Goal: Check status: Check status

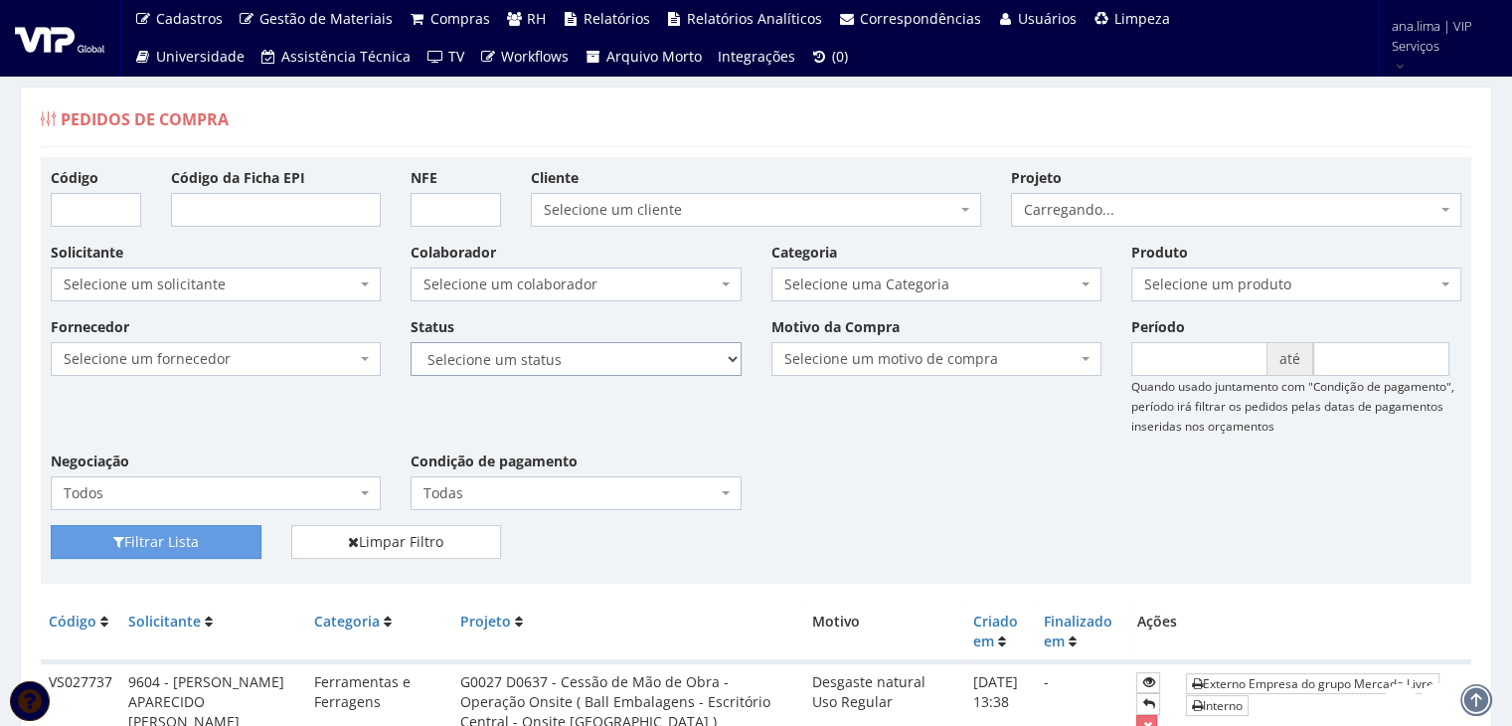
click at [593, 359] on select "Selecione um status Cancelado Aguardando Aprovação Diretoria Pedido Aprovado Ag…" at bounding box center [576, 359] width 330 height 34
click at [411, 342] on select "Selecione um status Cancelado Aguardando Aprovação Diretoria Pedido Aprovado Ag…" at bounding box center [576, 359] width 330 height 34
drag, startPoint x: 609, startPoint y: 361, endPoint x: 609, endPoint y: 372, distance: 10.9
click at [609, 361] on select "Selecione um status Cancelado Aguardando Aprovação Diretoria Pedido Aprovado Ag…" at bounding box center [576, 359] width 330 height 34
select select "1"
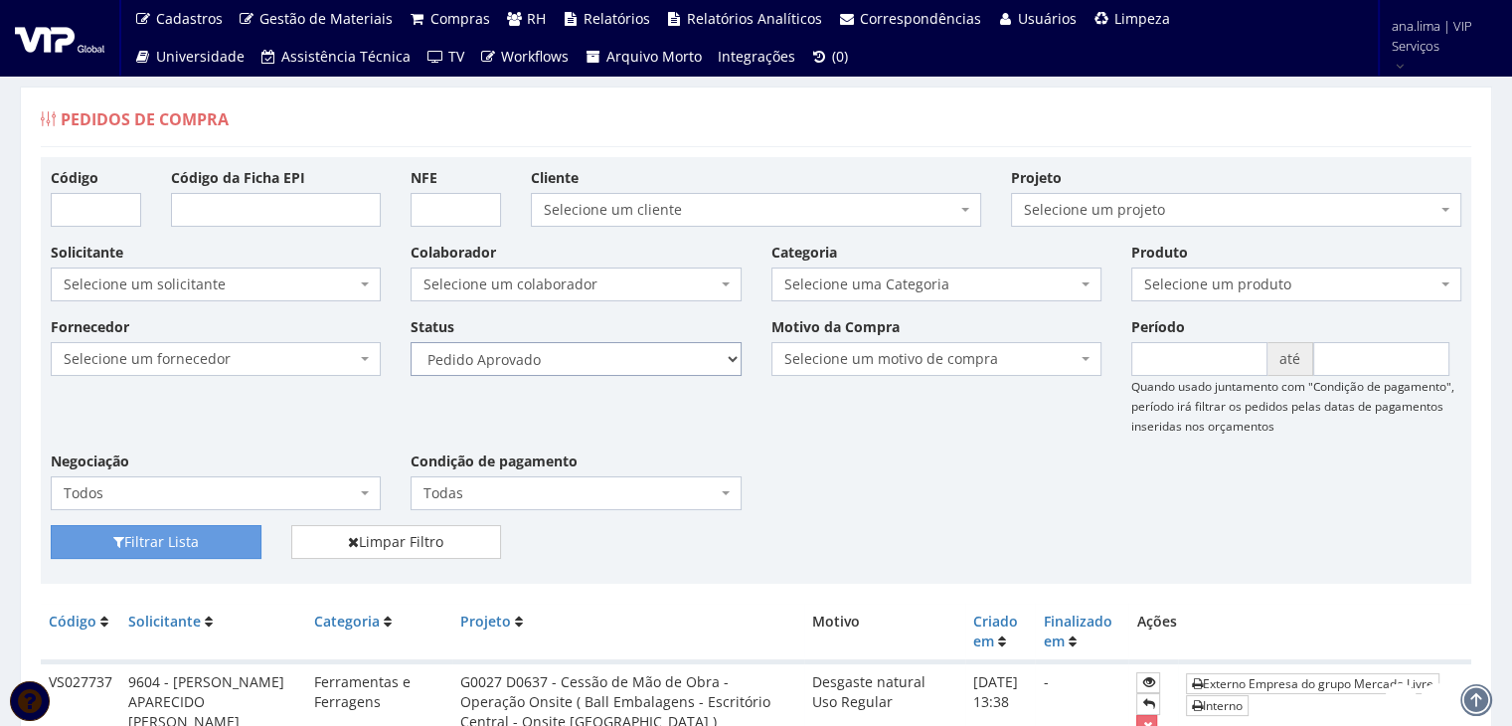
click at [411, 342] on select "Selecione um status Cancelado Aguardando Aprovação Diretoria Pedido Aprovado Ag…" at bounding box center [576, 359] width 330 height 34
click at [221, 533] on button "Filtrar Lista" at bounding box center [156, 542] width 211 height 34
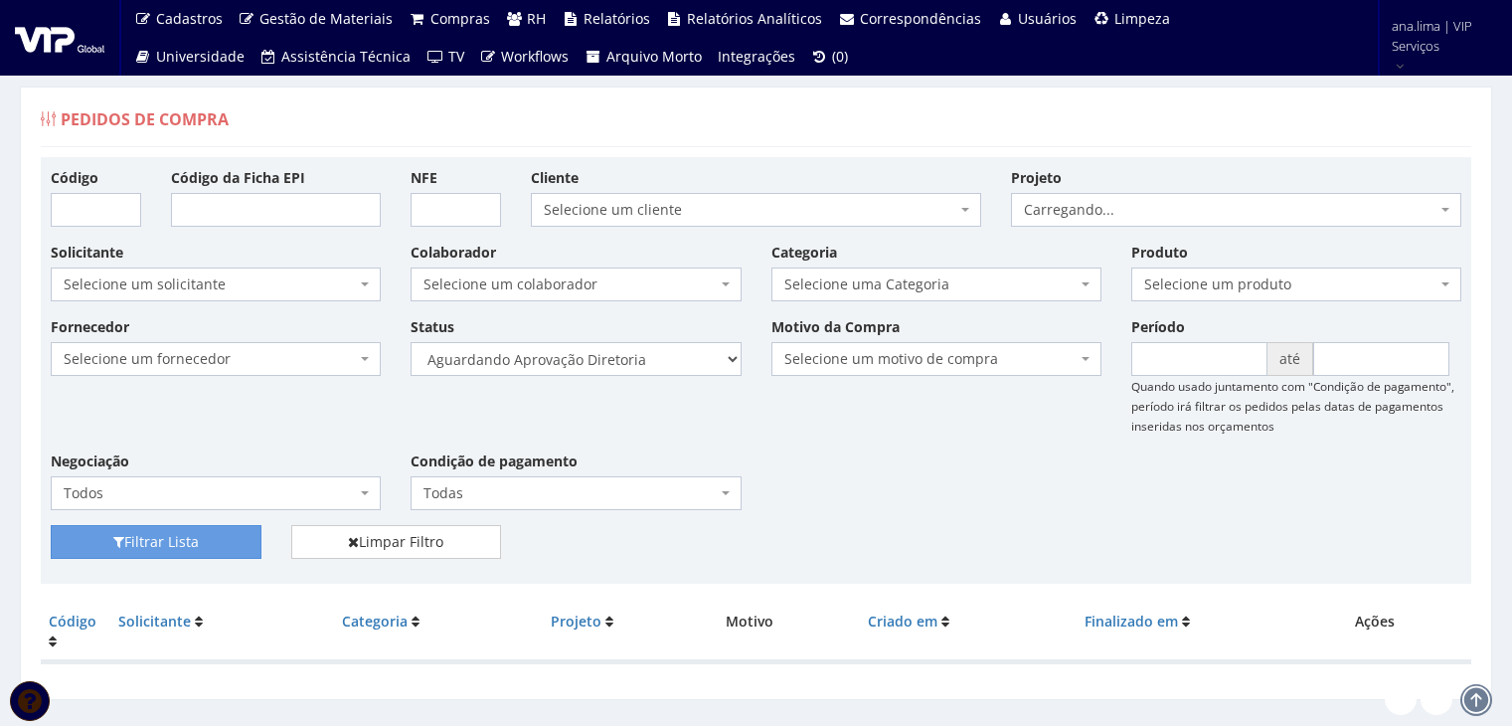
scroll to position [40, 0]
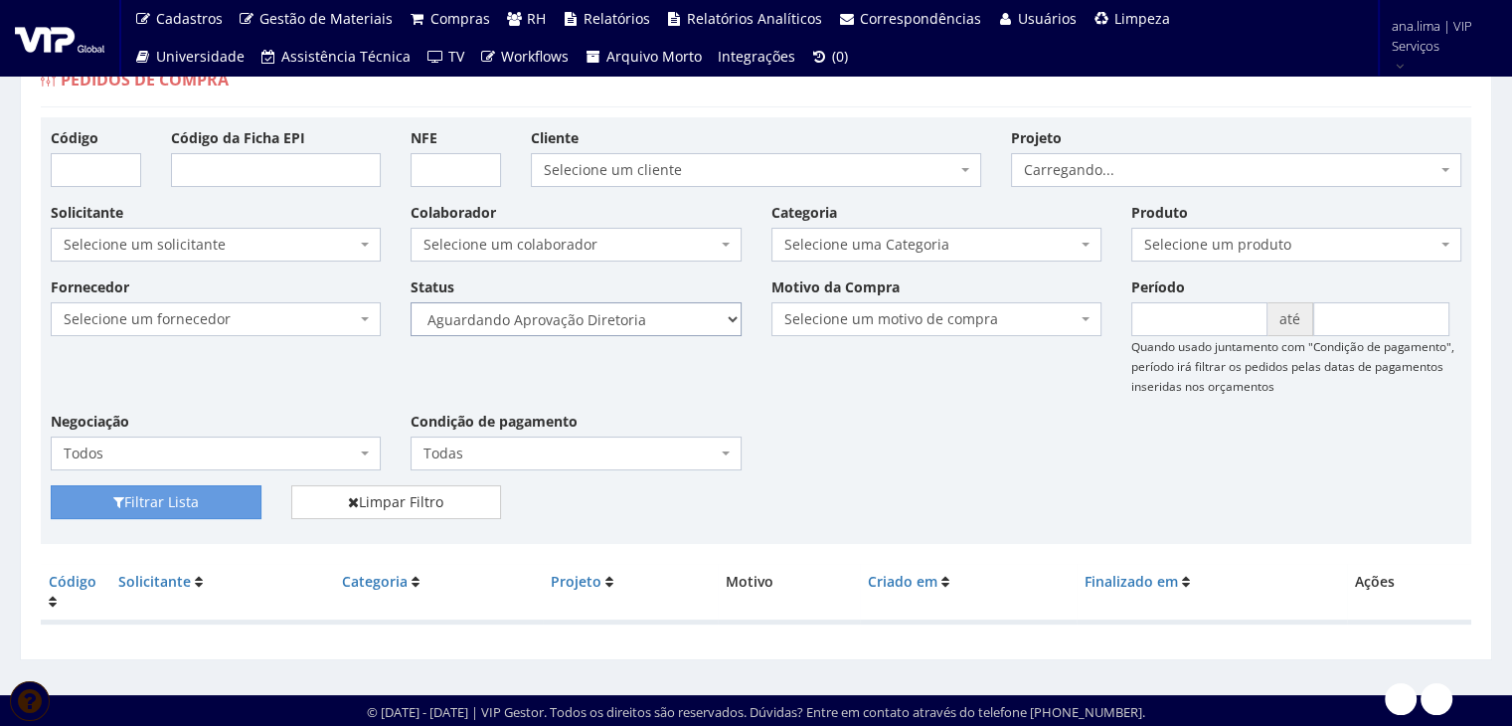
click at [639, 323] on select "Selecione um status Cancelado Aguardando Aprovação Diretoria Pedido Aprovado Ag…" at bounding box center [576, 319] width 330 height 34
select select "4"
click at [411, 302] on select "Selecione um status Cancelado Aguardando Aprovação Diretoria Pedido Aprovado Ag…" at bounding box center [576, 319] width 330 height 34
click at [207, 505] on button "Filtrar Lista" at bounding box center [156, 502] width 211 height 34
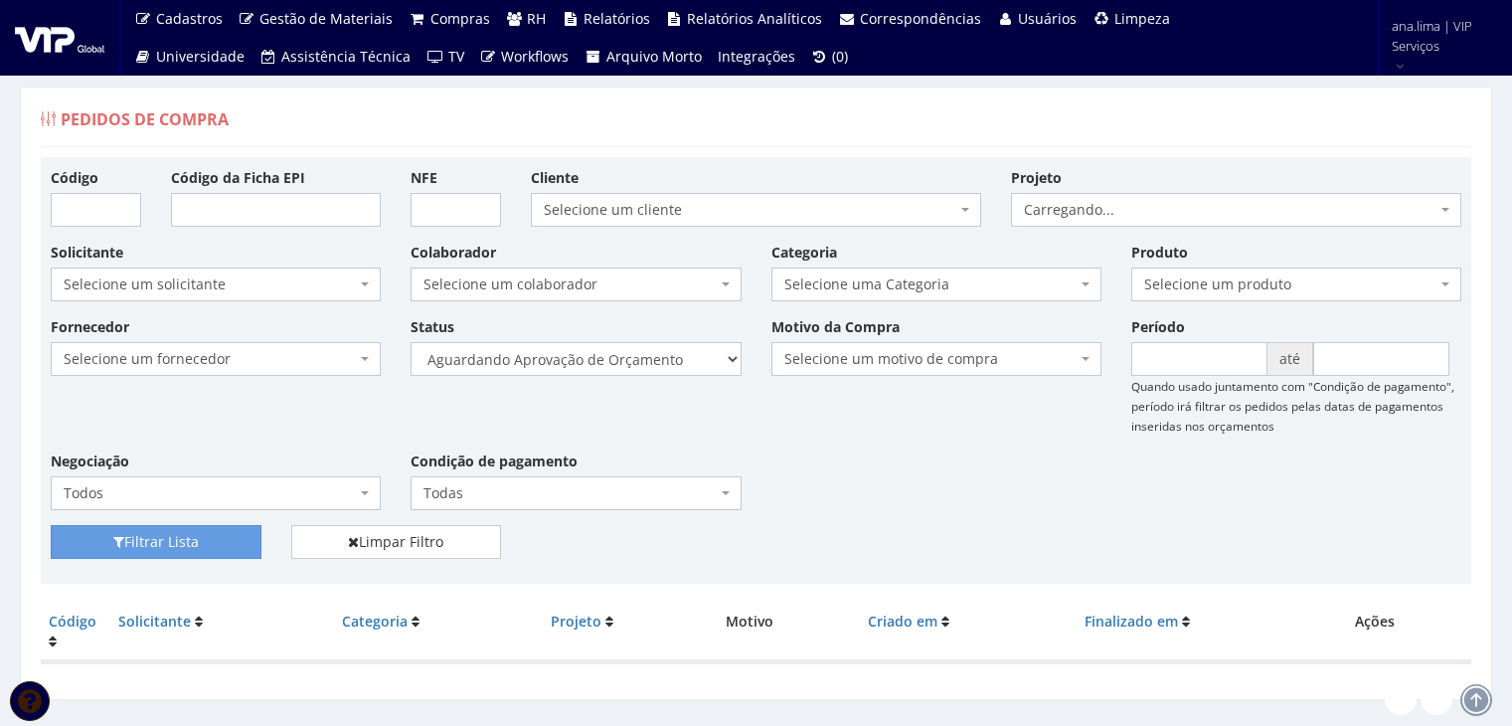
scroll to position [40, 0]
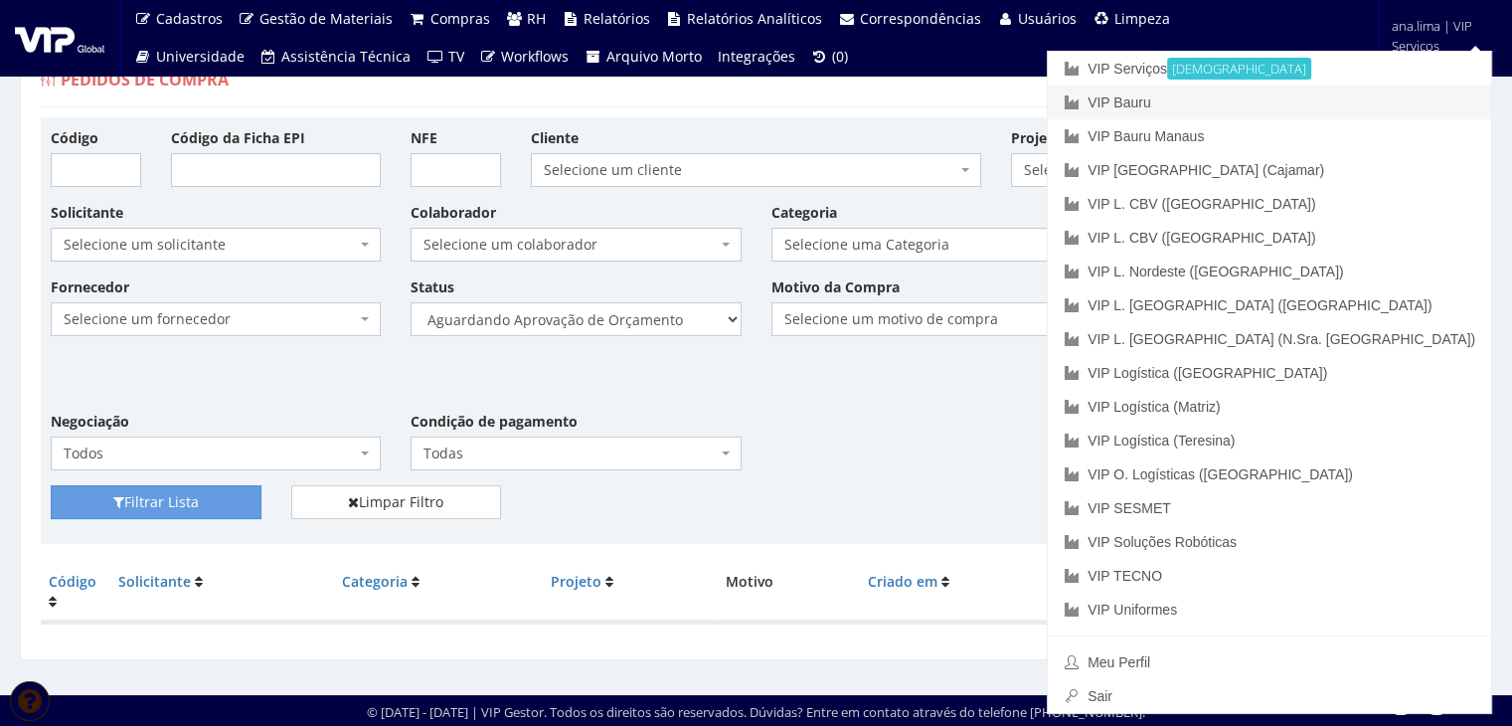
click at [1338, 99] on link "VIP Bauru" at bounding box center [1269, 102] width 443 height 34
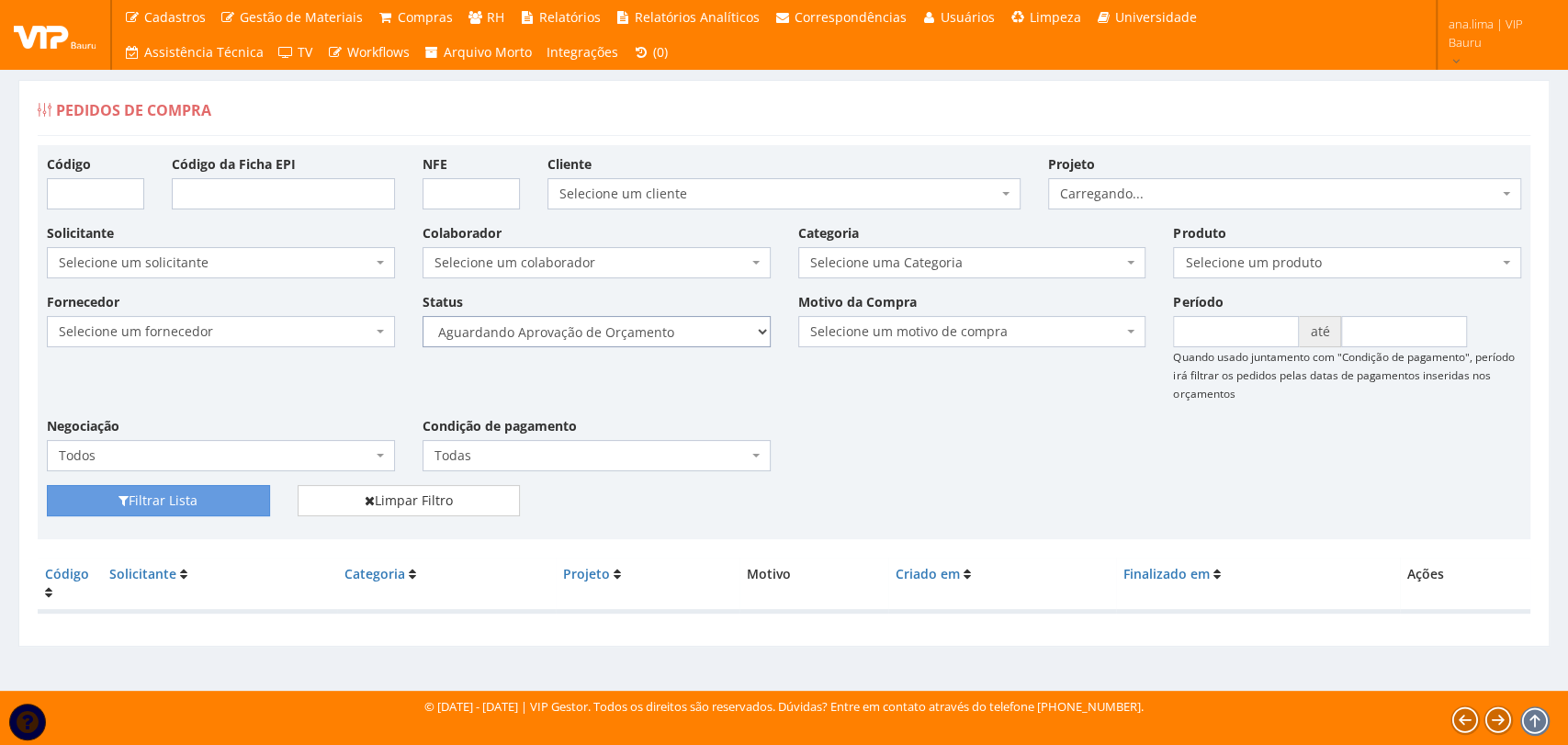
drag, startPoint x: 0, startPoint y: 0, endPoint x: 669, endPoint y: 338, distance: 749.5
click at [669, 338] on select "Selecione um status Cancelado Aguardando Aprovação Diretoria Pedido Aprovado Ag…" at bounding box center [596, 332] width 348 height 31
select select "1"
click at [422, 316] on select "Selecione um status Cancelado Aguardando Aprovação Diretoria Pedido Aprovado Ag…" at bounding box center [596, 332] width 348 height 31
click at [199, 496] on button "Filtrar Lista" at bounding box center [159, 501] width 224 height 31
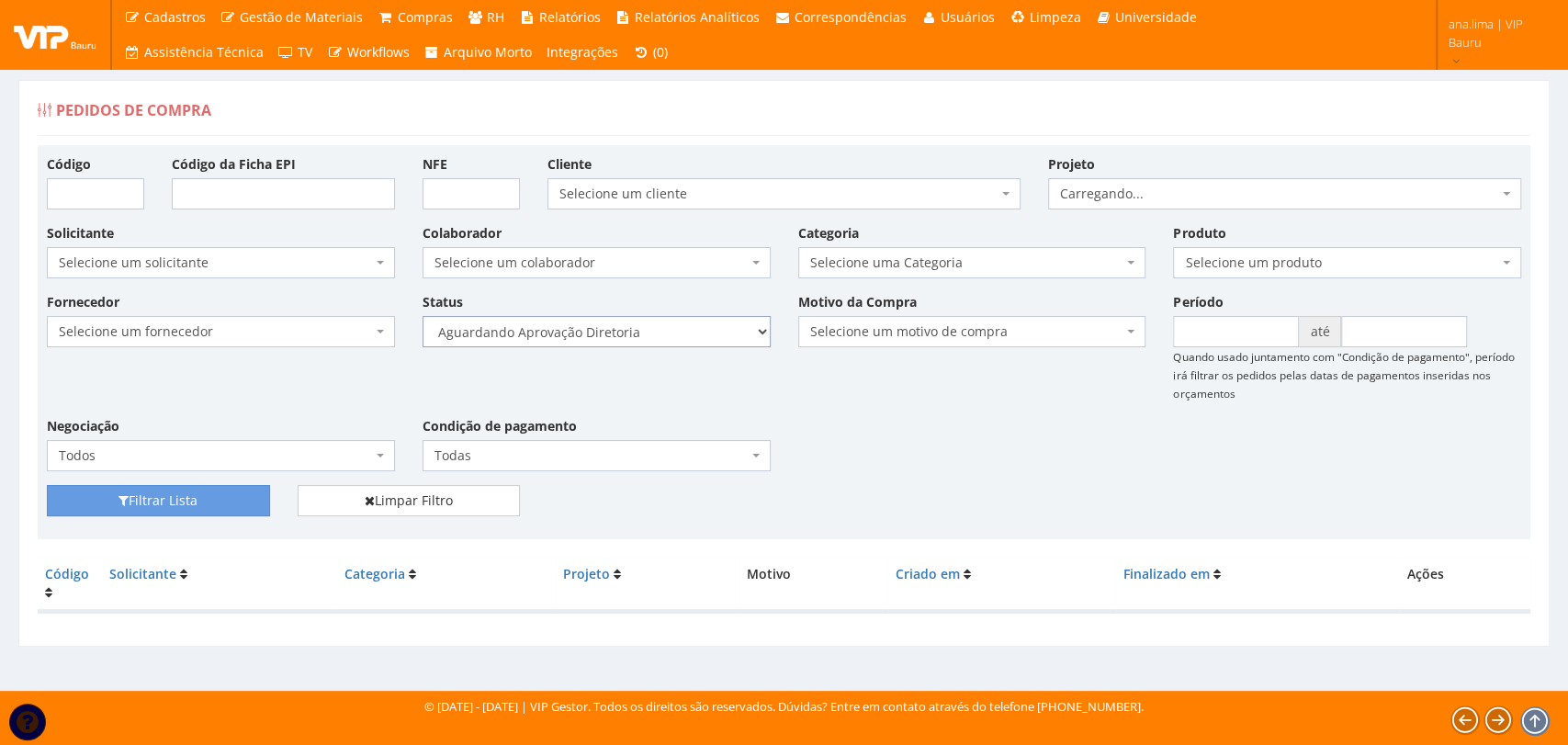
click at [654, 333] on select "Selecione um status Cancelado Aguardando Aprovação Diretoria Pedido Aprovado Ag…" at bounding box center [596, 332] width 348 height 31
select select "4"
click at [422, 316] on select "Selecione um status Cancelado Aguardando Aprovação Diretoria Pedido Aprovado Ag…" at bounding box center [596, 332] width 348 height 31
click at [213, 502] on button "Filtrar Lista" at bounding box center [159, 501] width 224 height 31
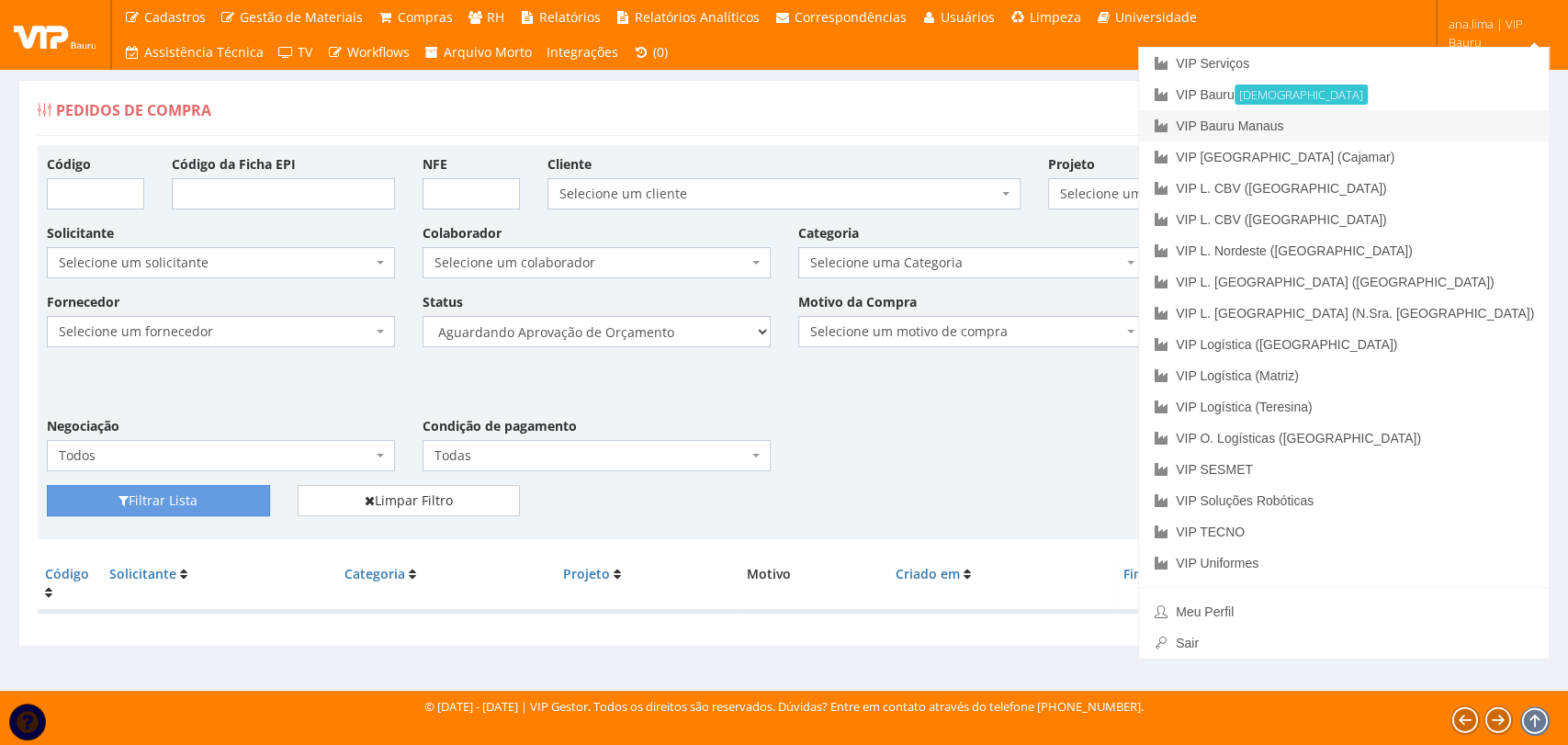
click at [1453, 135] on link "VIP Bauru Manaus" at bounding box center [1343, 126] width 409 height 31
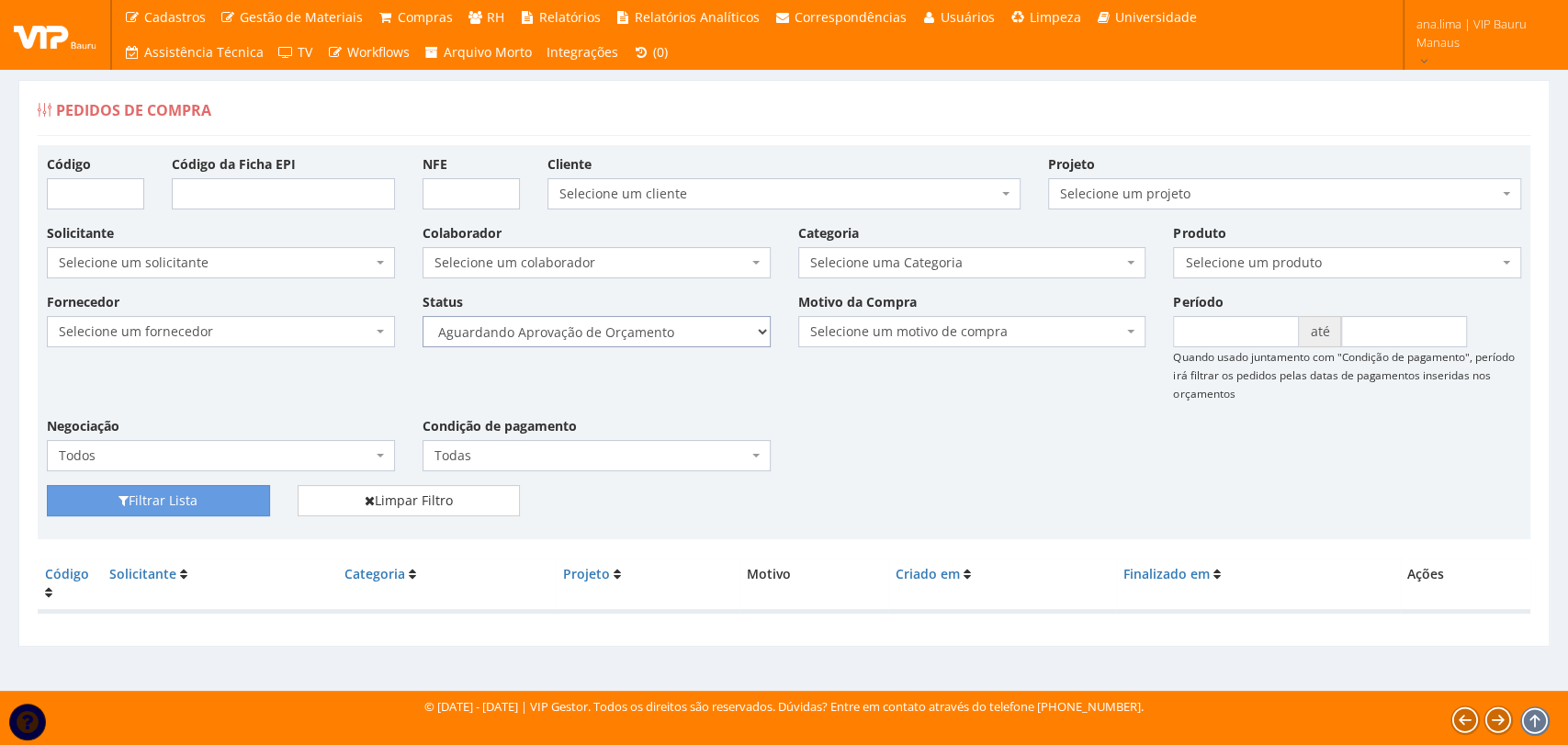
click at [619, 335] on select "Selecione um status Cancelado Aguardando Aprovação Diretoria Pedido Aprovado Ag…" at bounding box center [596, 332] width 348 height 31
select select "1"
click at [422, 316] on select "Selecione um status Cancelado Aguardando Aprovação Diretoria Pedido Aprovado Ag…" at bounding box center [596, 332] width 348 height 31
click at [237, 507] on button "Filtrar Lista" at bounding box center [159, 501] width 224 height 31
drag, startPoint x: 0, startPoint y: 0, endPoint x: 688, endPoint y: 342, distance: 768.3
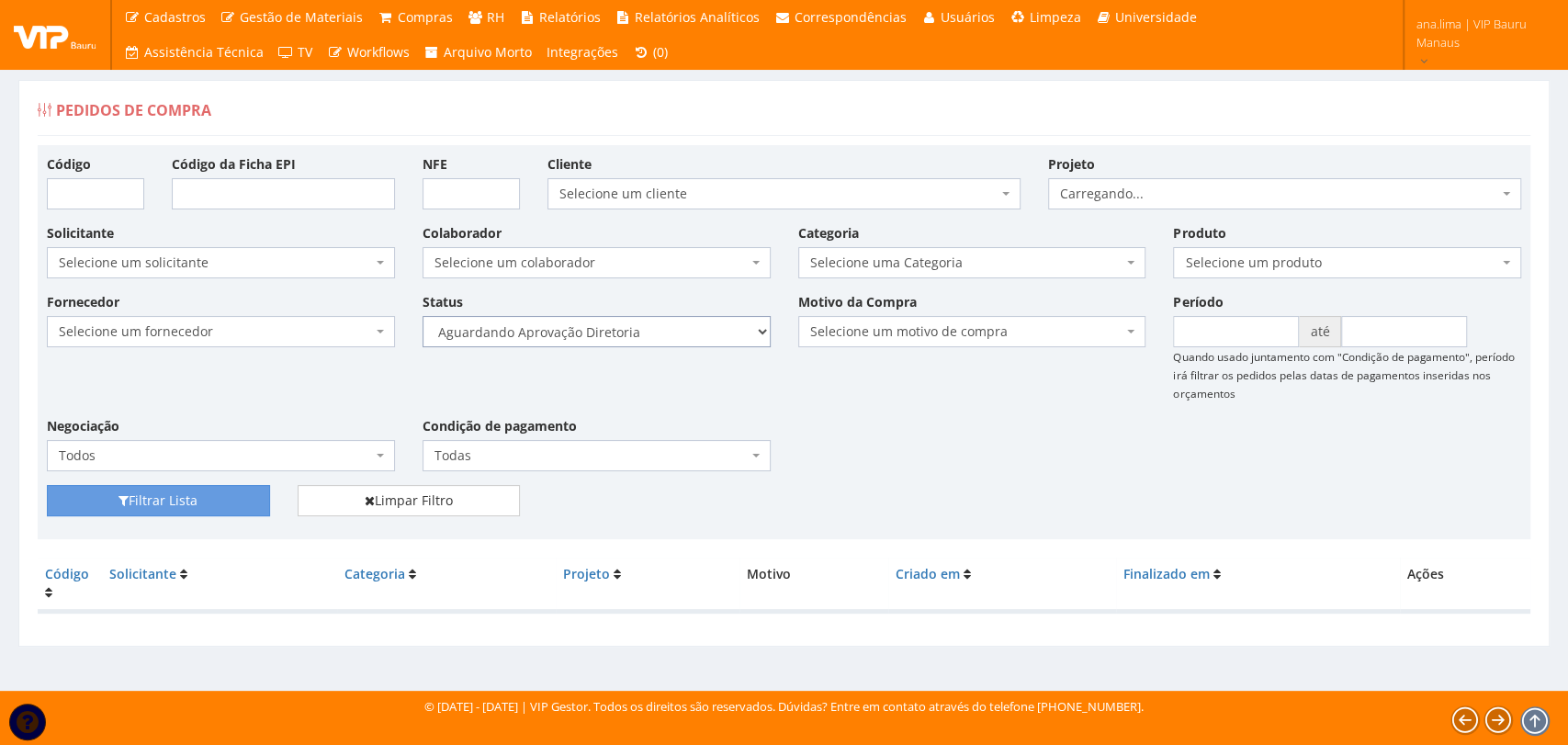
click at [688, 342] on select "Selecione um status Cancelado Aguardando Aprovação Diretoria Pedido Aprovado Ag…" at bounding box center [596, 332] width 348 height 31
select select "4"
click at [422, 316] on select "Selecione um status Cancelado Aguardando Aprovação Diretoria Pedido Aprovado Ag…" at bounding box center [596, 332] width 348 height 31
click at [213, 498] on button "Filtrar Lista" at bounding box center [159, 501] width 224 height 31
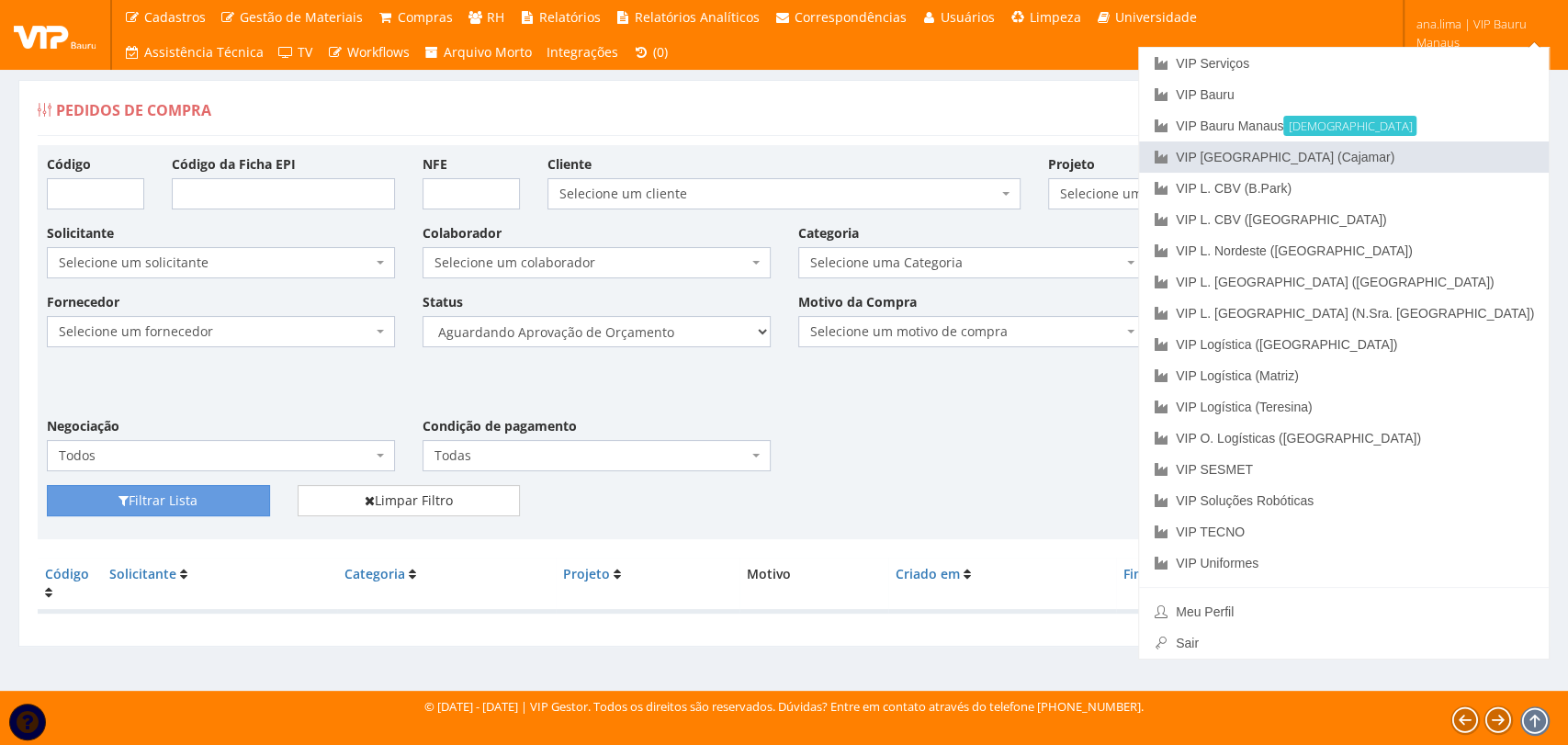
drag, startPoint x: 1421, startPoint y: 152, endPoint x: 1194, endPoint y: 254, distance: 248.9
click at [1419, 153] on link "VIP [GEOGRAPHIC_DATA] (Cajamar)" at bounding box center [1343, 157] width 409 height 31
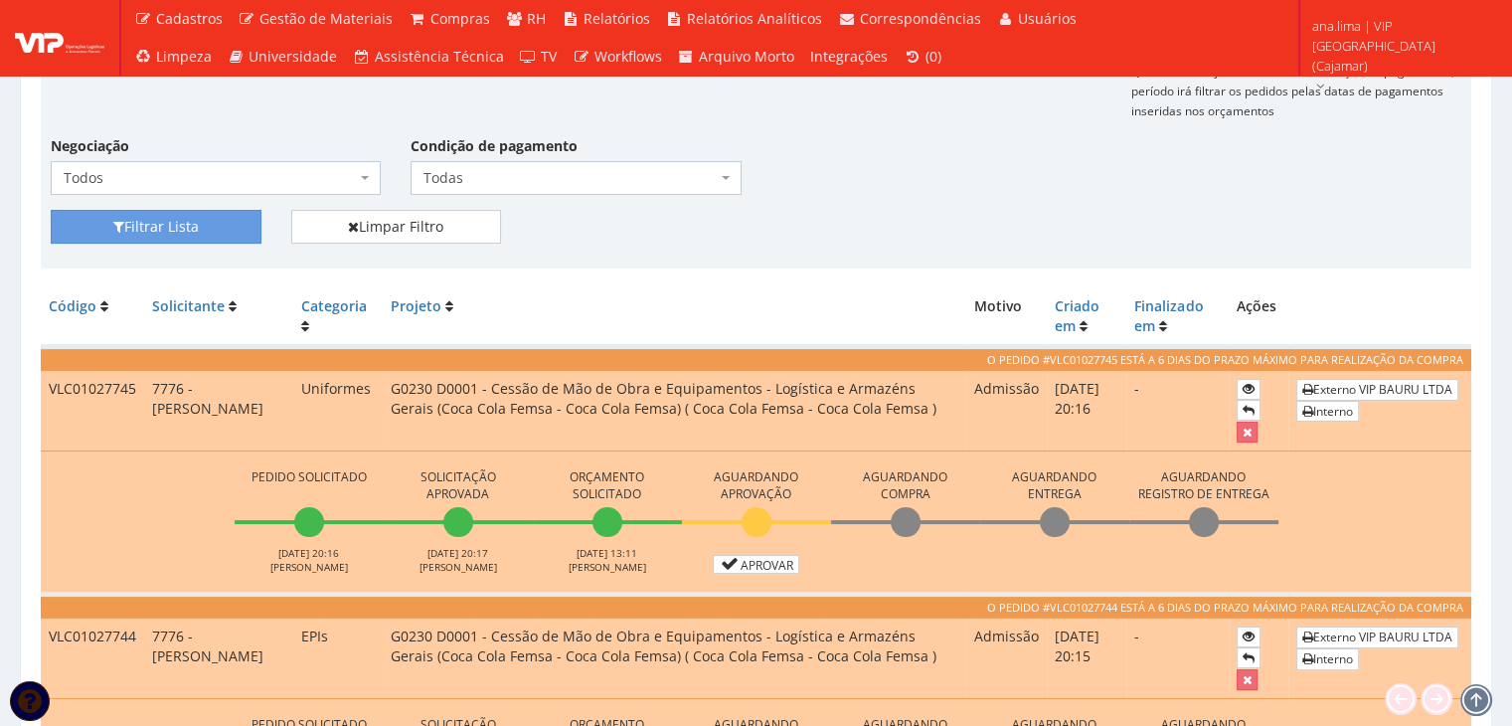
scroll to position [398, 0]
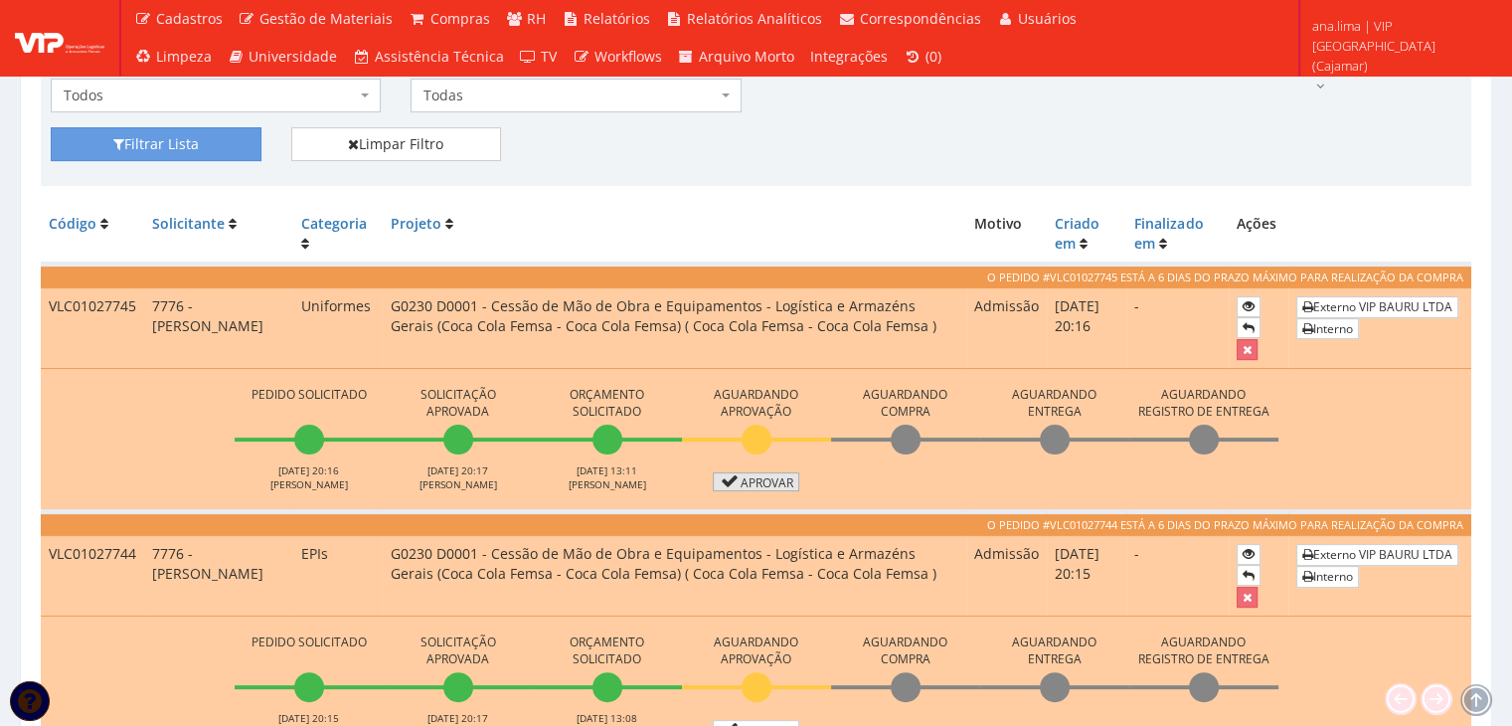
click at [763, 478] on link "Aprovar" at bounding box center [756, 481] width 87 height 19
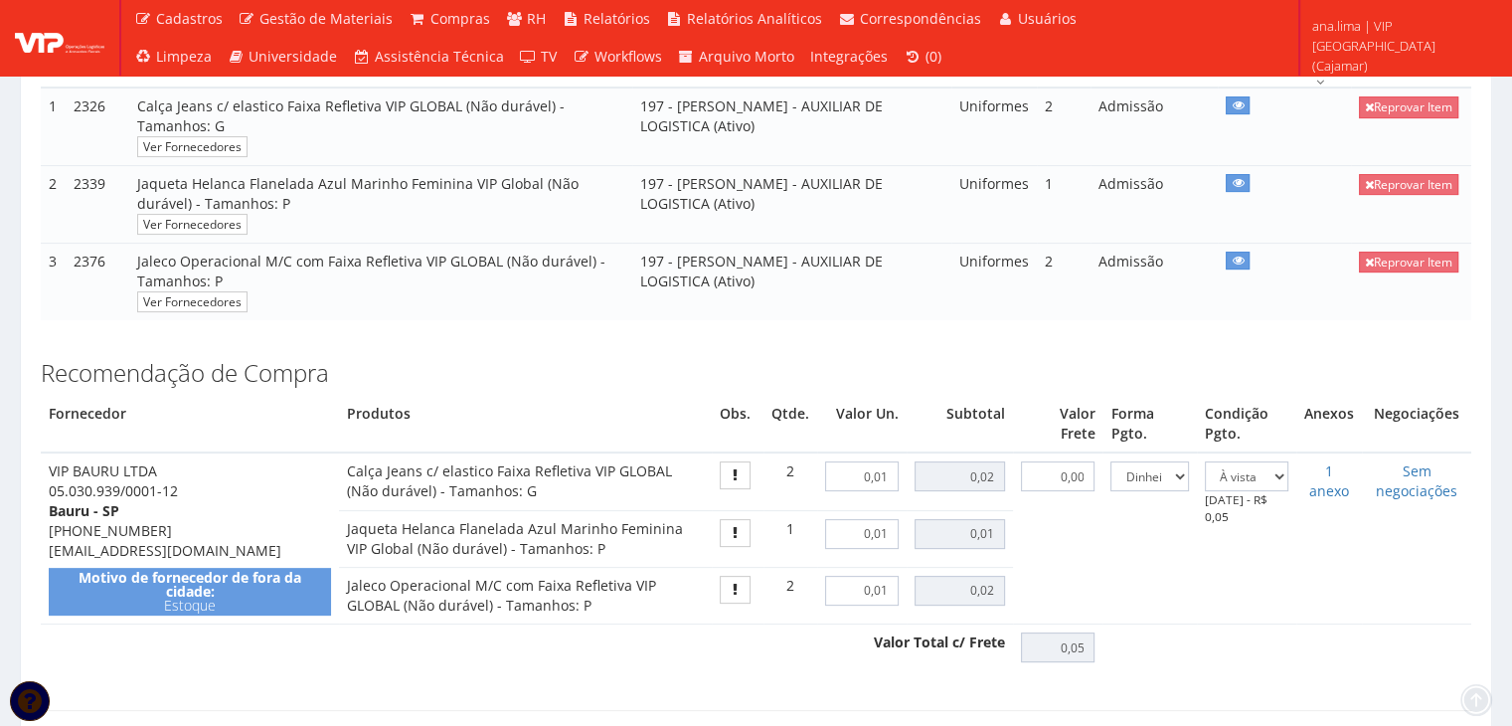
scroll to position [696, 0]
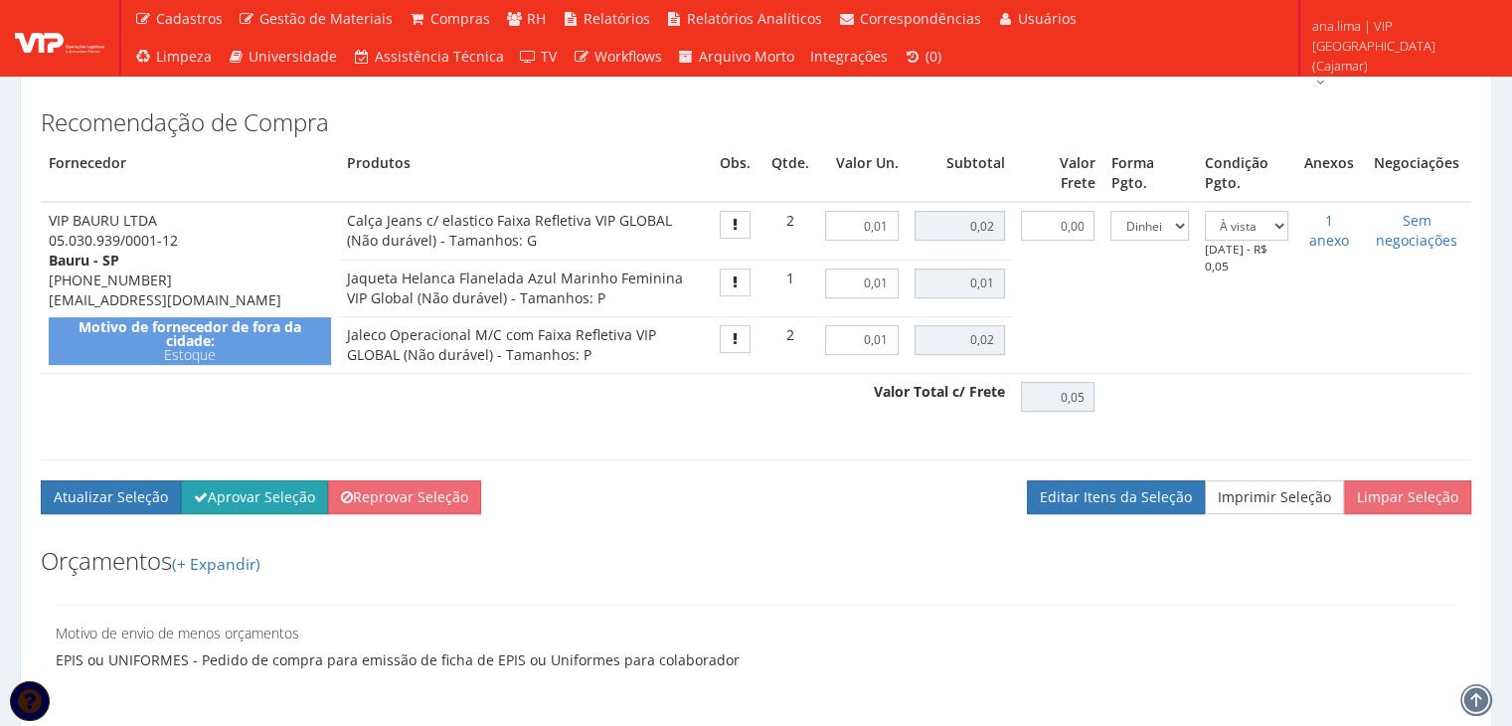
click at [262, 514] on button "Aprovar Seleção" at bounding box center [254, 497] width 147 height 34
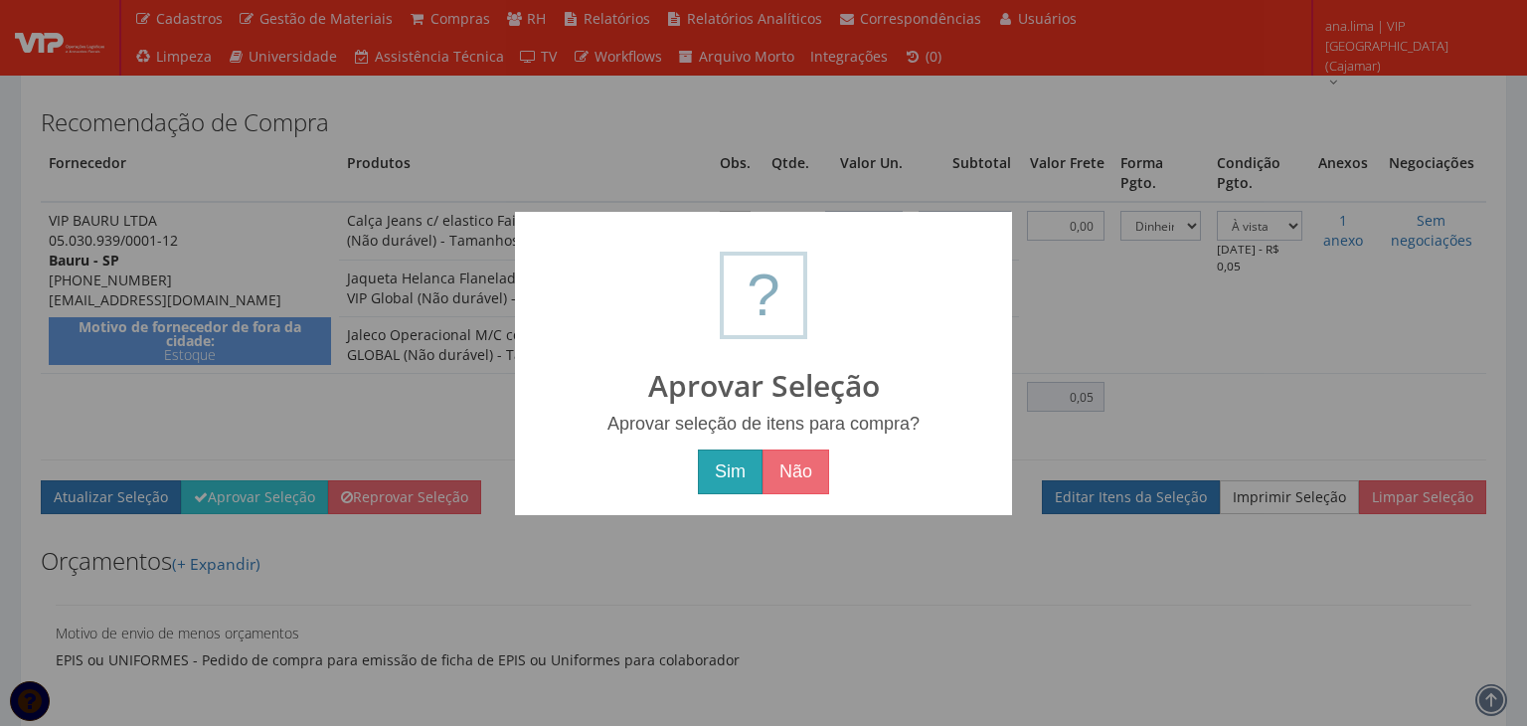
click at [726, 473] on button "Sim" at bounding box center [730, 472] width 65 height 46
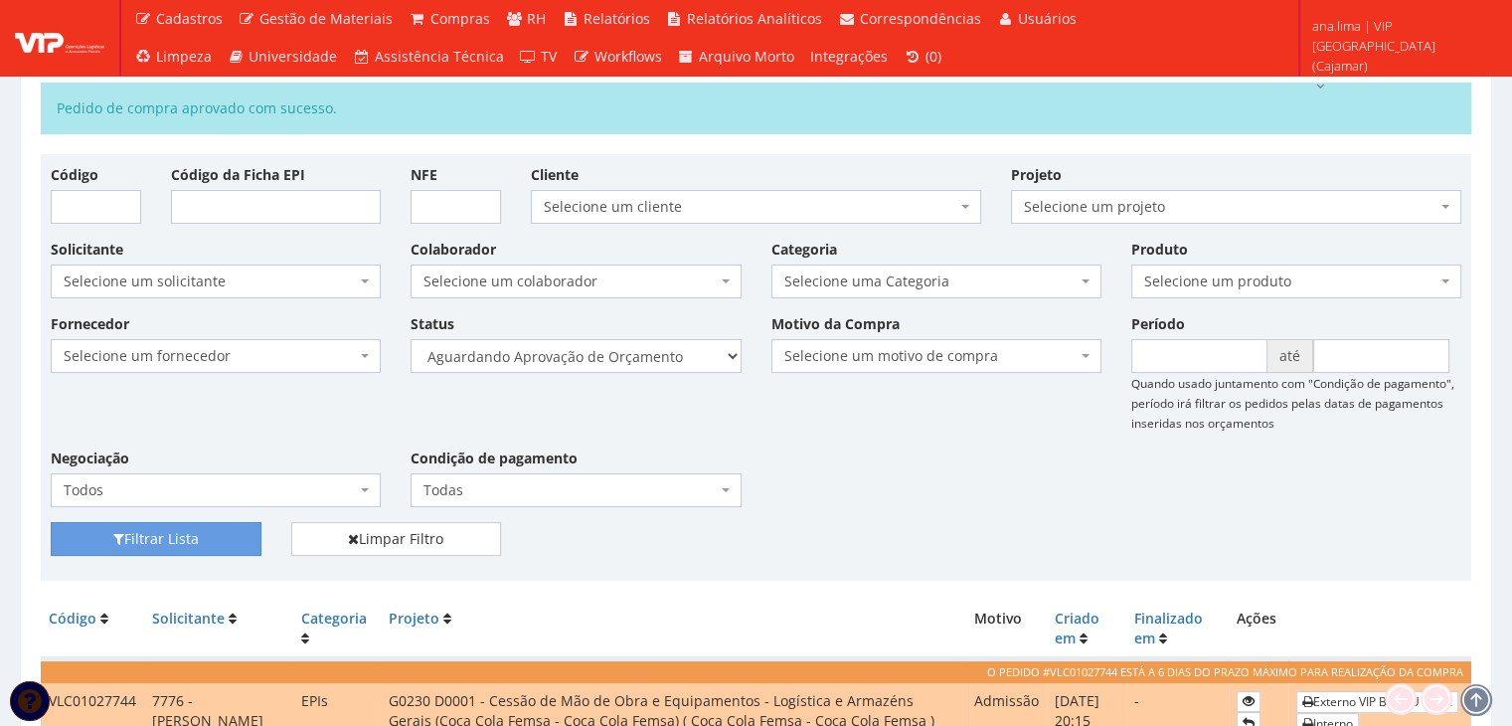
scroll to position [353, 0]
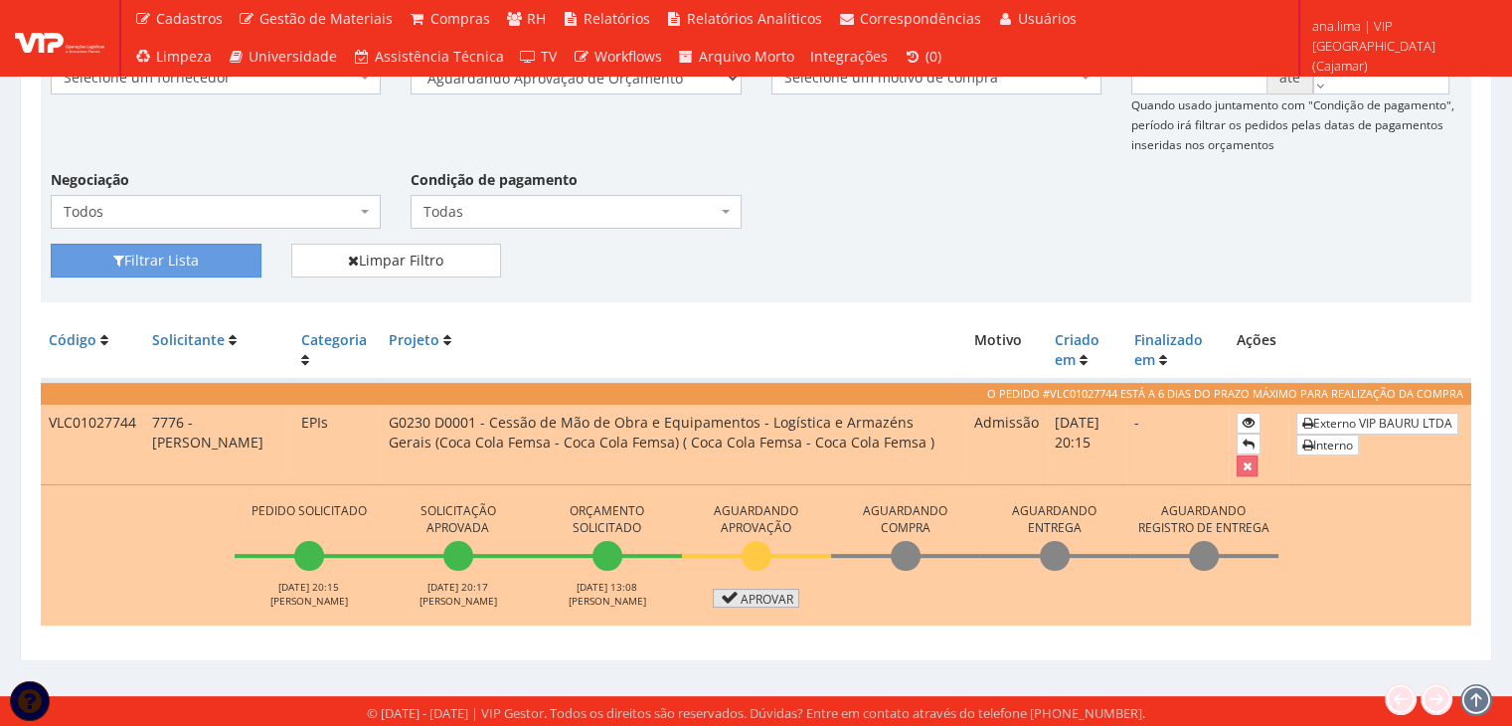
click at [740, 591] on link "Aprovar" at bounding box center [756, 597] width 87 height 19
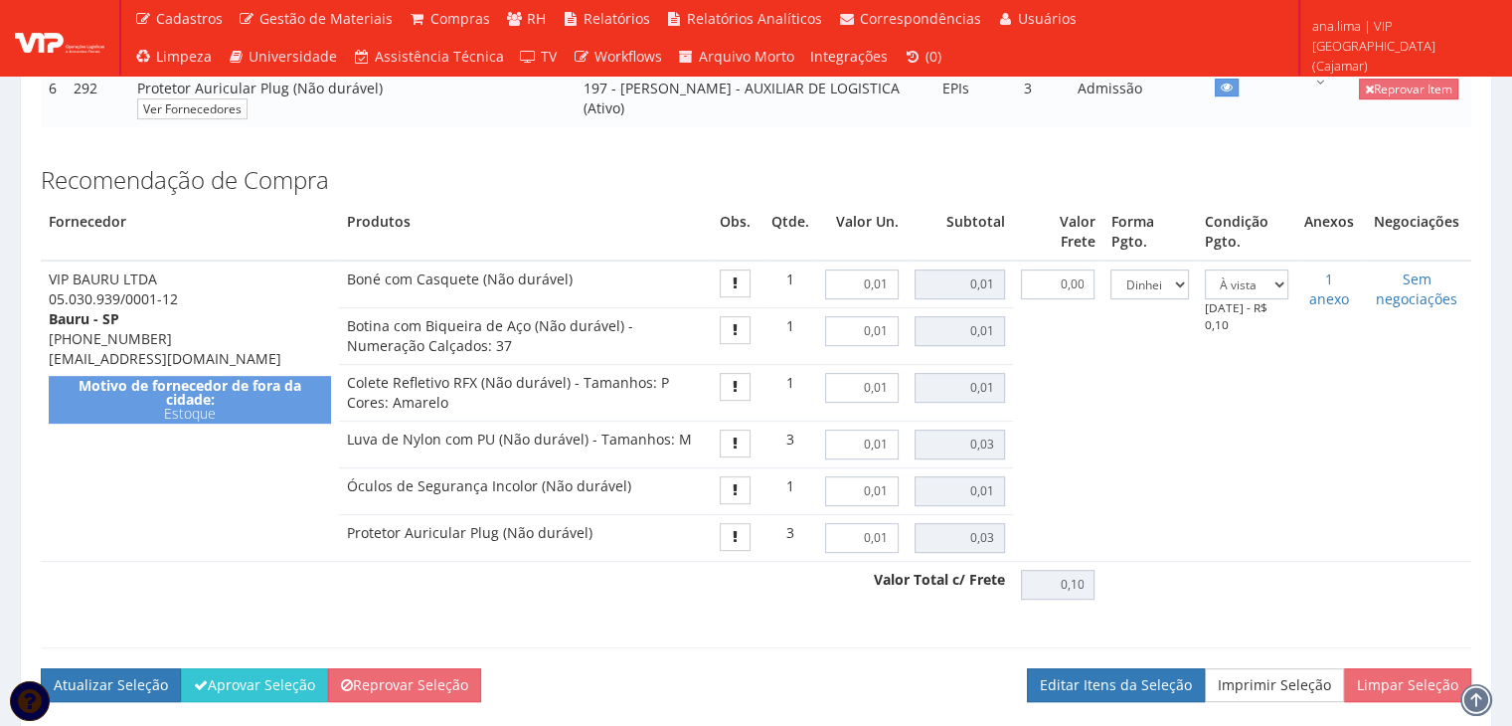
scroll to position [994, 0]
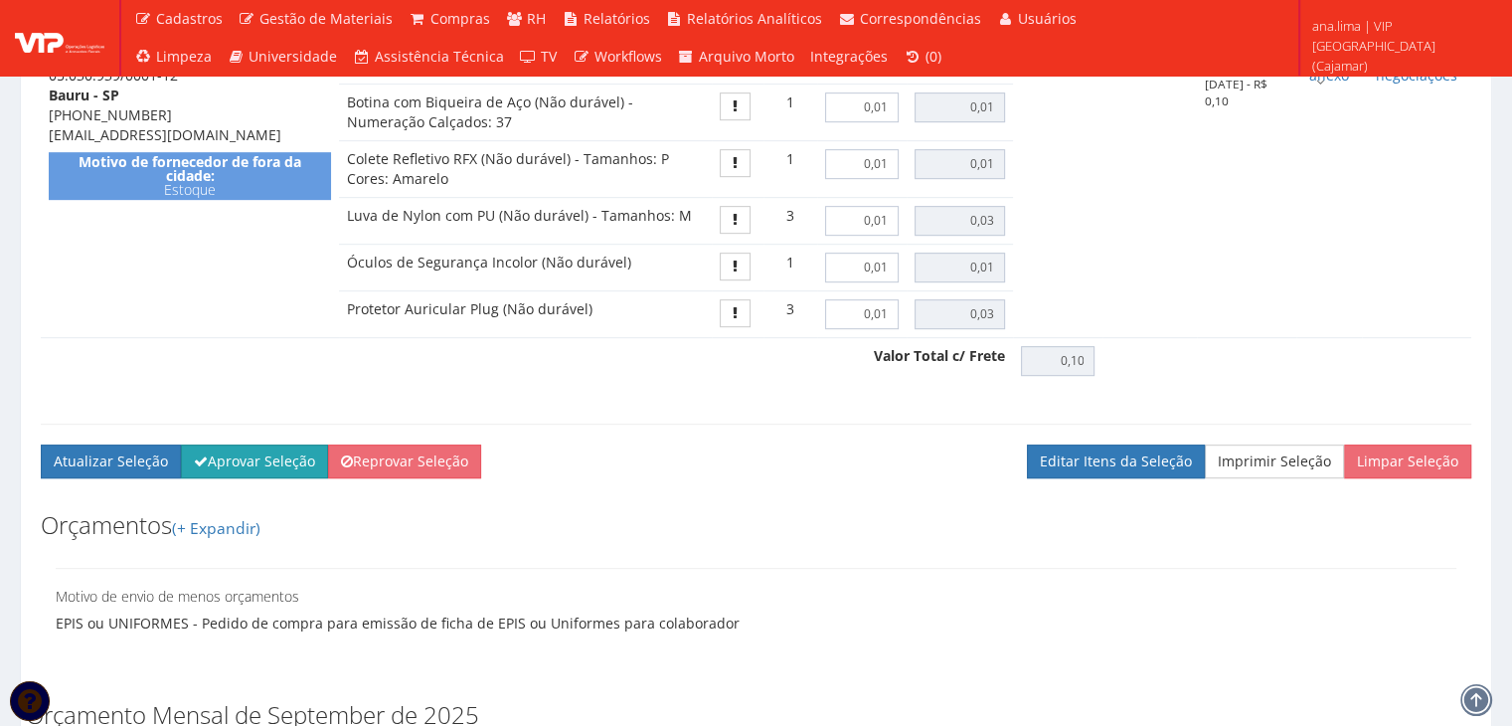
click at [293, 478] on button "Aprovar Seleção" at bounding box center [254, 461] width 147 height 34
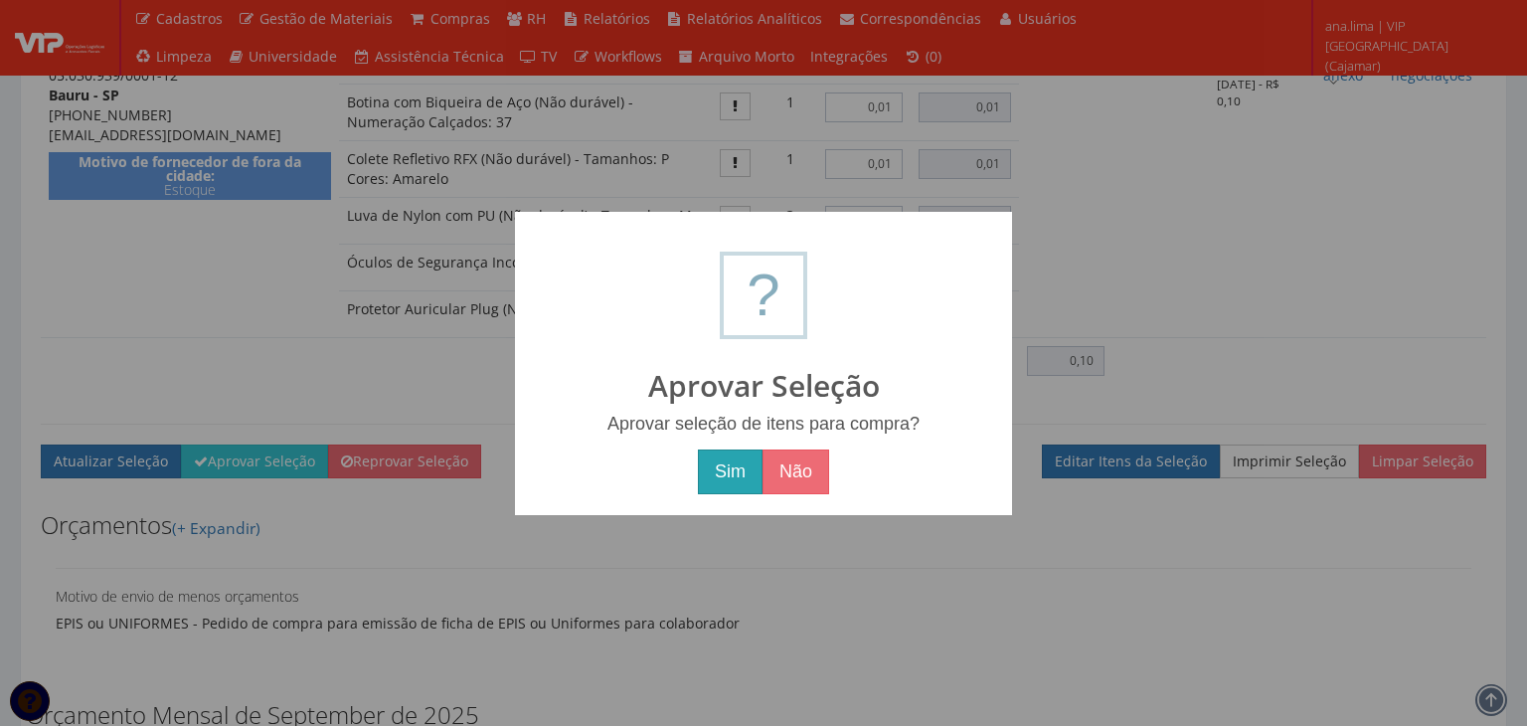
click at [730, 468] on button "Sim" at bounding box center [730, 472] width 65 height 46
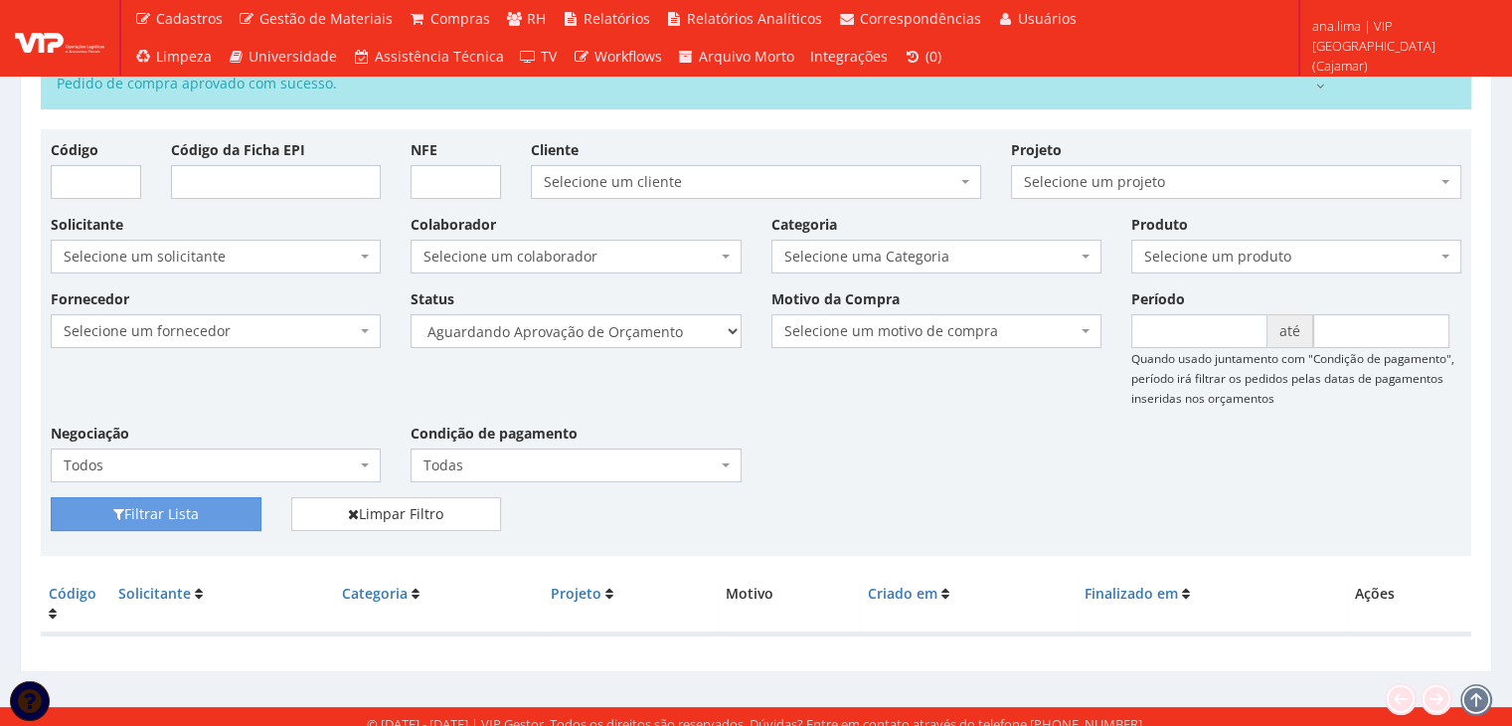
scroll to position [111, 0]
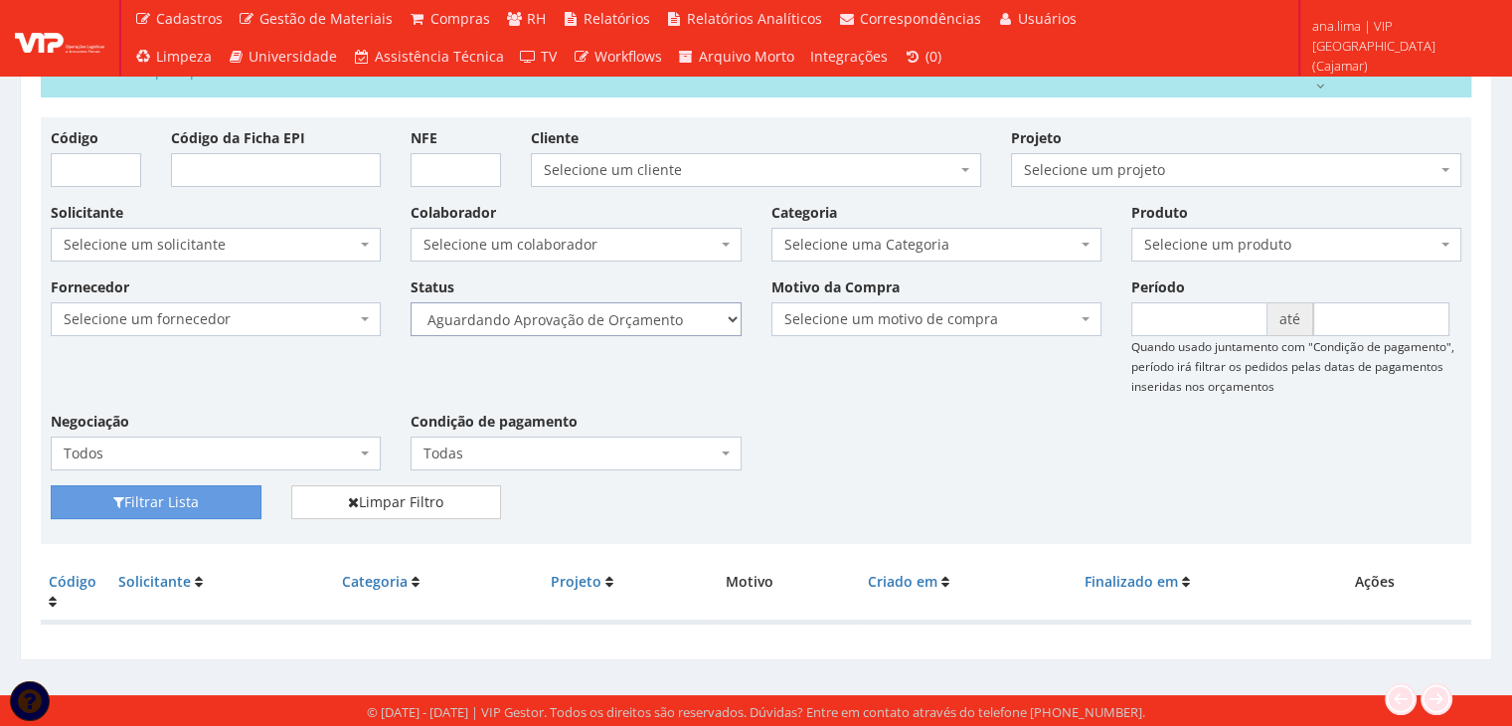
click at [652, 319] on select "Selecione um status Cancelado Aguardando Aprovação Diretoria Pedido Aprovado Ag…" at bounding box center [576, 319] width 330 height 34
select select "1"
click at [411, 302] on select "Selecione um status Cancelado Aguardando Aprovação Diretoria Pedido Aprovado Ag…" at bounding box center [576, 319] width 330 height 34
click at [211, 495] on button "Filtrar Lista" at bounding box center [156, 502] width 211 height 34
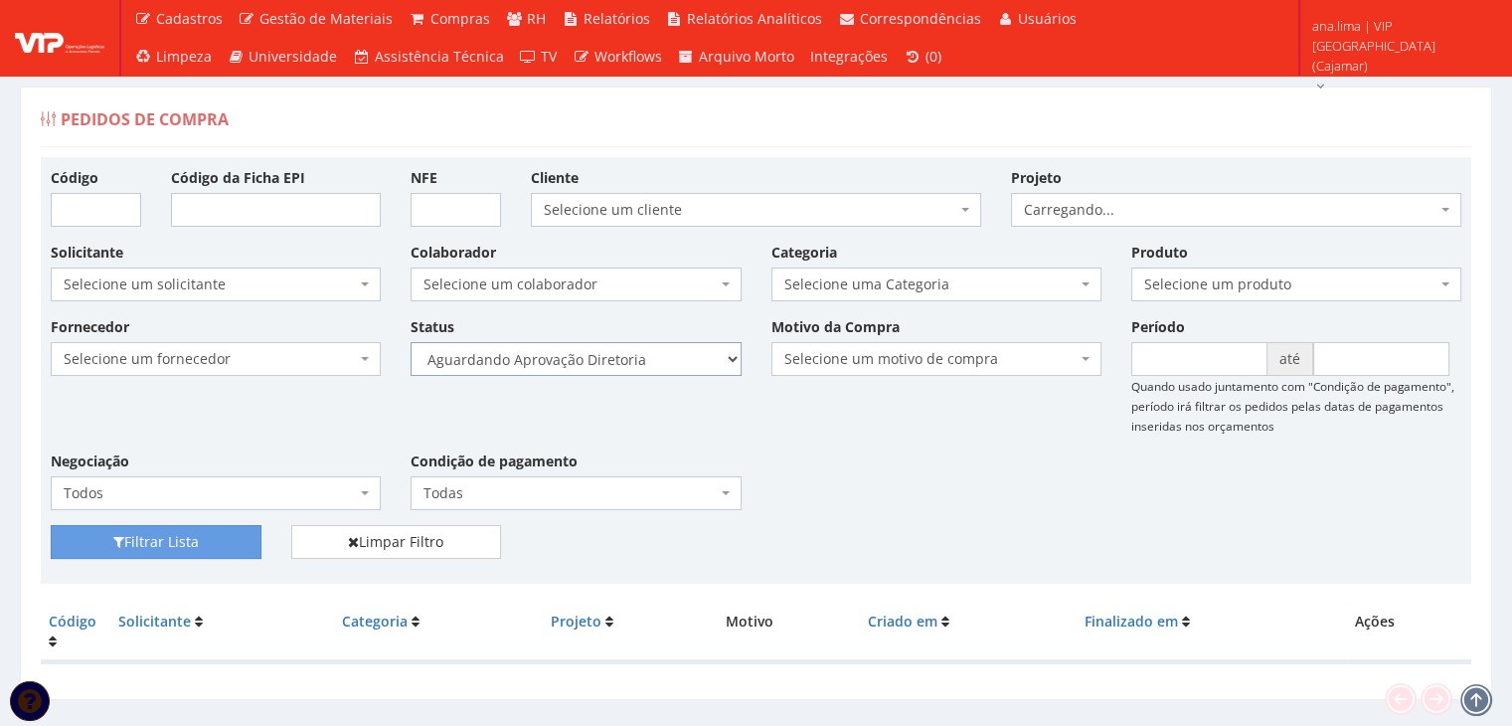
click at [648, 364] on select "Selecione um status Cancelado Aguardando Aprovação Diretoria Pedido Aprovado Ag…" at bounding box center [576, 359] width 330 height 34
select select "4"
click at [411, 342] on select "Selecione um status Cancelado Aguardando Aprovação Diretoria Pedido Aprovado Ag…" at bounding box center [576, 359] width 330 height 34
click at [168, 548] on button "Filtrar Lista" at bounding box center [156, 542] width 211 height 34
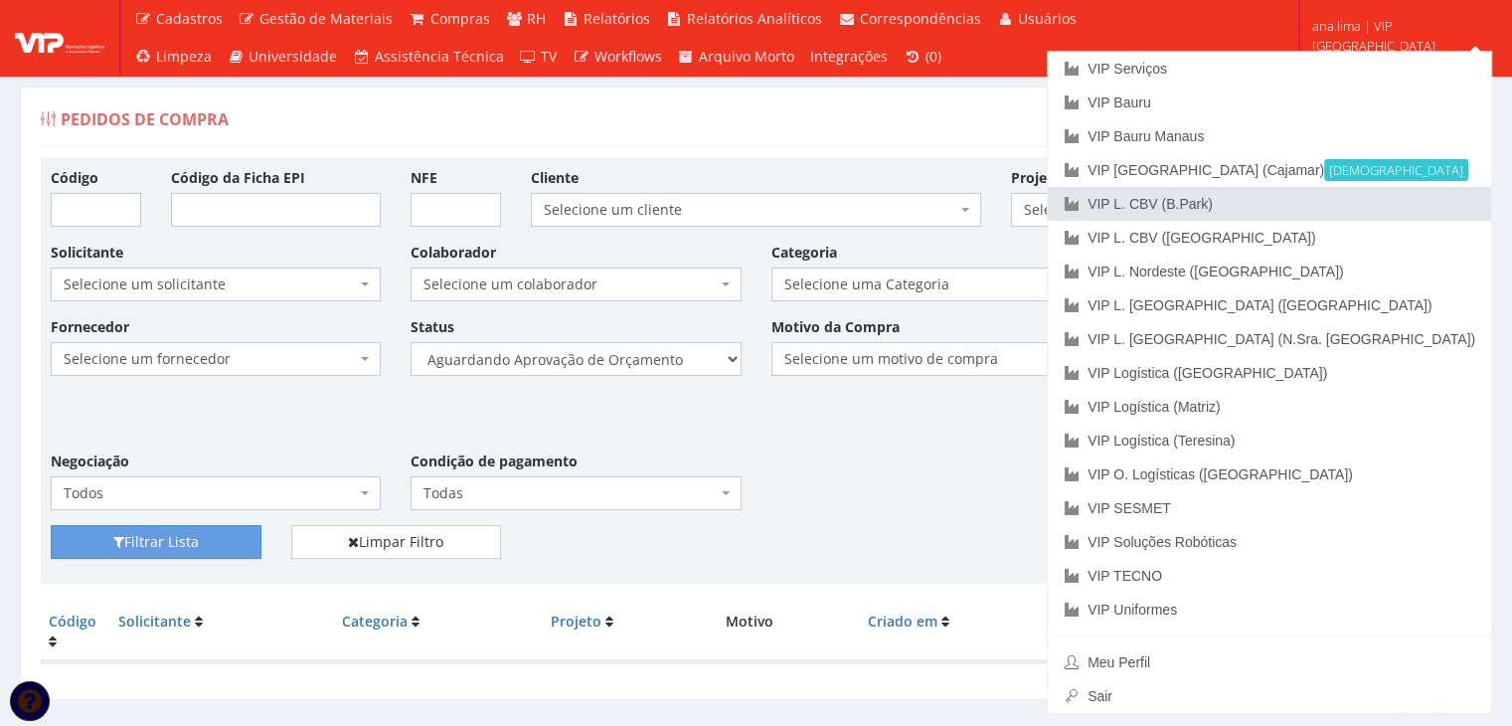
click at [1402, 210] on link "VIP L. CBV (B.Park)" at bounding box center [1269, 204] width 443 height 34
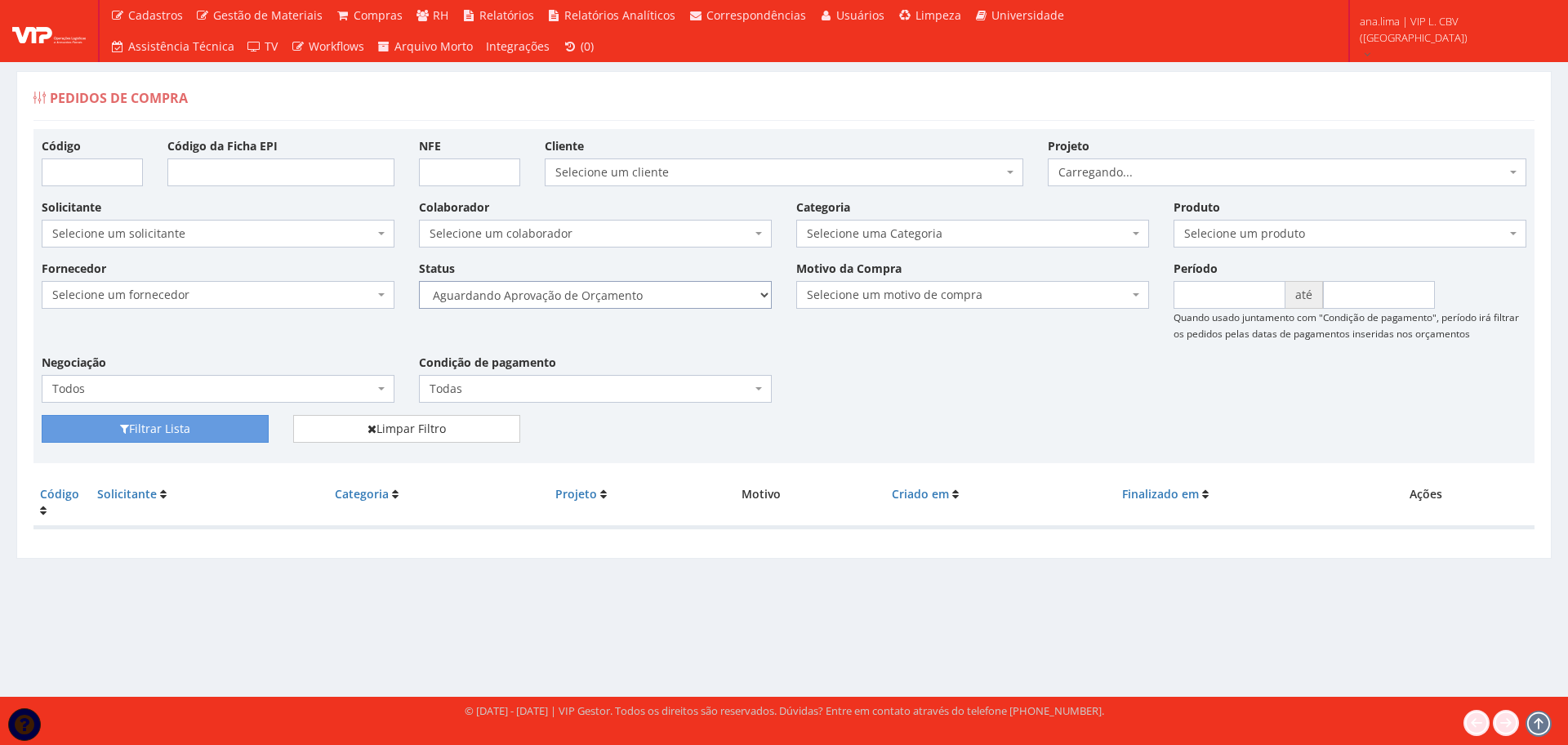
click at [685, 302] on select "Selecione um status Cancelado Aguardando Aprovação Diretoria Pedido Aprovado Ag…" at bounding box center [595, 295] width 353 height 28
select select "1"
click at [419, 281] on select "Selecione um status Cancelado Aguardando Aprovação Diretoria Pedido Aprovado Ag…" at bounding box center [595, 295] width 353 height 28
click at [234, 428] on button "Filtrar Lista" at bounding box center [155, 429] width 227 height 28
click at [670, 298] on select "Selecione um status Cancelado Aguardando Aprovação Diretoria Pedido Aprovado Ag…" at bounding box center [595, 295] width 353 height 28
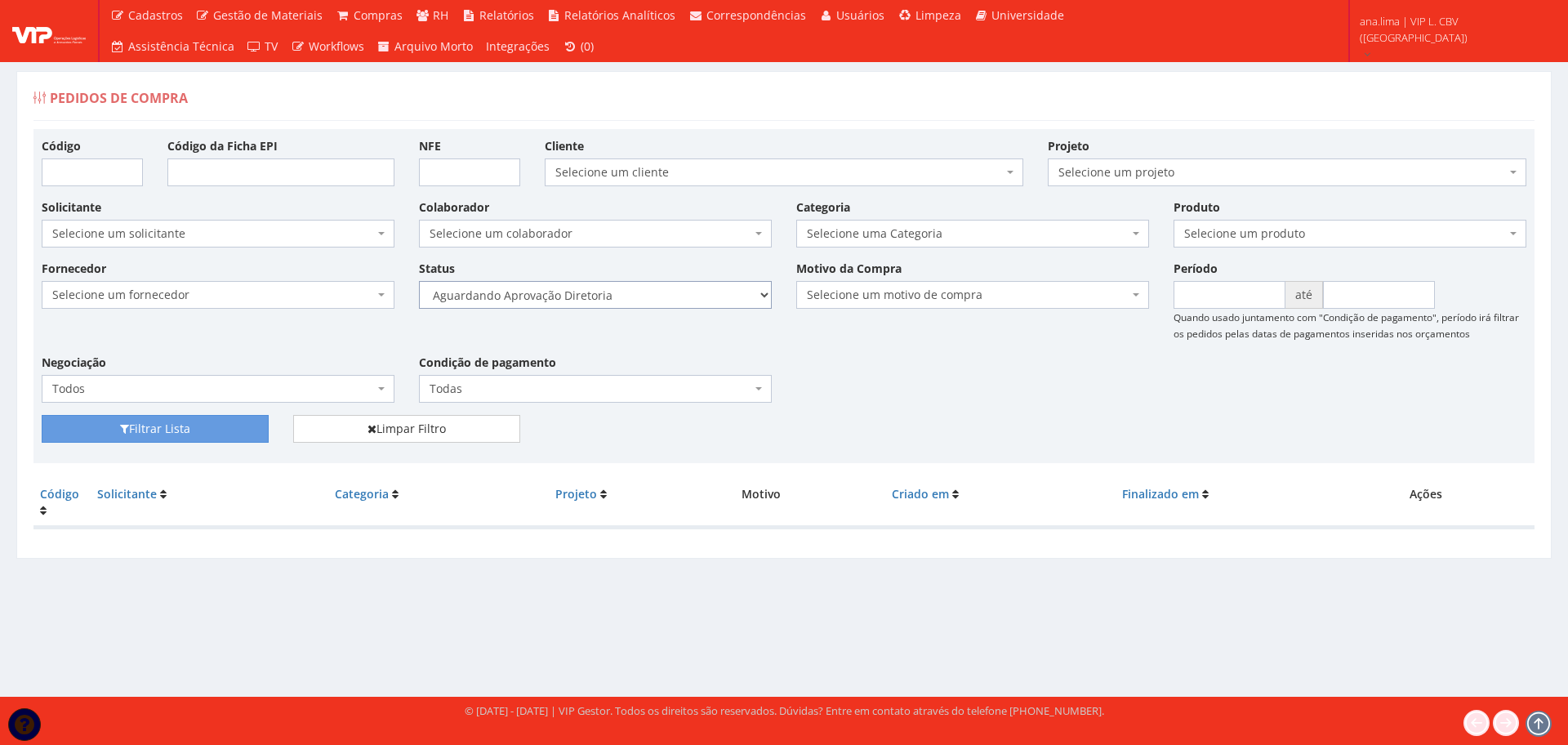
select select "4"
click at [419, 281] on select "Selecione um status Cancelado Aguardando Aprovação Diretoria Pedido Aprovado Ag…" at bounding box center [595, 295] width 353 height 28
click at [216, 431] on button "Filtrar Lista" at bounding box center [155, 429] width 227 height 28
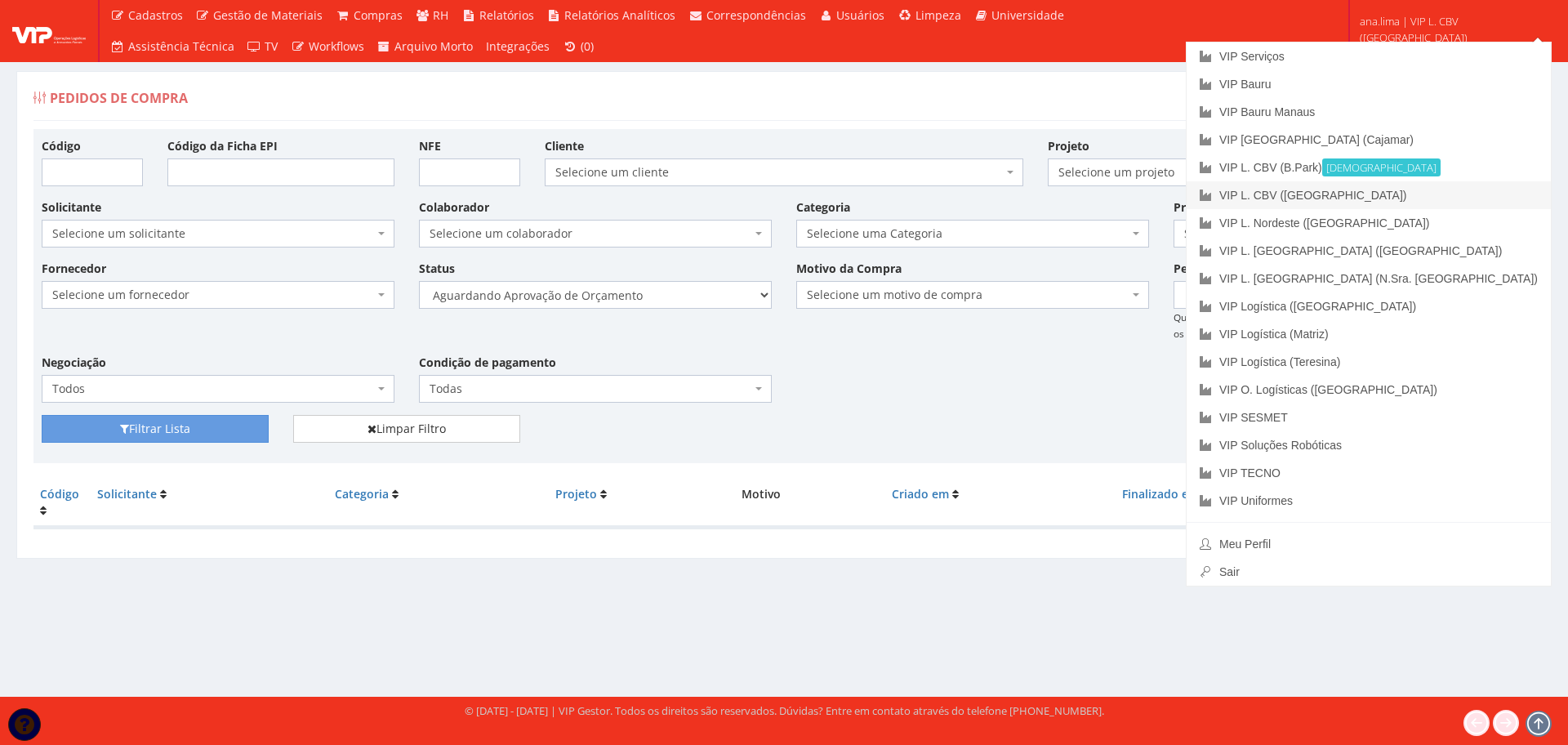
click at [1450, 191] on link "VIP L. CBV ([GEOGRAPHIC_DATA])" at bounding box center [1368, 195] width 364 height 28
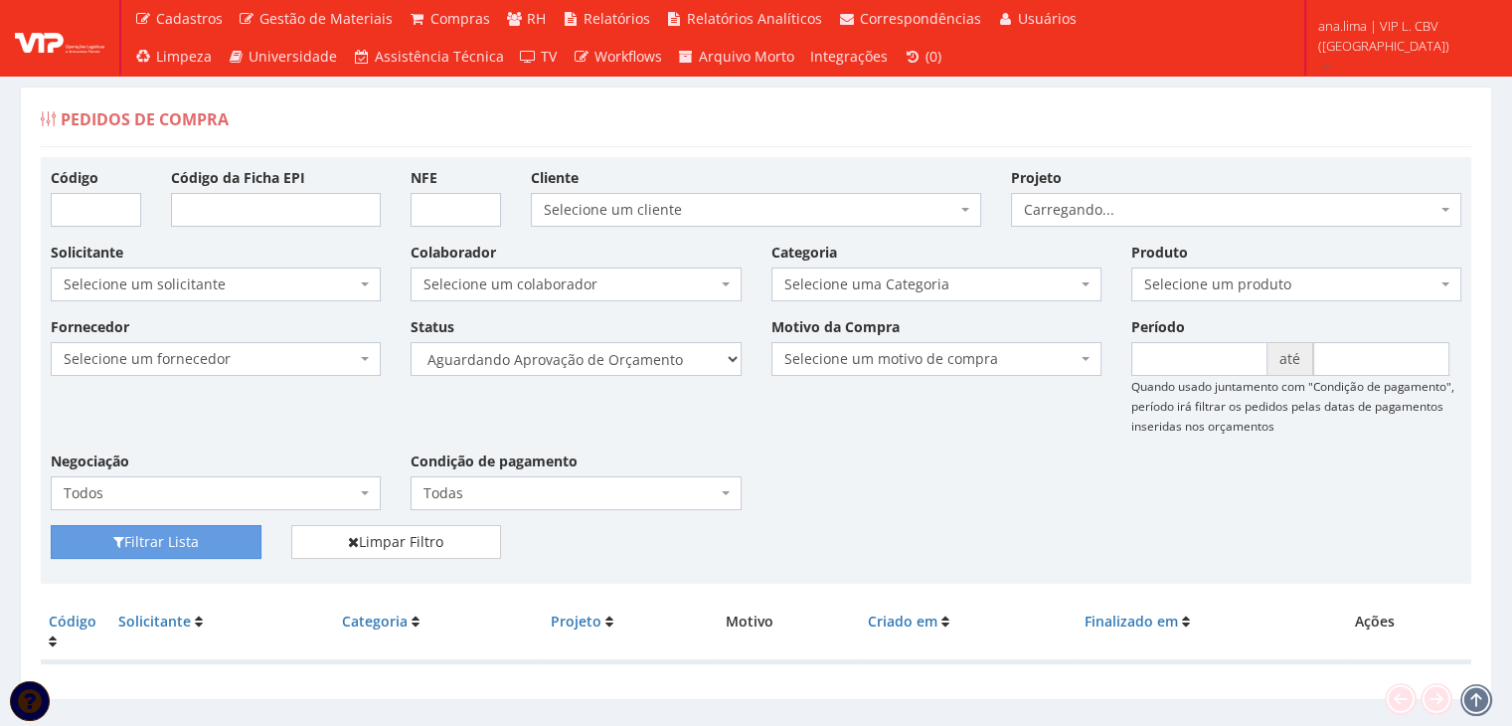
scroll to position [40, 0]
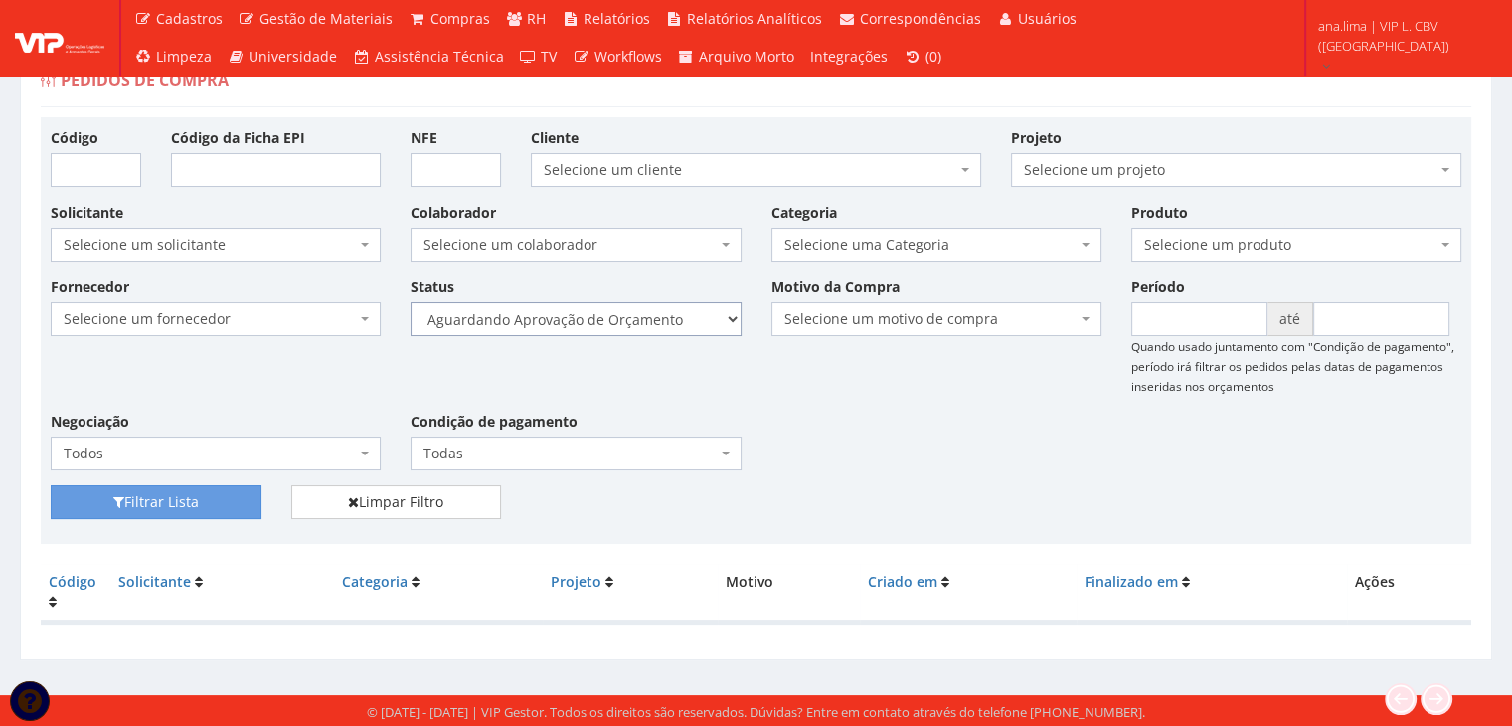
click at [653, 323] on select "Selecione um status Cancelado Aguardando Aprovação Diretoria Pedido Aprovado Ag…" at bounding box center [576, 319] width 330 height 34
select select "1"
click at [411, 302] on select "Selecione um status Cancelado Aguardando Aprovação Diretoria Pedido Aprovado Ag…" at bounding box center [576, 319] width 330 height 34
click at [213, 507] on button "Filtrar Lista" at bounding box center [156, 502] width 211 height 34
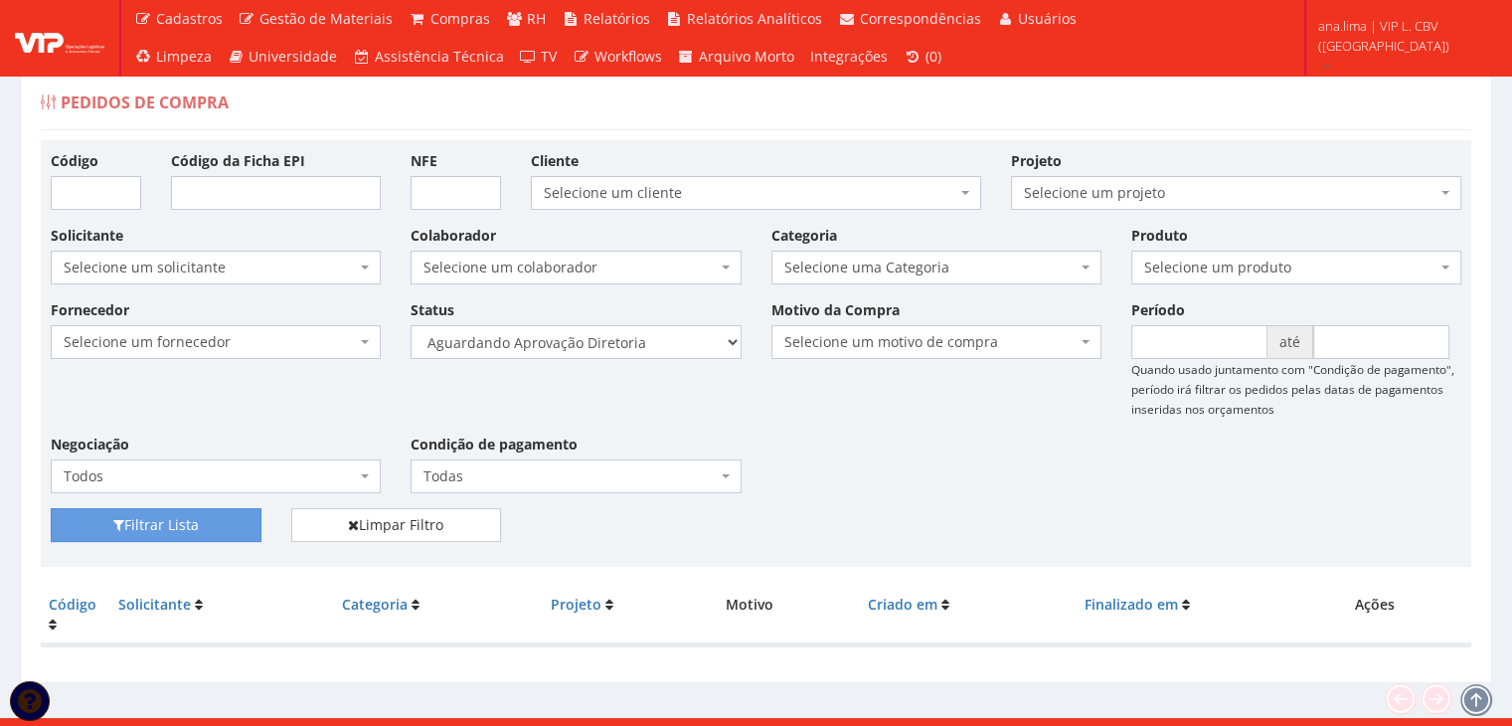
scroll to position [40, 0]
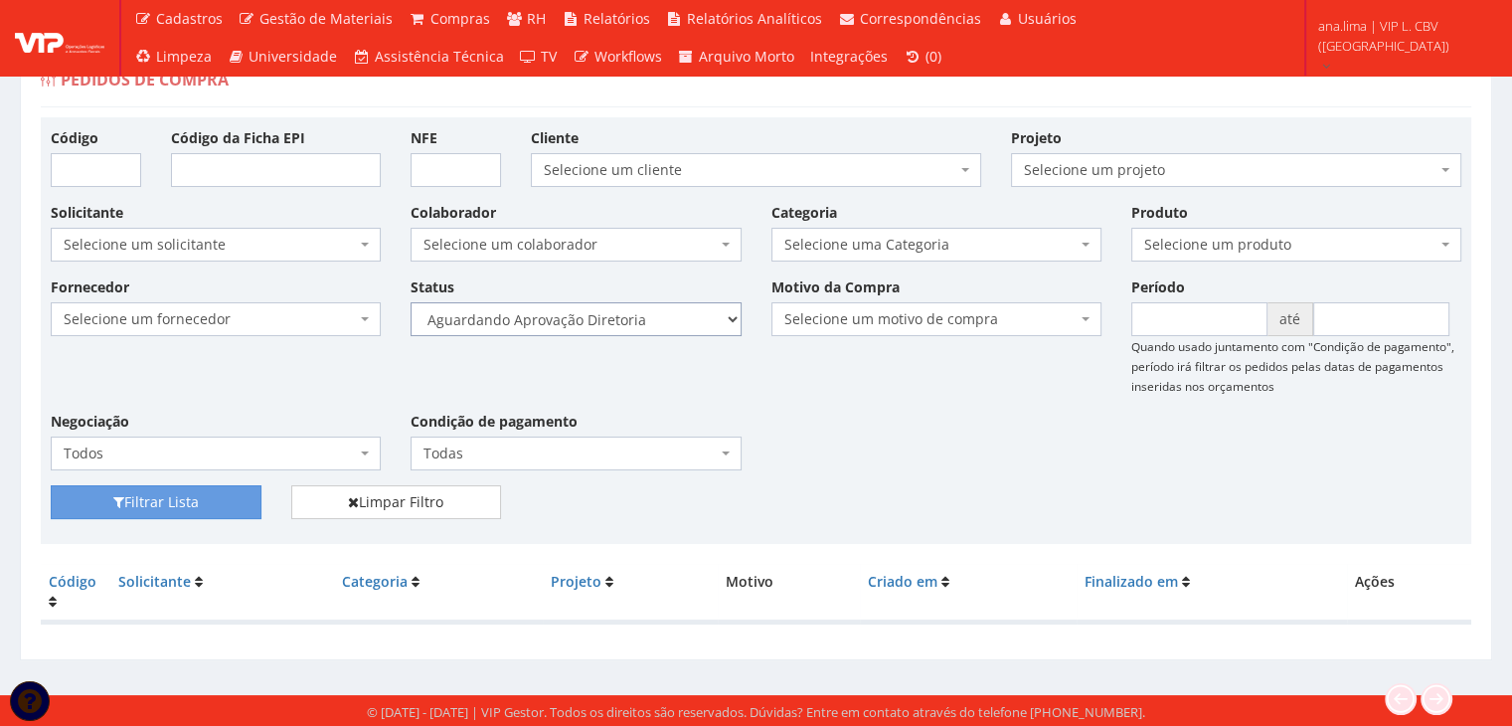
click at [628, 313] on select "Selecione um status Cancelado Aguardando Aprovação Diretoria Pedido Aprovado Ag…" at bounding box center [576, 319] width 330 height 34
select select "4"
click at [411, 302] on select "Selecione um status Cancelado Aguardando Aprovação Diretoria Pedido Aprovado Ag…" at bounding box center [576, 319] width 330 height 34
click at [227, 506] on button "Filtrar Lista" at bounding box center [156, 502] width 211 height 34
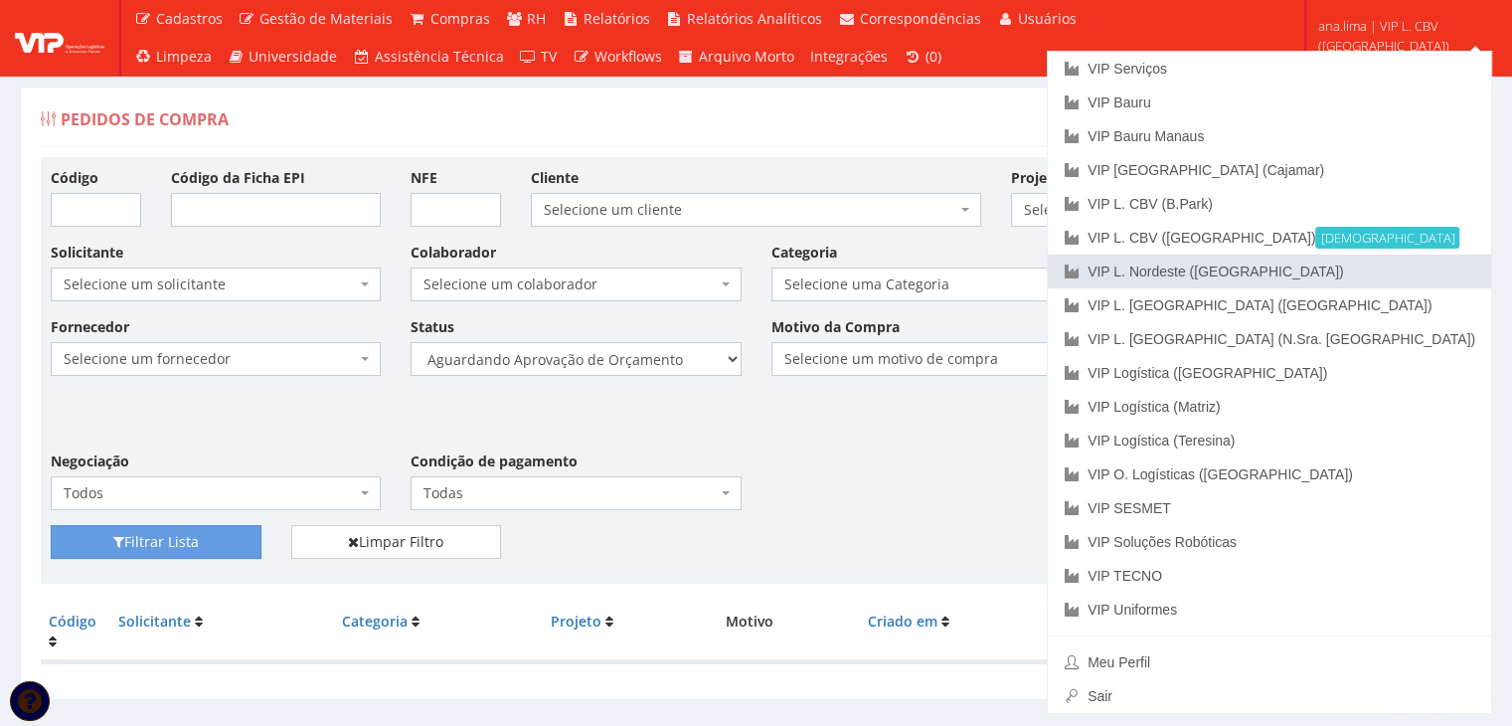
drag, startPoint x: 1395, startPoint y: 265, endPoint x: 1386, endPoint y: 271, distance: 10.8
click at [1394, 265] on link "VIP L. Nordeste ([GEOGRAPHIC_DATA])" at bounding box center [1269, 271] width 443 height 34
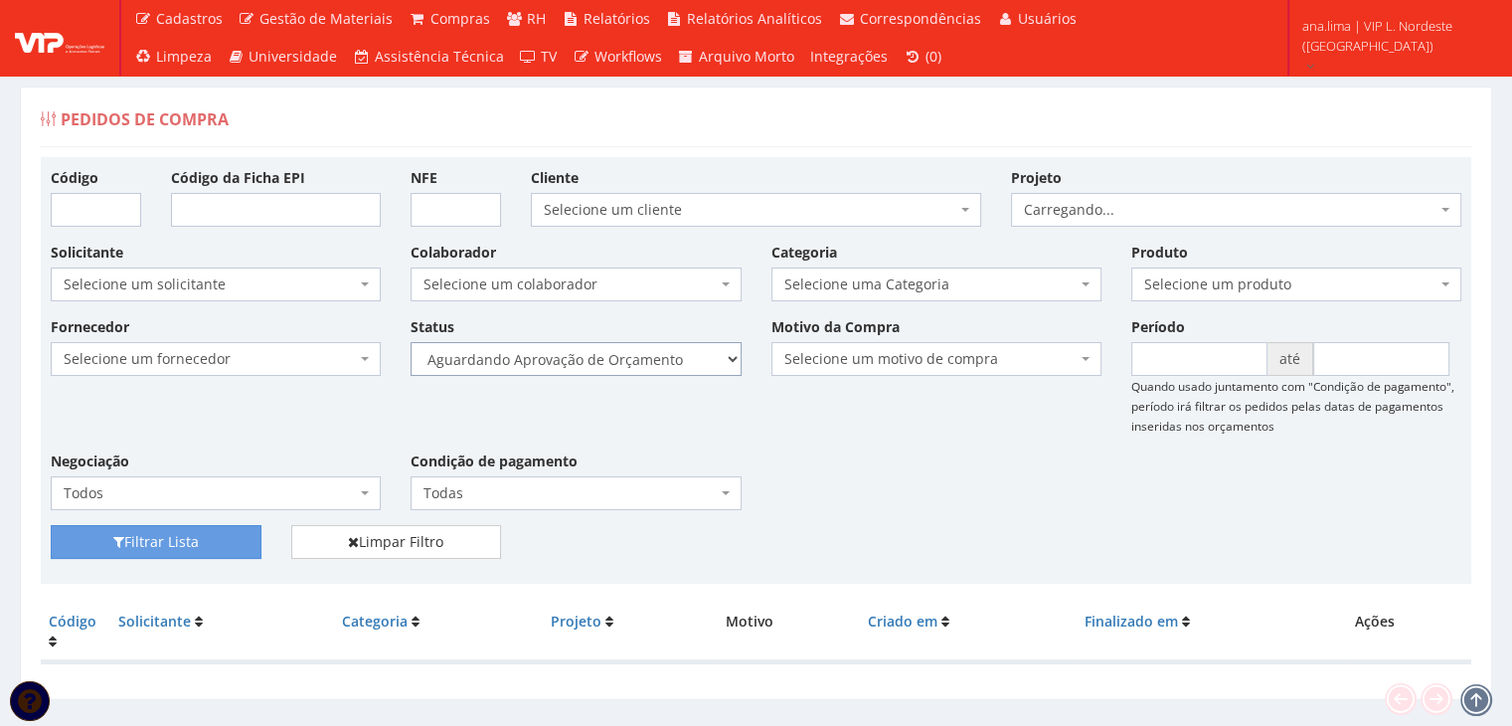
drag, startPoint x: 0, startPoint y: 0, endPoint x: 683, endPoint y: 367, distance: 775.1
click at [684, 367] on select "Selecione um status Cancelado Aguardando Aprovação Diretoria Pedido Aprovado Ag…" at bounding box center [576, 359] width 330 height 34
select select "1"
click at [411, 342] on select "Selecione um status Cancelado Aguardando Aprovação Diretoria Pedido Aprovado Ag…" at bounding box center [576, 359] width 330 height 34
click at [238, 546] on button "Filtrar Lista" at bounding box center [156, 542] width 211 height 34
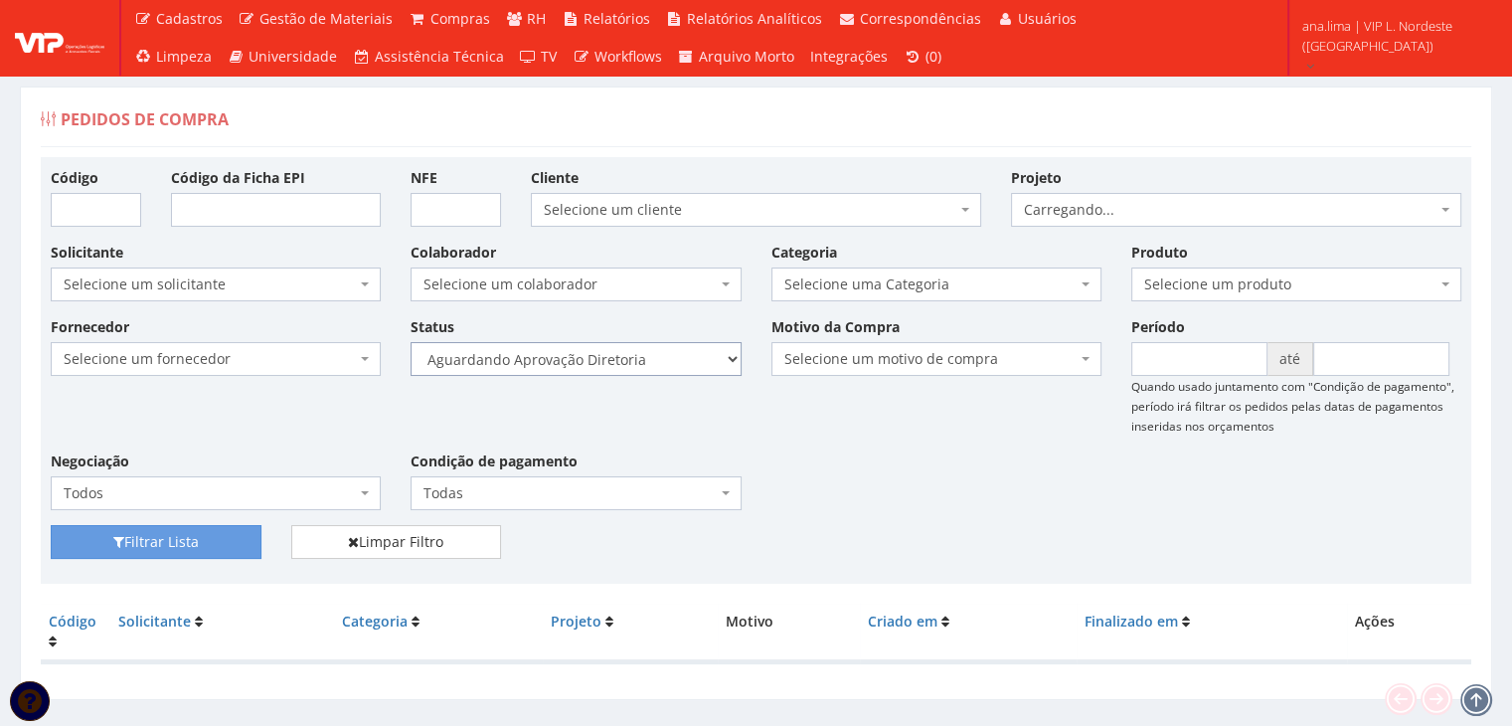
click at [584, 358] on select "Selecione um status Cancelado Aguardando Aprovação Diretoria Pedido Aprovado Ag…" at bounding box center [576, 359] width 330 height 34
select select "4"
click at [411, 342] on select "Selecione um status Cancelado Aguardando Aprovação Diretoria Pedido Aprovado Ag…" at bounding box center [576, 359] width 330 height 34
click at [219, 534] on button "Filtrar Lista" at bounding box center [156, 542] width 211 height 34
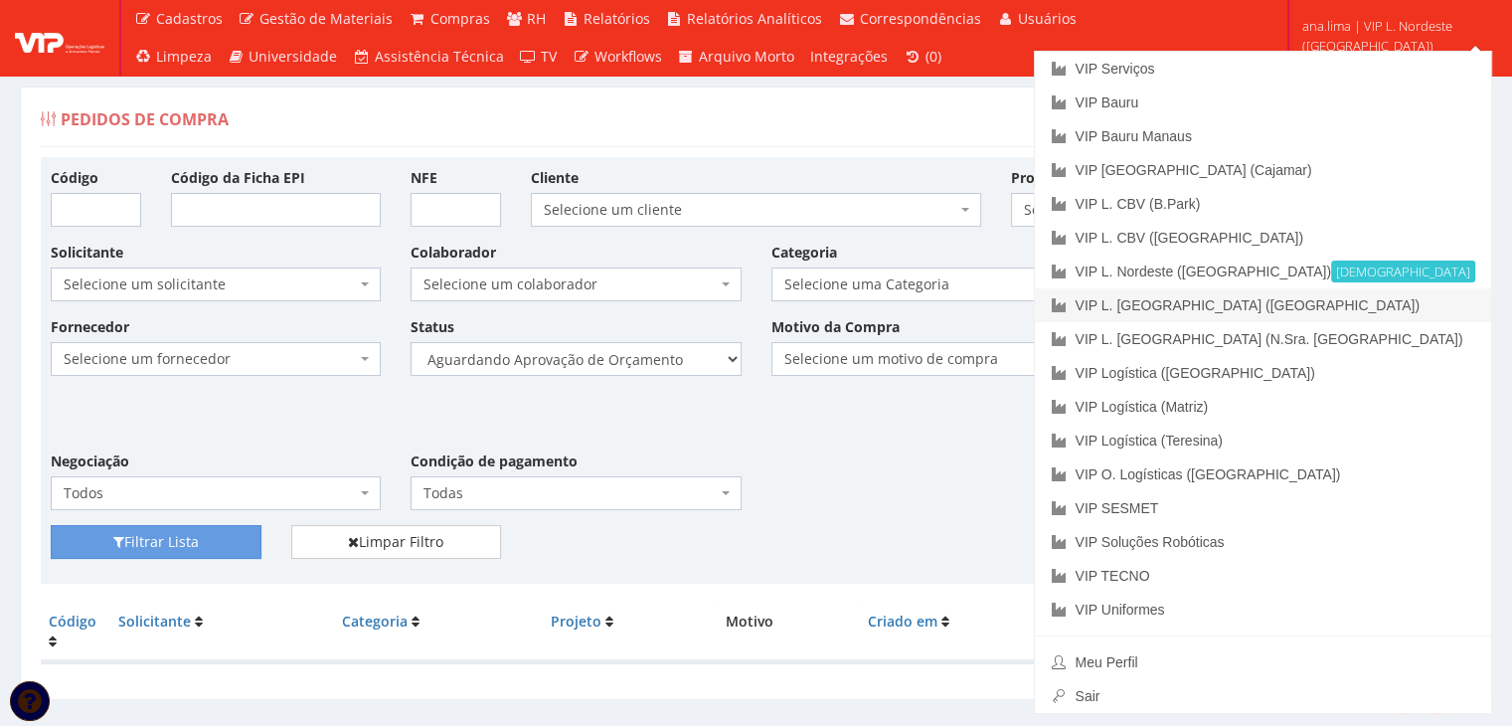
click at [1405, 301] on link "VIP L. [GEOGRAPHIC_DATA] ([GEOGRAPHIC_DATA])" at bounding box center [1263, 305] width 456 height 34
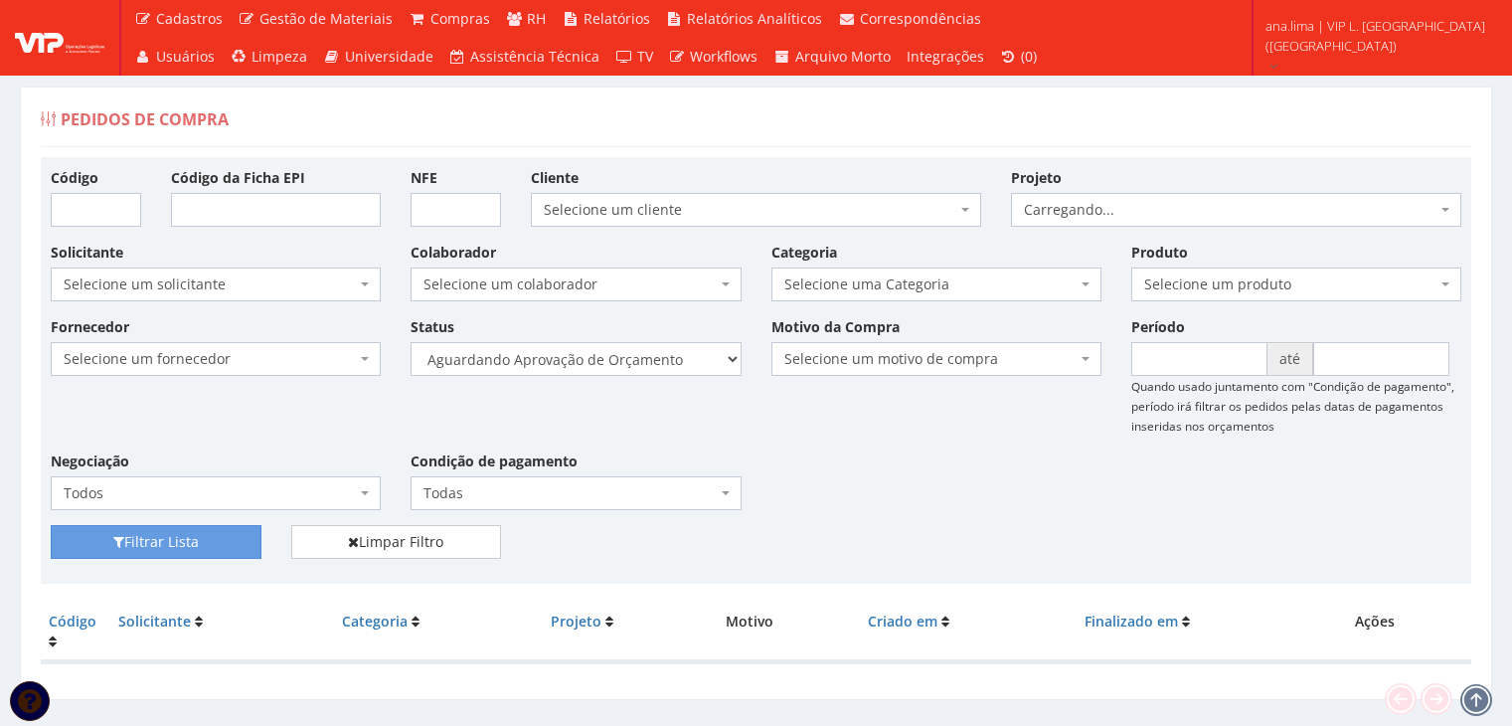
click at [663, 364] on select "Selecione um status Cancelado Aguardando Aprovação Diretoria Pedido Aprovado Ag…" at bounding box center [576, 359] width 330 height 34
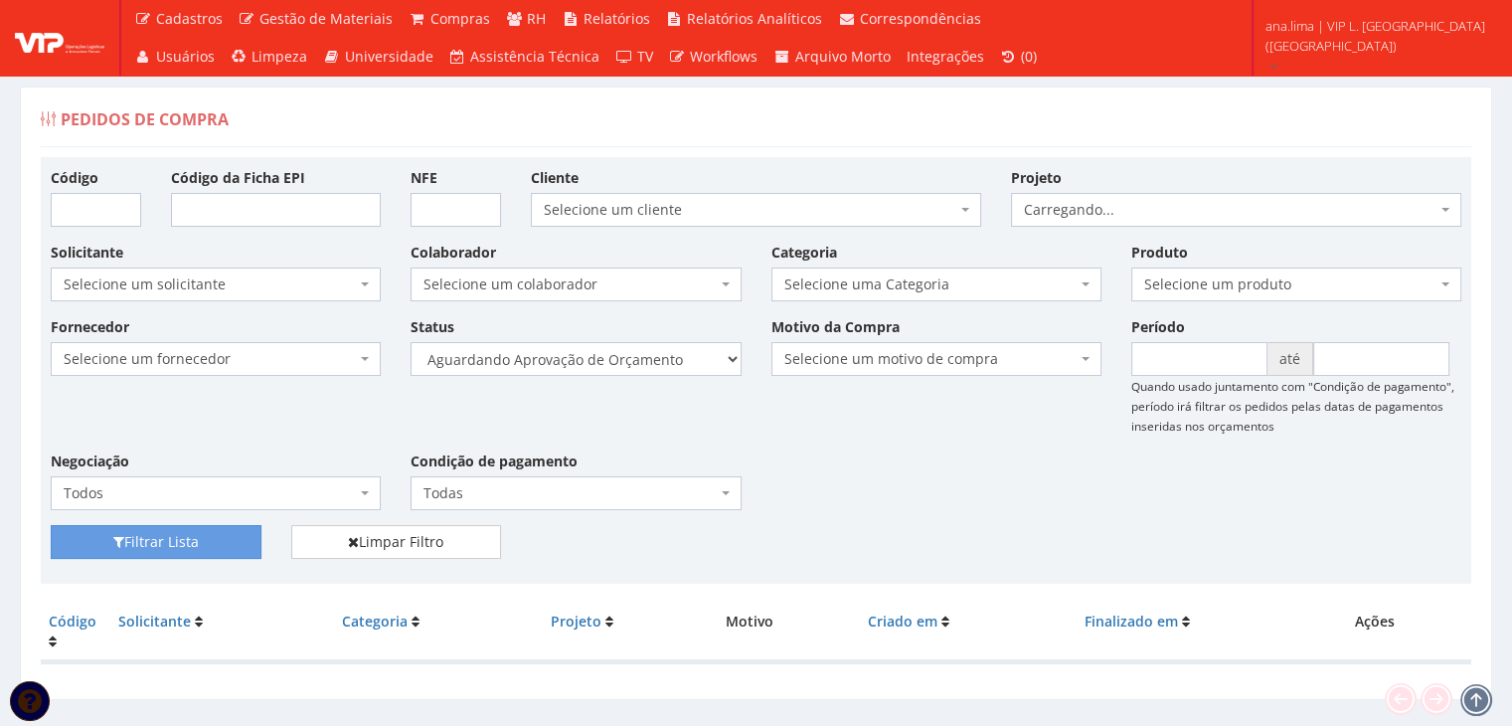
select select "1"
click at [411, 342] on select "Selecione um status Cancelado Aguardando Aprovação Diretoria Pedido Aprovado Ag…" at bounding box center [576, 359] width 330 height 34
click at [185, 543] on button "Filtrar Lista" at bounding box center [156, 542] width 211 height 34
drag, startPoint x: 0, startPoint y: 0, endPoint x: 640, endPoint y: 365, distance: 736.8
click at [640, 365] on select "Selecione um status Cancelado Aguardando Aprovação Diretoria Pedido Aprovado Ag…" at bounding box center [576, 359] width 330 height 34
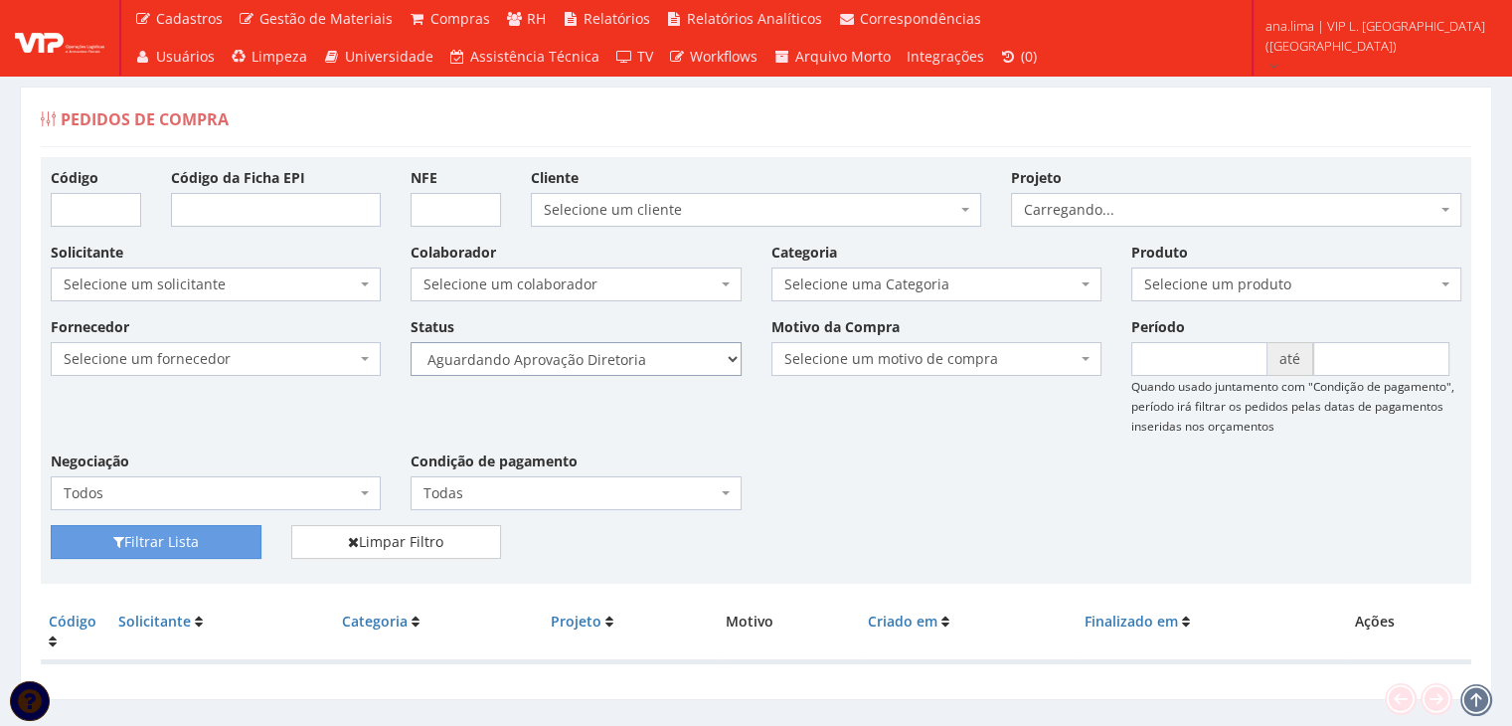
select select "4"
click at [411, 342] on select "Selecione um status Cancelado Aguardando Aprovação Diretoria Pedido Aprovado Ag…" at bounding box center [576, 359] width 330 height 34
click at [246, 535] on button "Filtrar Lista" at bounding box center [156, 542] width 211 height 34
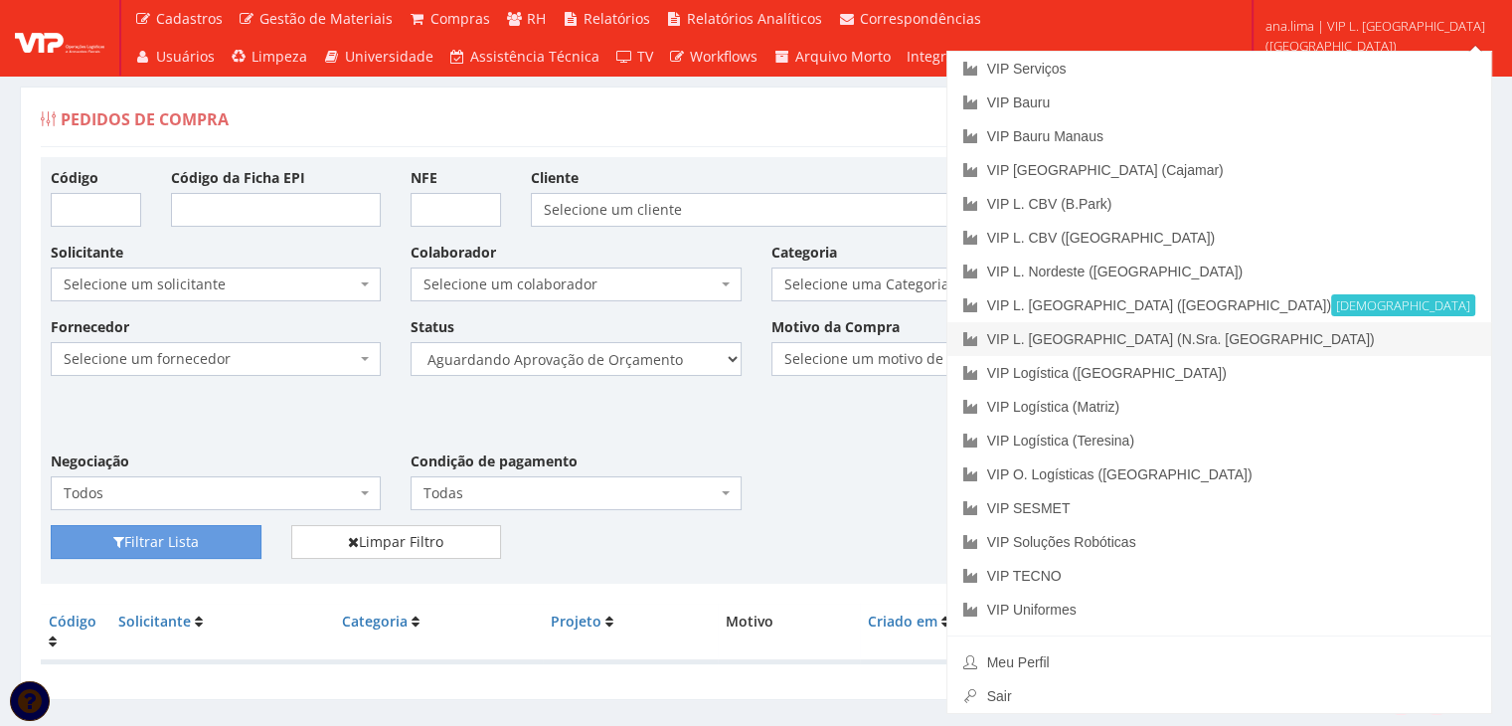
click at [1423, 339] on link "VIP L. [GEOGRAPHIC_DATA] (N.Sra. [GEOGRAPHIC_DATA])" at bounding box center [1219, 339] width 544 height 34
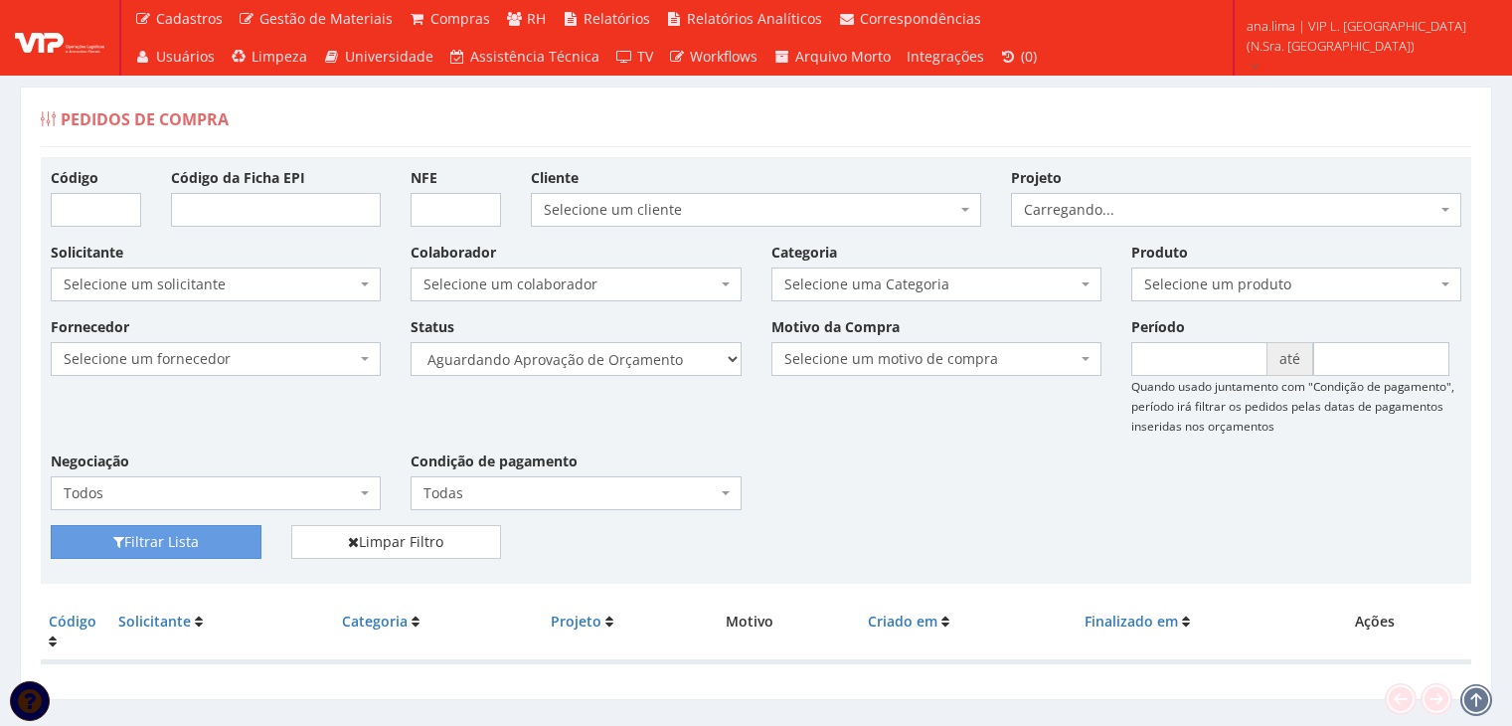
click at [657, 357] on select "Selecione um status Cancelado Aguardando Aprovação Diretoria Pedido Aprovado Ag…" at bounding box center [576, 359] width 330 height 34
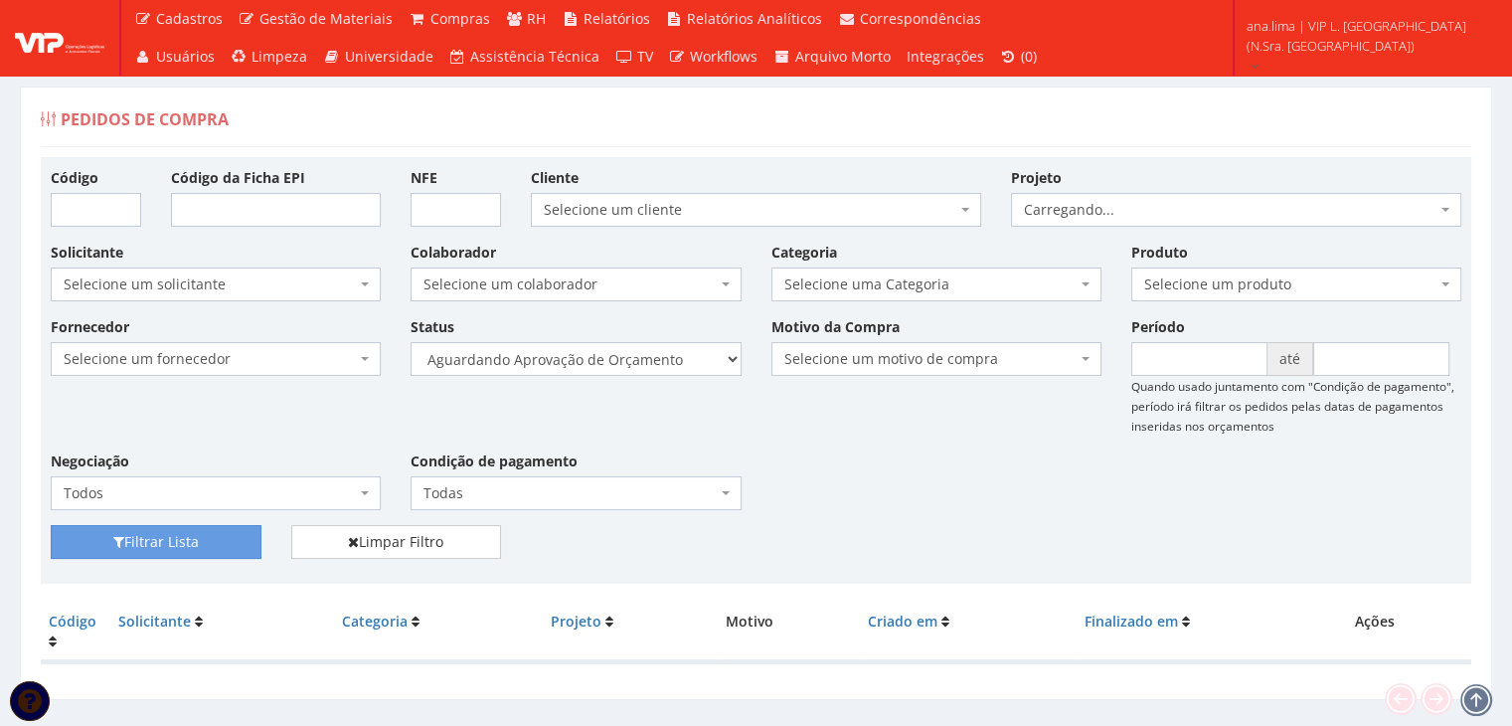
select select "1"
click at [411, 342] on select "Selecione um status Cancelado Aguardando Aprovação Diretoria Pedido Aprovado Ag…" at bounding box center [576, 359] width 330 height 34
click at [239, 536] on button "Filtrar Lista" at bounding box center [156, 542] width 211 height 34
click at [656, 360] on select "Selecione um status Cancelado Aguardando Aprovação Diretoria Pedido Aprovado Ag…" at bounding box center [576, 359] width 330 height 34
select select "4"
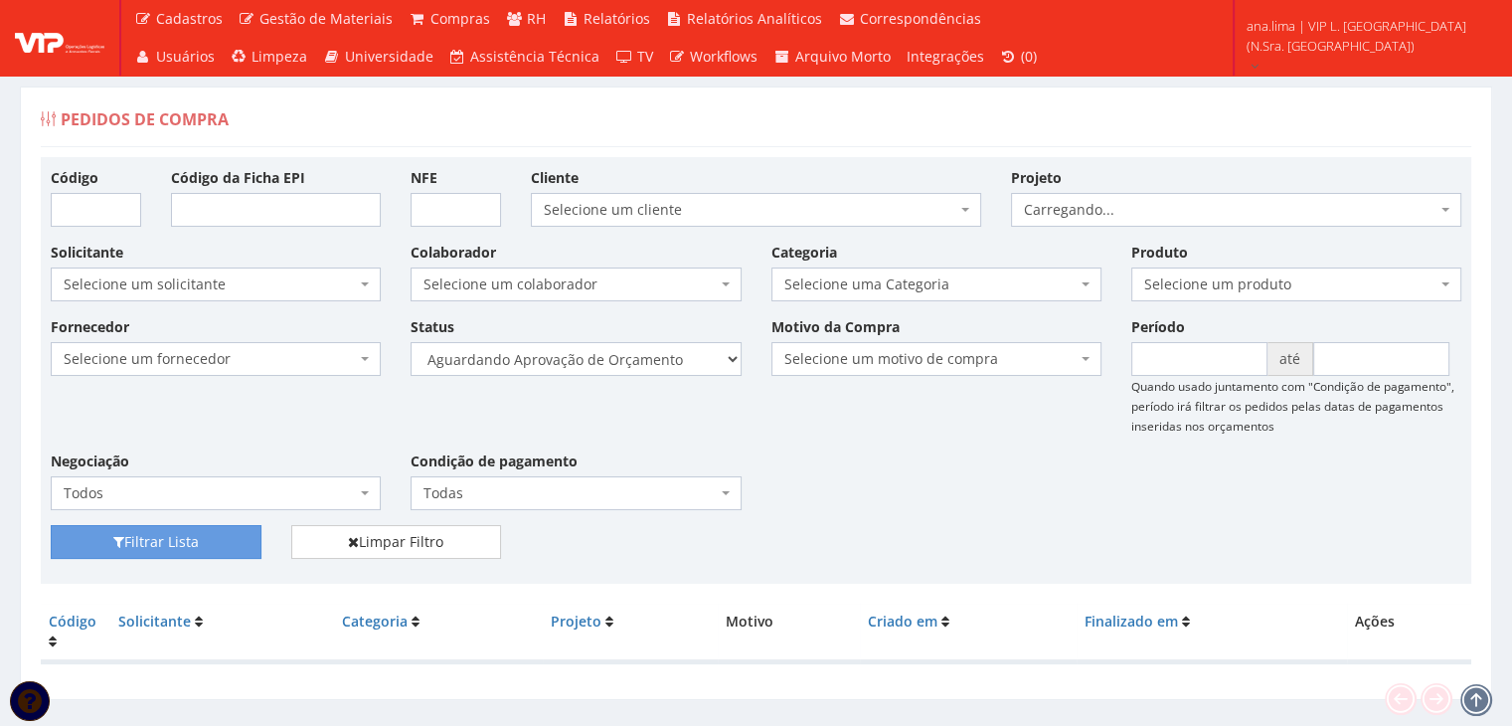
click at [411, 342] on select "Selecione um status Cancelado Aguardando Aprovação Diretoria Pedido Aprovado Ag…" at bounding box center [576, 359] width 330 height 34
click at [229, 540] on button "Filtrar Lista" at bounding box center [156, 542] width 211 height 34
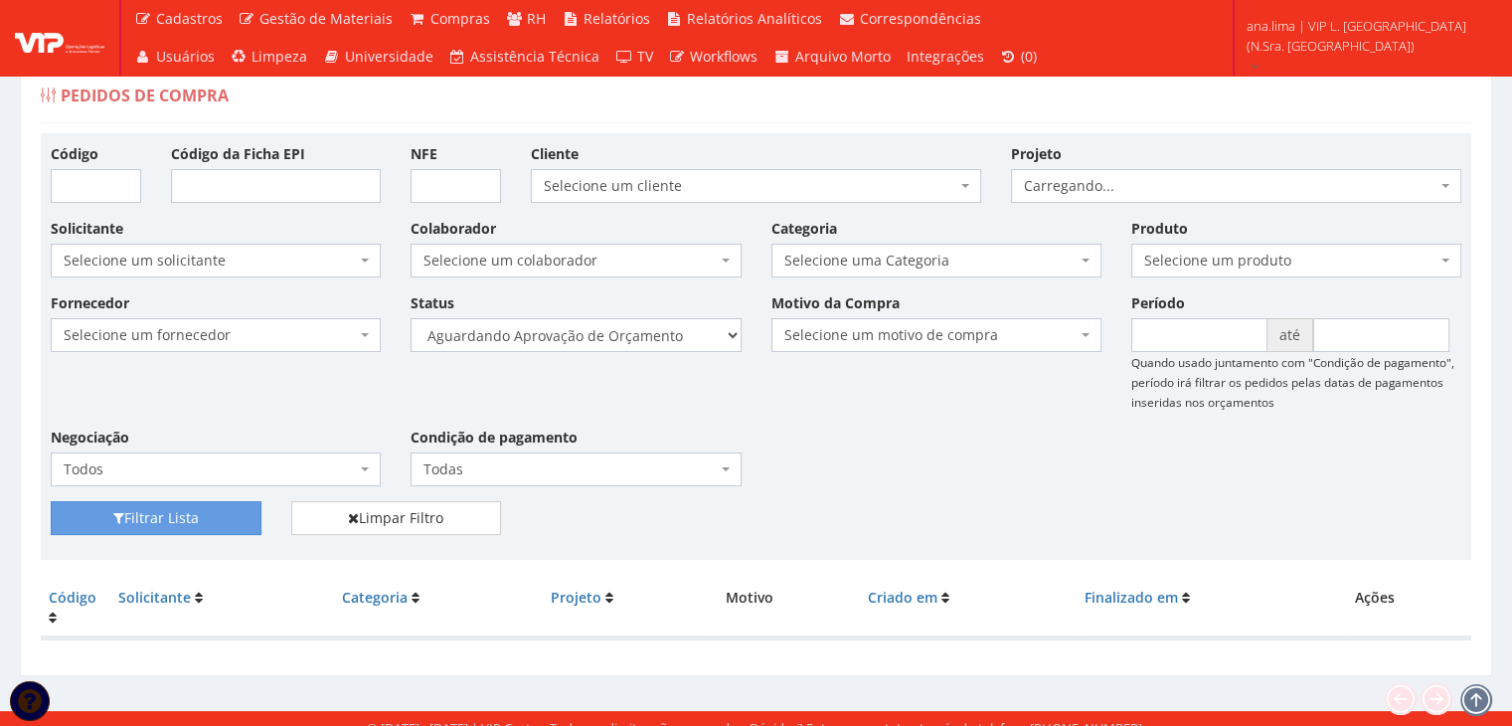
scroll to position [40, 0]
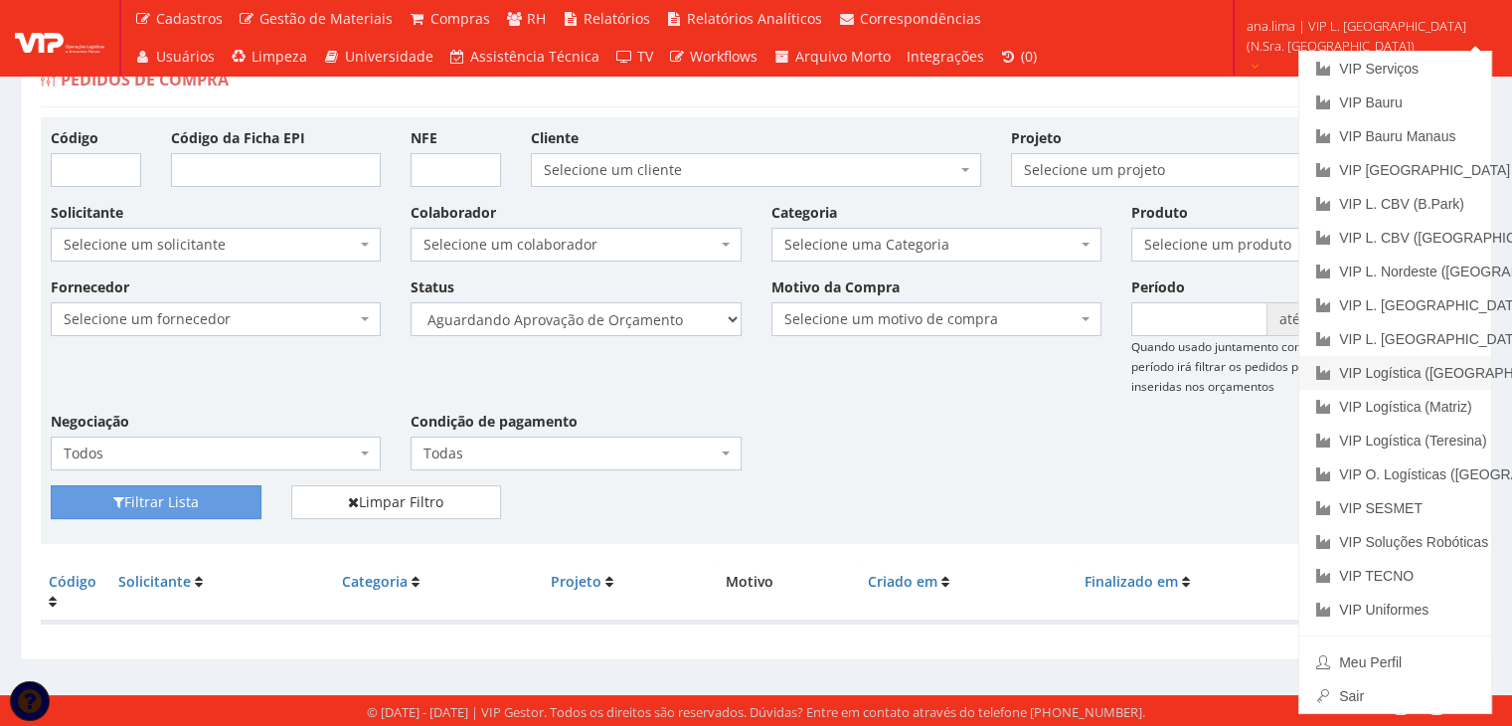
click at [1461, 371] on link "VIP Logística ([GEOGRAPHIC_DATA])" at bounding box center [1395, 373] width 192 height 34
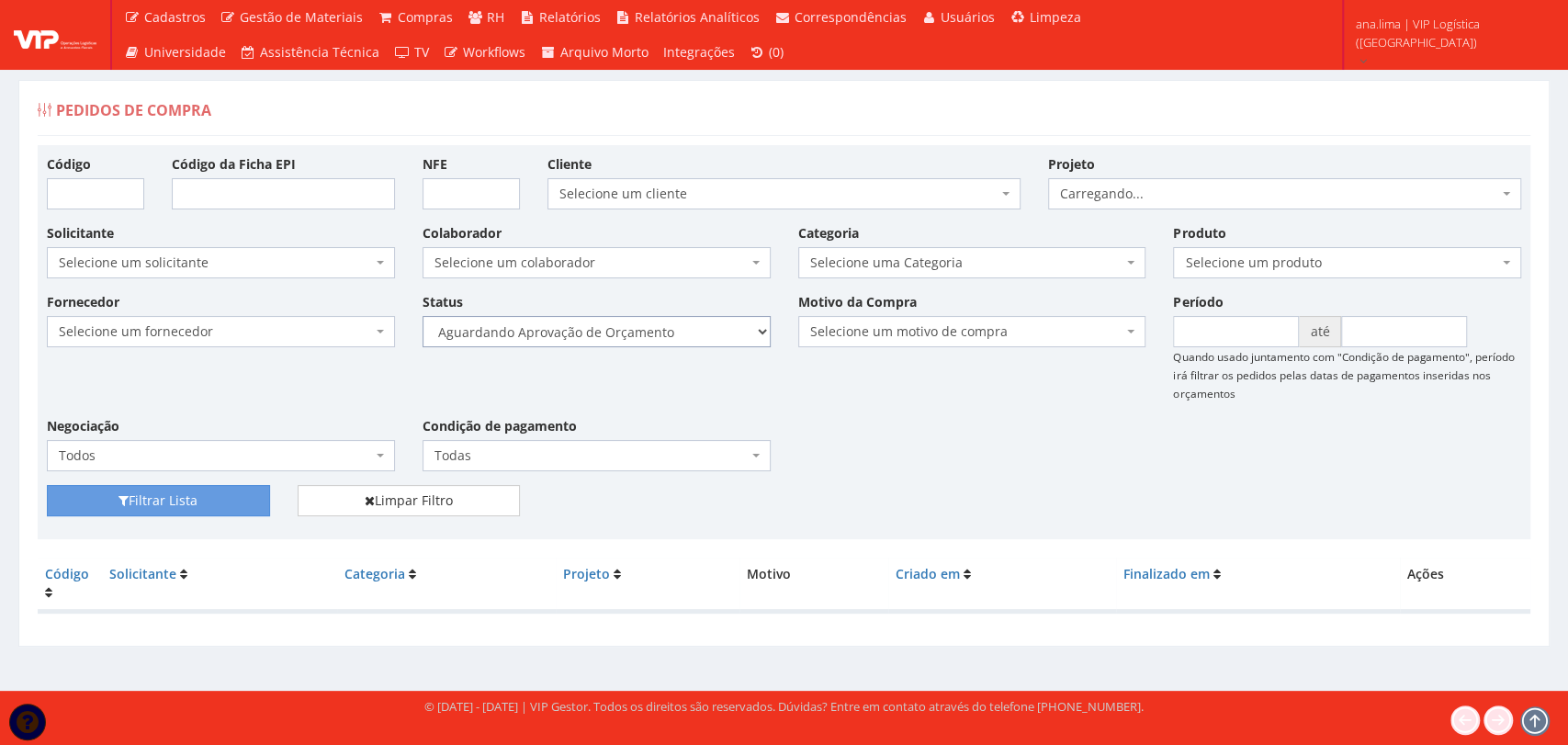
drag, startPoint x: 0, startPoint y: 0, endPoint x: 662, endPoint y: 336, distance: 742.4
click at [662, 333] on select "Selecione um status Cancelado Aguardando Aprovação Diretoria Pedido Aprovado Ag…" at bounding box center [596, 332] width 348 height 31
select select "1"
click at [422, 316] on select "Selecione um status Cancelado Aguardando Aprovação Diretoria Pedido Aprovado Ag…" at bounding box center [596, 332] width 348 height 31
click at [171, 495] on button "Filtrar Lista" at bounding box center [159, 501] width 224 height 31
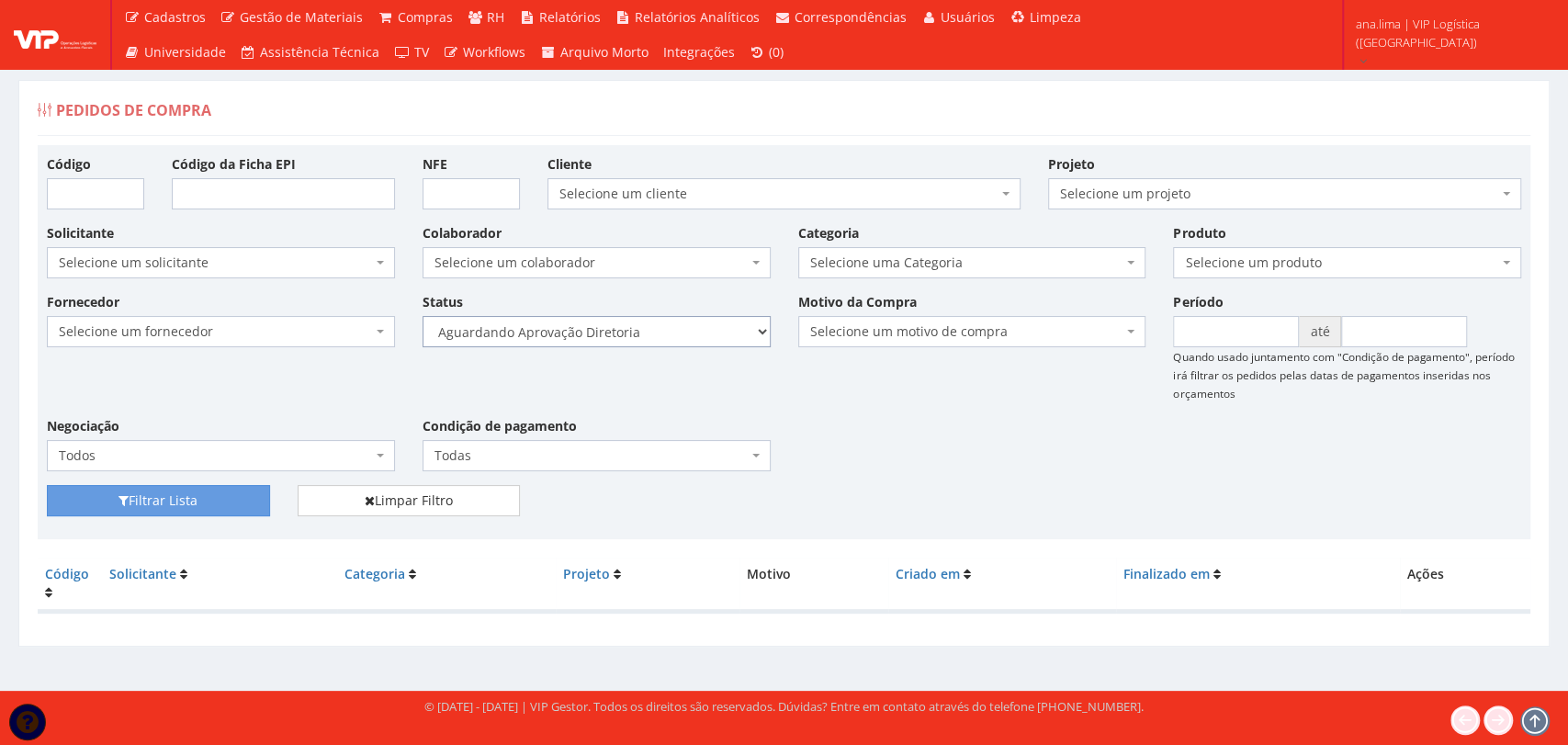
drag, startPoint x: 0, startPoint y: 0, endPoint x: 673, endPoint y: 336, distance: 752.2
click at [673, 336] on select "Selecione um status Cancelado Aguardando Aprovação Diretoria Pedido Aprovado Ag…" at bounding box center [596, 332] width 348 height 31
click at [422, 316] on select "Selecione um status Cancelado Aguardando Aprovação Diretoria Pedido Aprovado Ag…" at bounding box center [596, 332] width 348 height 31
drag, startPoint x: 245, startPoint y: 492, endPoint x: 298, endPoint y: 474, distance: 56.0
click at [245, 493] on button "Filtrar Lista" at bounding box center [159, 501] width 224 height 31
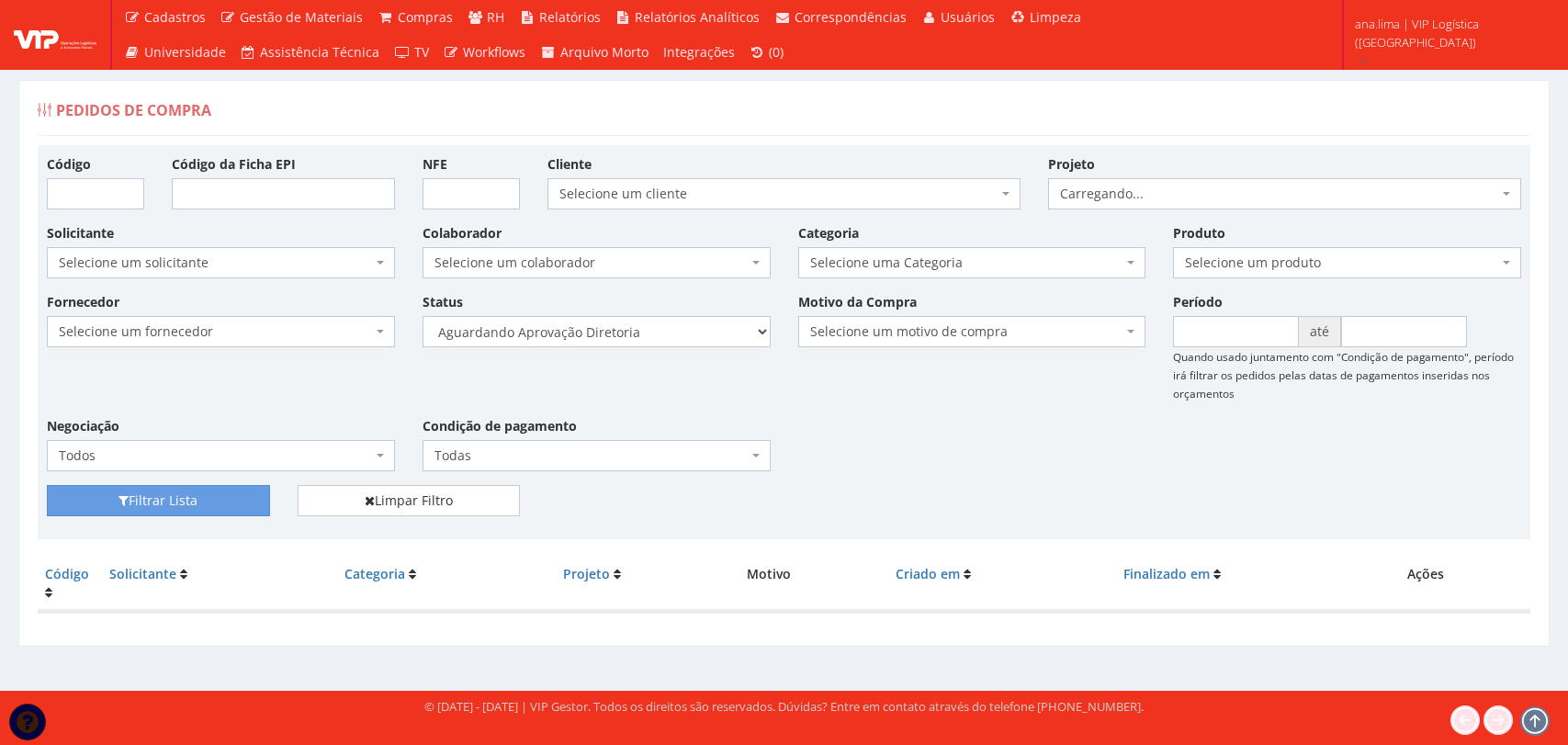
click at [676, 336] on select "Selecione um status Cancelado Aguardando Aprovação Diretoria Pedido Aprovado Ag…" at bounding box center [596, 332] width 348 height 31
select select "4"
click at [422, 316] on select "Selecione um status Cancelado Aguardando Aprovação Diretoria Pedido Aprovado Ag…" at bounding box center [596, 332] width 348 height 31
click at [217, 501] on button "Filtrar Lista" at bounding box center [159, 501] width 224 height 31
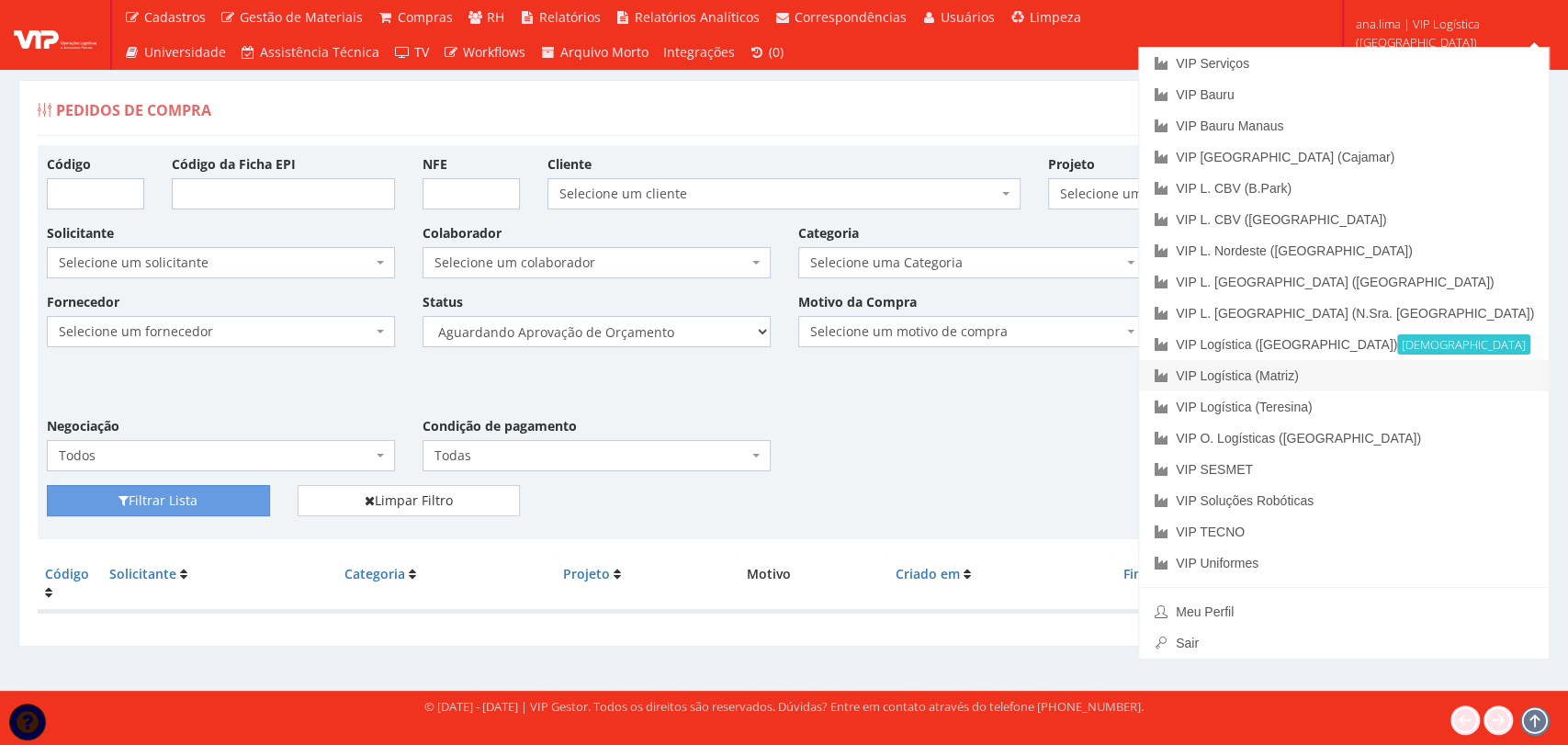
click at [1446, 378] on link "VIP Logística (Matriz)" at bounding box center [1343, 376] width 409 height 31
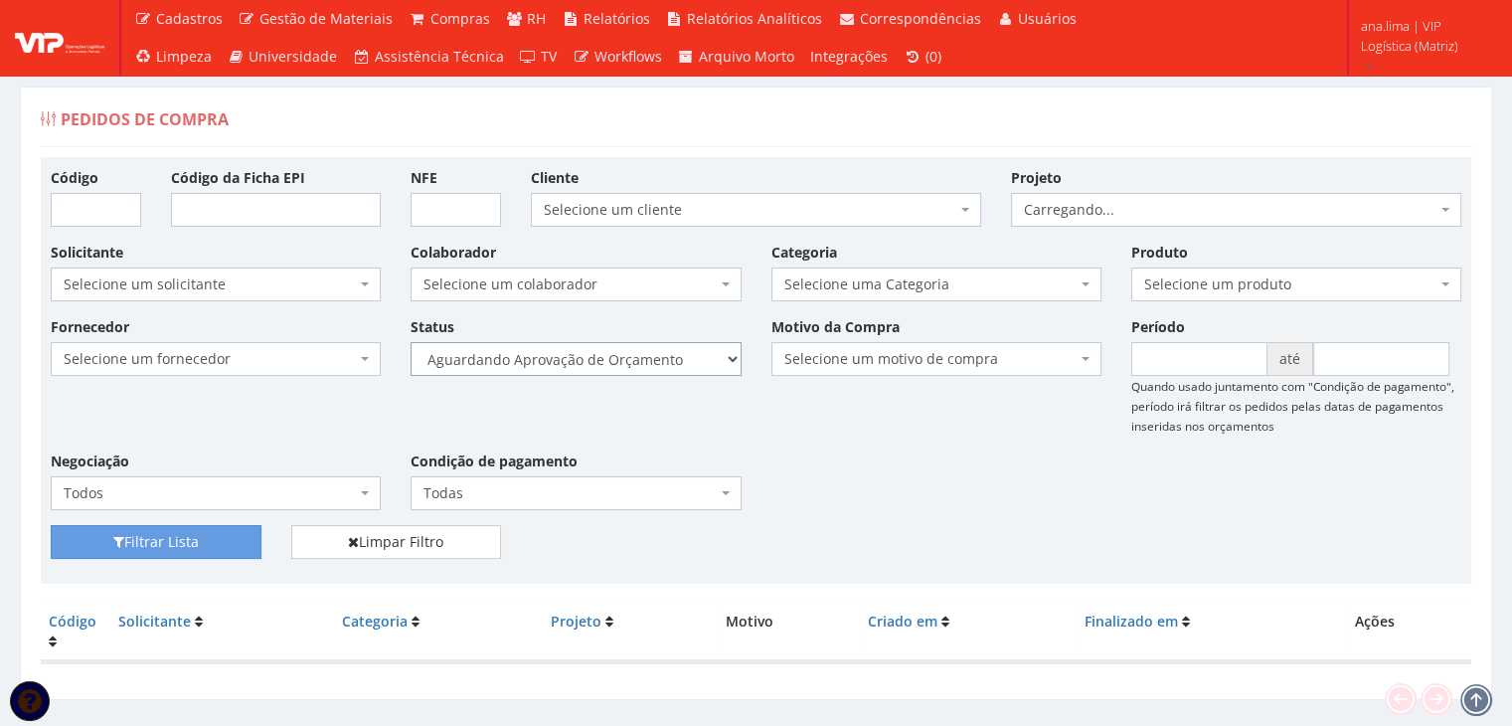
click at [612, 351] on select "Selecione um status Cancelado Aguardando Aprovação Diretoria Pedido Aprovado Ag…" at bounding box center [576, 359] width 330 height 34
select select "1"
click at [411, 342] on select "Selecione um status Cancelado Aguardando Aprovação Diretoria Pedido Aprovado Ag…" at bounding box center [576, 359] width 330 height 34
click at [231, 542] on button "Filtrar Lista" at bounding box center [156, 542] width 211 height 34
click at [606, 352] on select "Selecione um status Cancelado Aguardando Aprovação Diretoria Pedido Aprovado Ag…" at bounding box center [576, 359] width 330 height 34
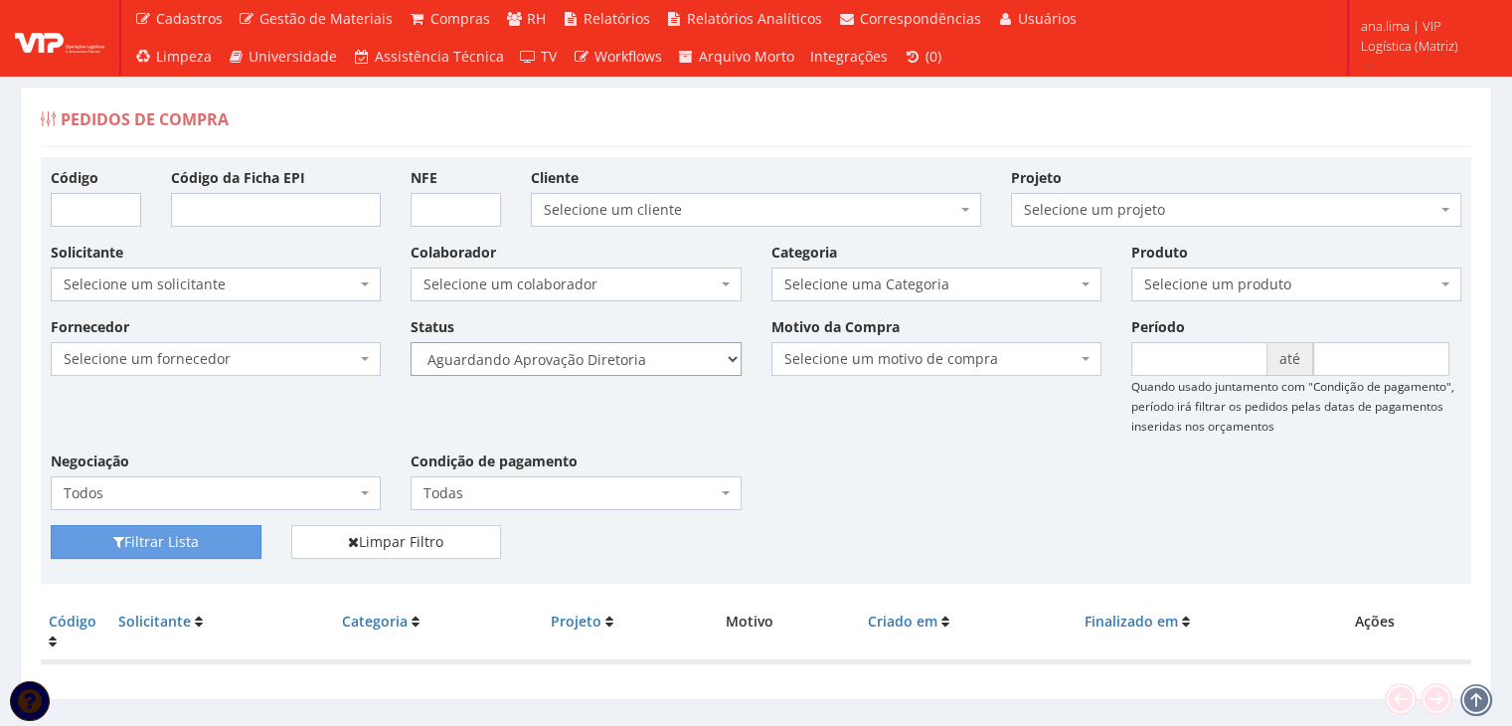
select select "4"
click at [411, 342] on select "Selecione um status Cancelado Aguardando Aprovação Diretoria Pedido Aprovado Ag…" at bounding box center [576, 359] width 330 height 34
click at [149, 548] on button "Filtrar Lista" at bounding box center [156, 542] width 211 height 34
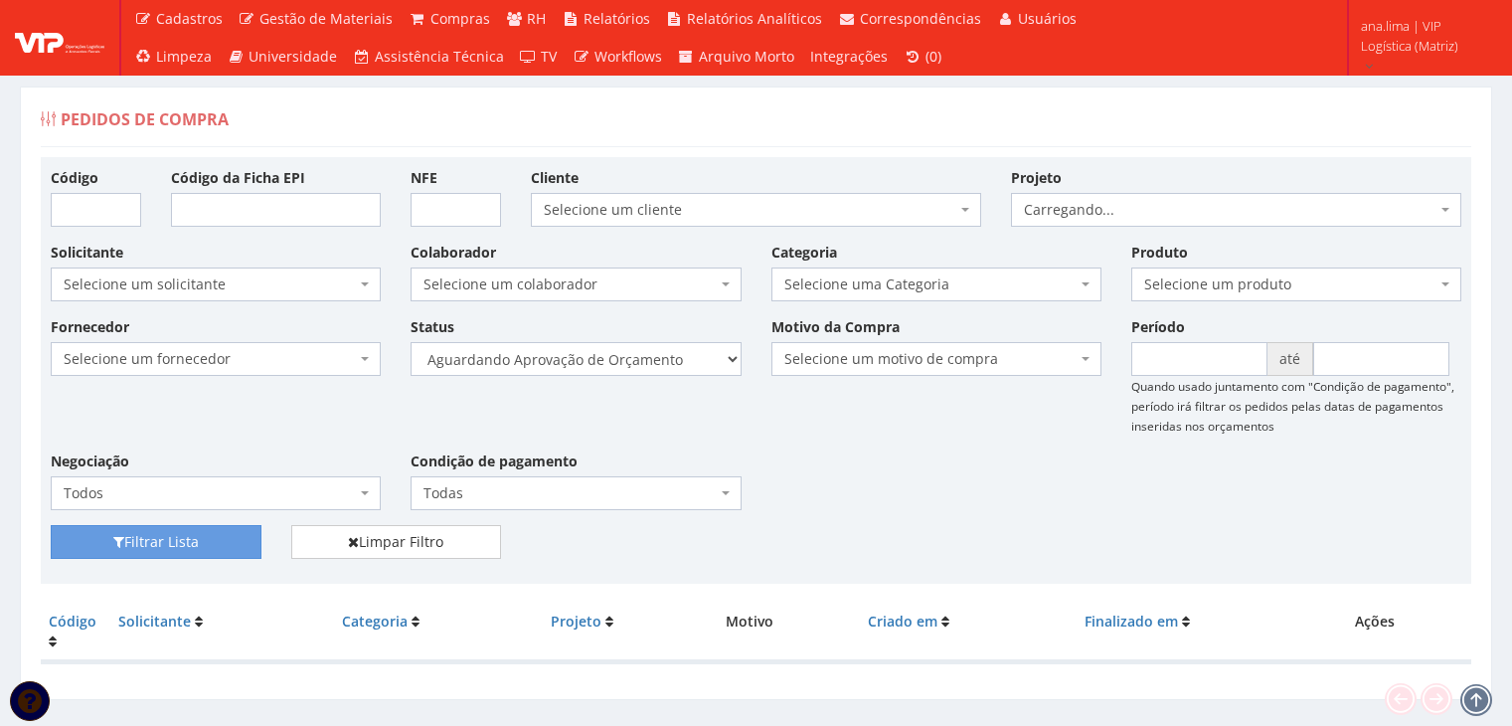
scroll to position [40, 0]
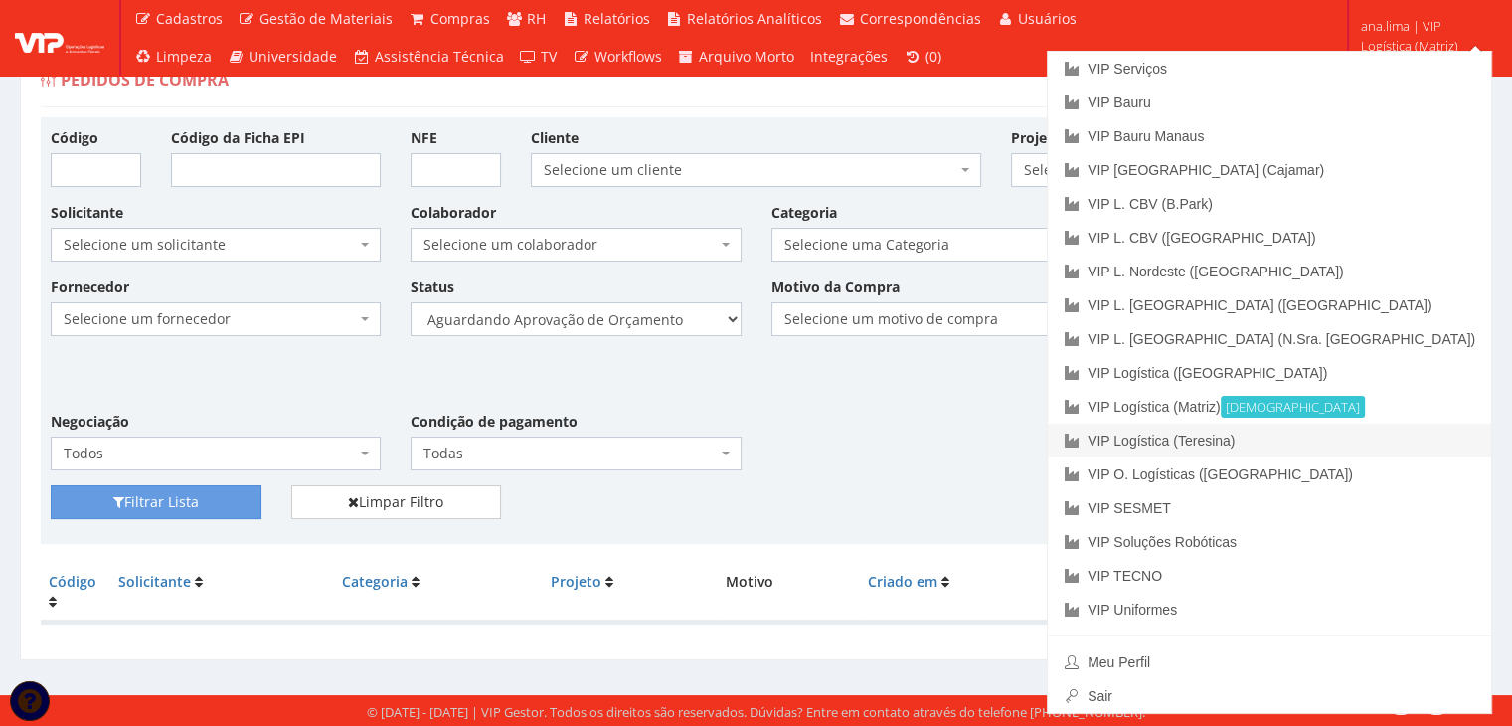
click at [1412, 442] on link "VIP Logística (Teresina)" at bounding box center [1269, 440] width 443 height 34
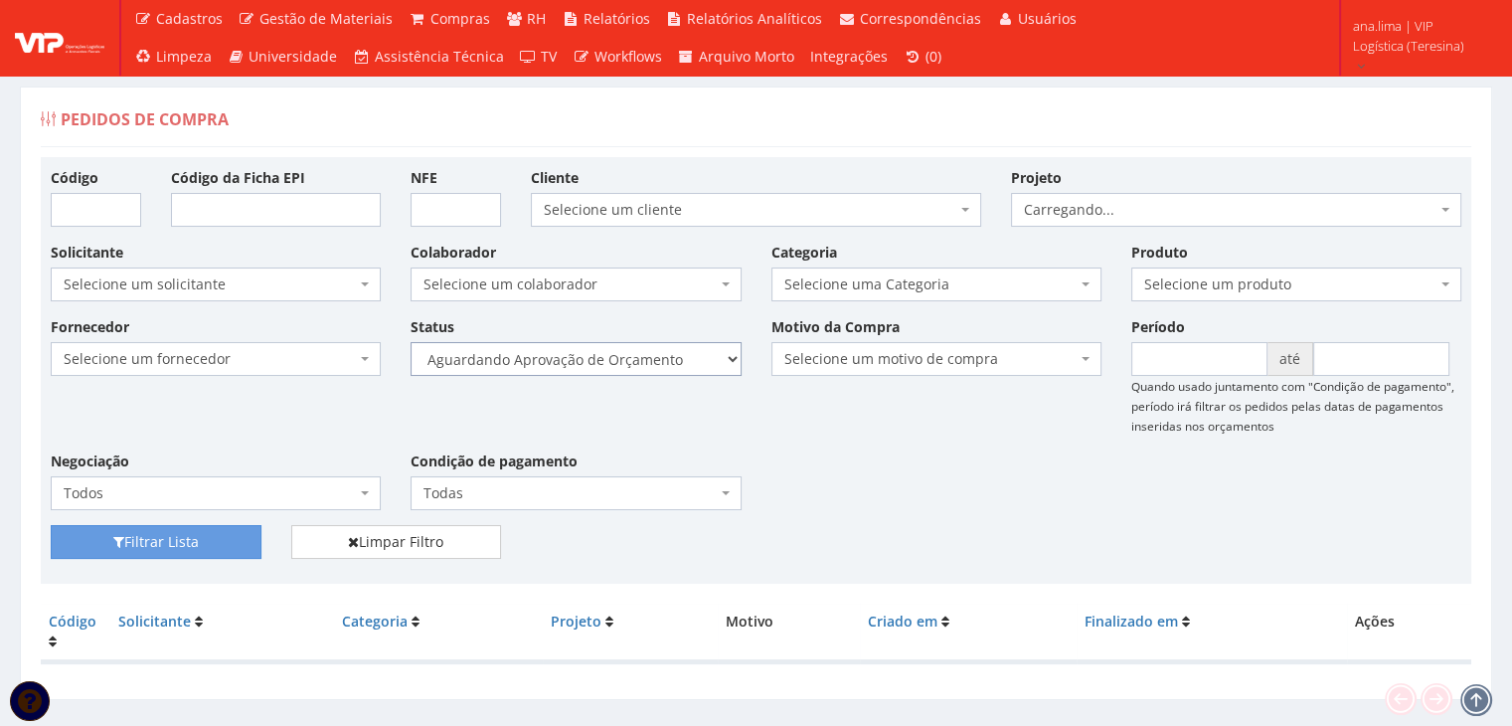
click at [660, 354] on select "Selecione um status Cancelado Aguardando Aprovação Diretoria Pedido Aprovado Ag…" at bounding box center [576, 359] width 330 height 34
select select "1"
click at [411, 342] on select "Selecione um status Cancelado Aguardando Aprovação Diretoria Pedido Aprovado Ag…" at bounding box center [576, 359] width 330 height 34
click at [219, 547] on button "Filtrar Lista" at bounding box center [156, 542] width 211 height 34
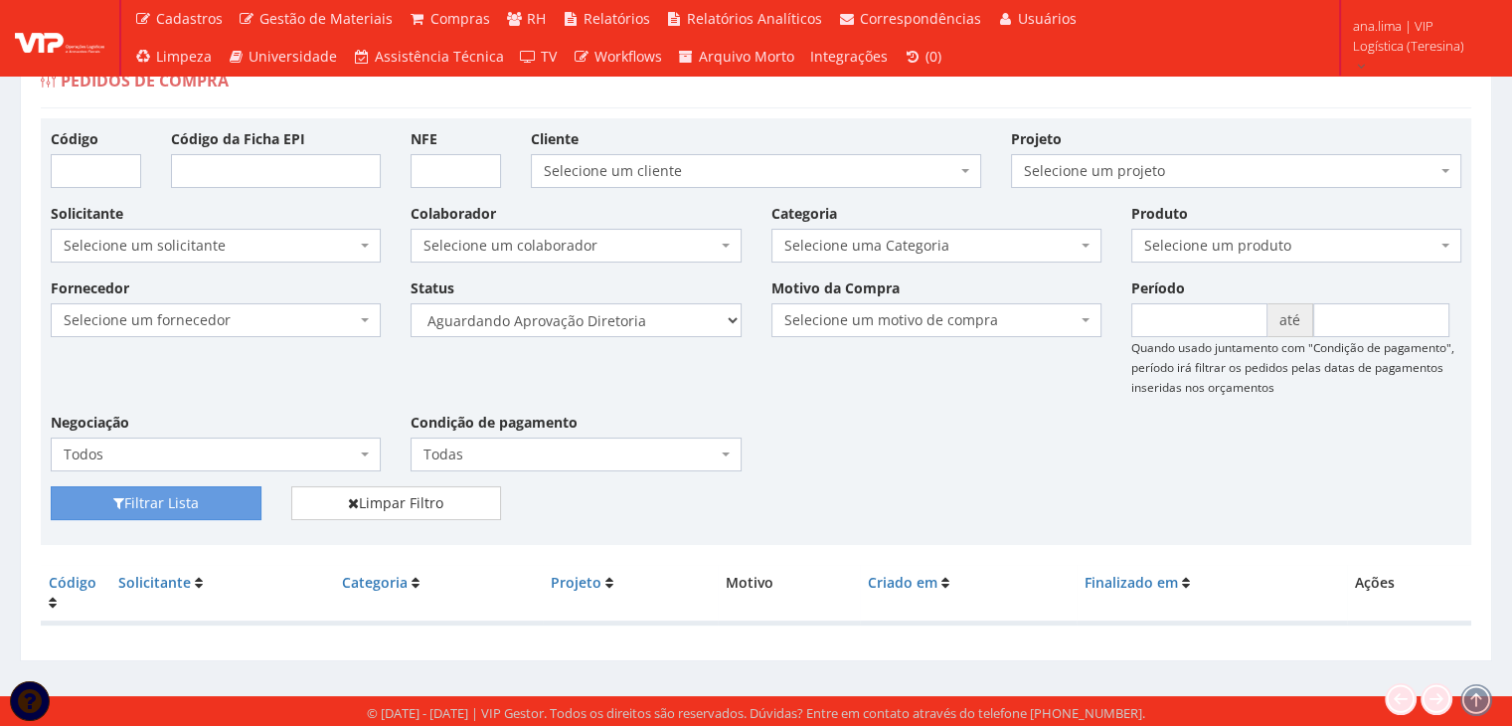
scroll to position [40, 0]
click at [644, 319] on select "Selecione um status Cancelado Aguardando Aprovação Diretoria Pedido Aprovado Ag…" at bounding box center [576, 319] width 330 height 34
select select "4"
click at [411, 302] on select "Selecione um status Cancelado Aguardando Aprovação Diretoria Pedido Aprovado Ag…" at bounding box center [576, 319] width 330 height 34
drag, startPoint x: 179, startPoint y: 491, endPoint x: 250, endPoint y: 495, distance: 71.7
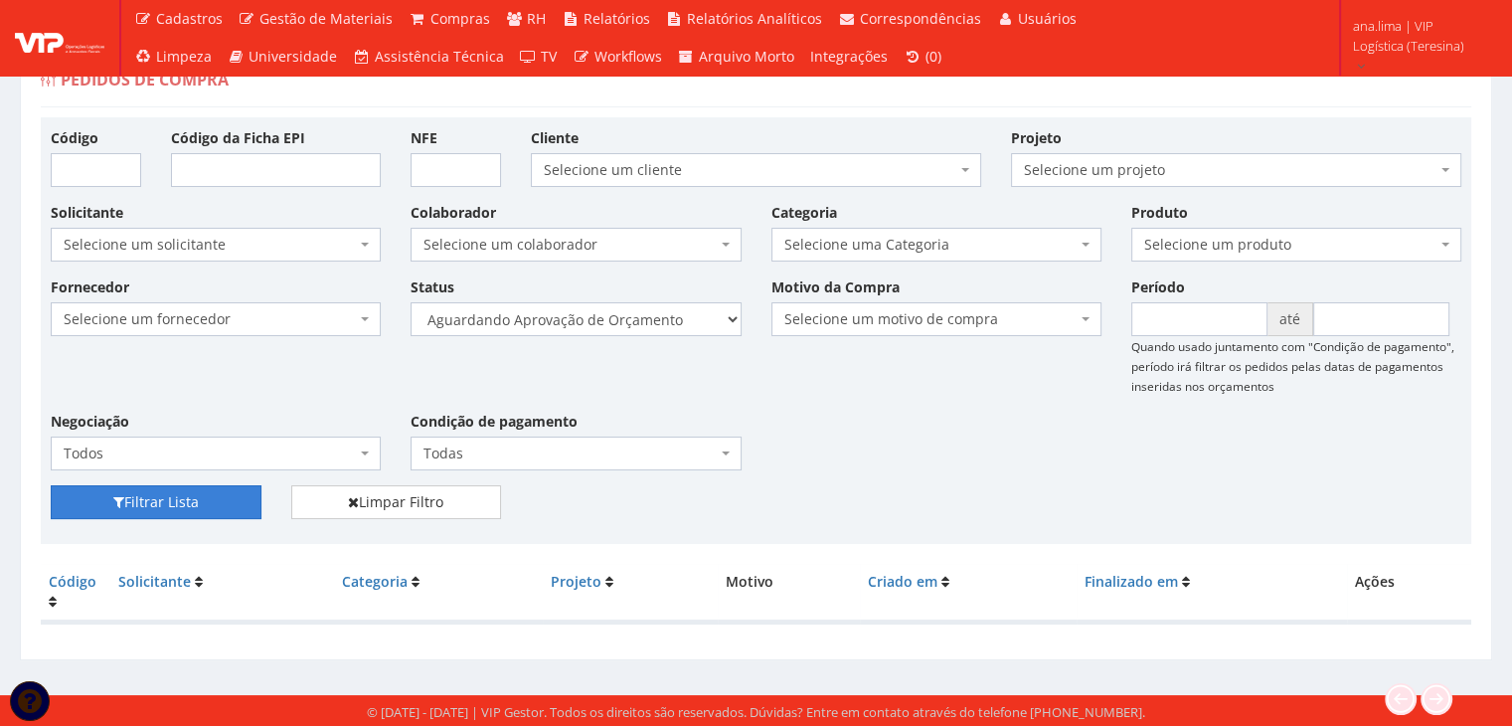
click at [179, 490] on button "Filtrar Lista" at bounding box center [156, 502] width 211 height 34
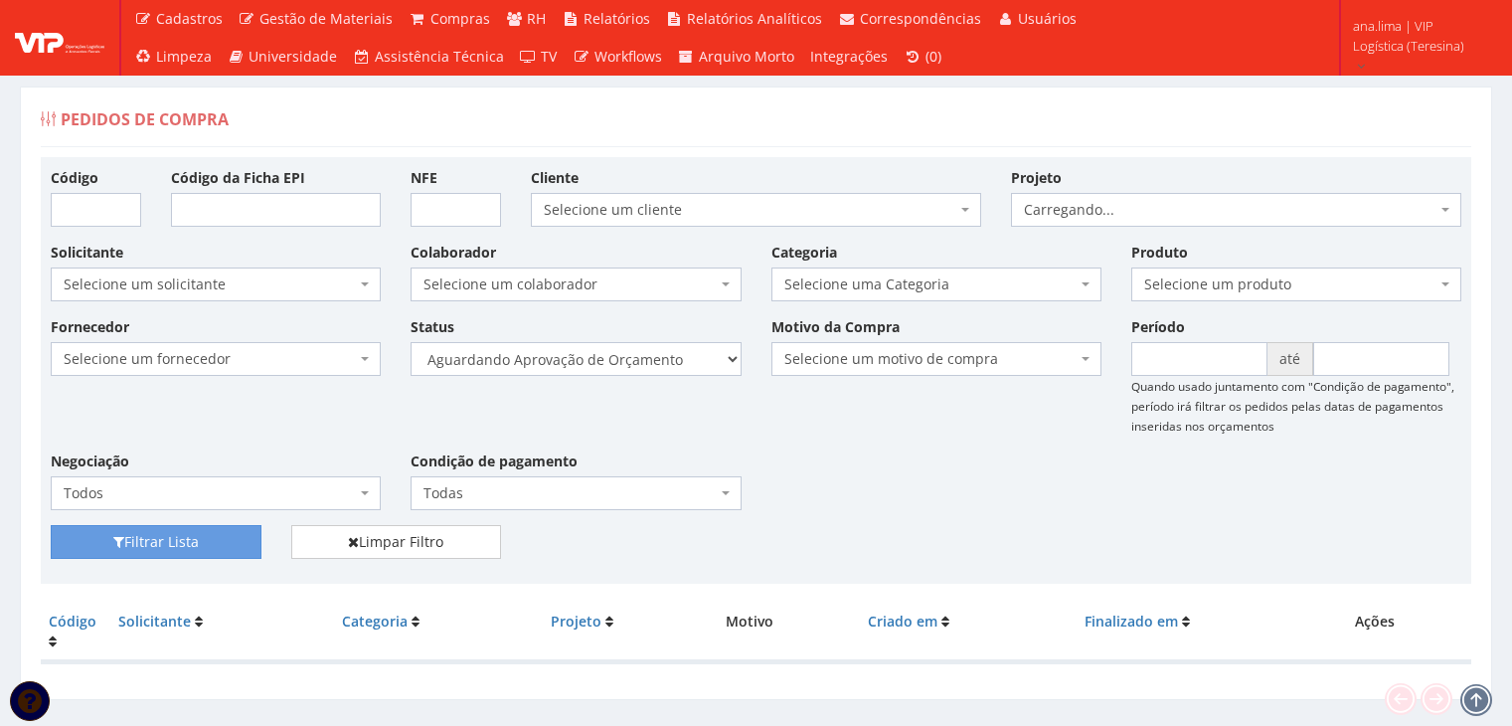
scroll to position [40, 0]
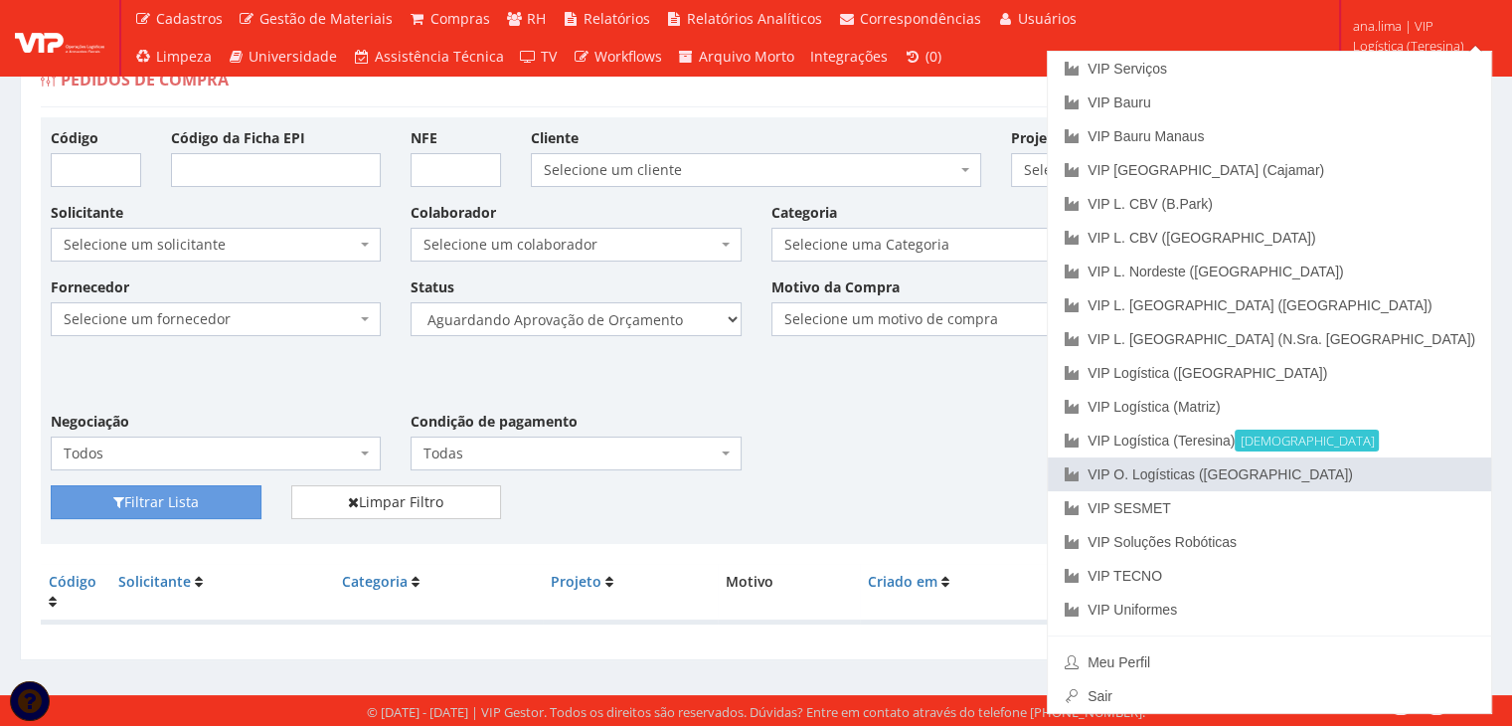
click at [1427, 457] on link "VIP O. Logísticas ([GEOGRAPHIC_DATA])" at bounding box center [1269, 474] width 443 height 34
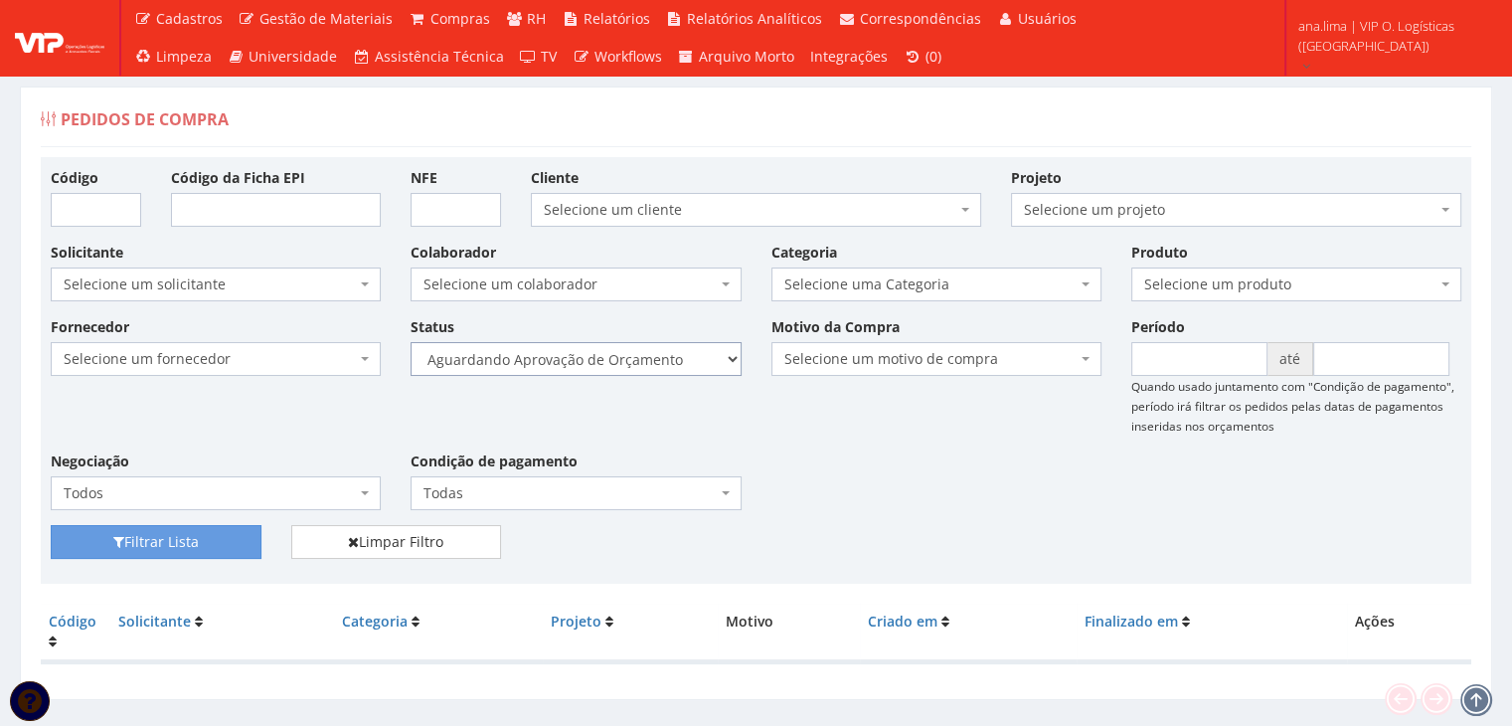
click at [613, 372] on select "Selecione um status Cancelado Aguardando Aprovação Diretoria Pedido Aprovado Ag…" at bounding box center [576, 359] width 330 height 34
select select "1"
click at [411, 342] on select "Selecione um status Cancelado Aguardando Aprovação Diretoria Pedido Aprovado Ag…" at bounding box center [576, 359] width 330 height 34
click at [211, 538] on button "Filtrar Lista" at bounding box center [156, 542] width 211 height 34
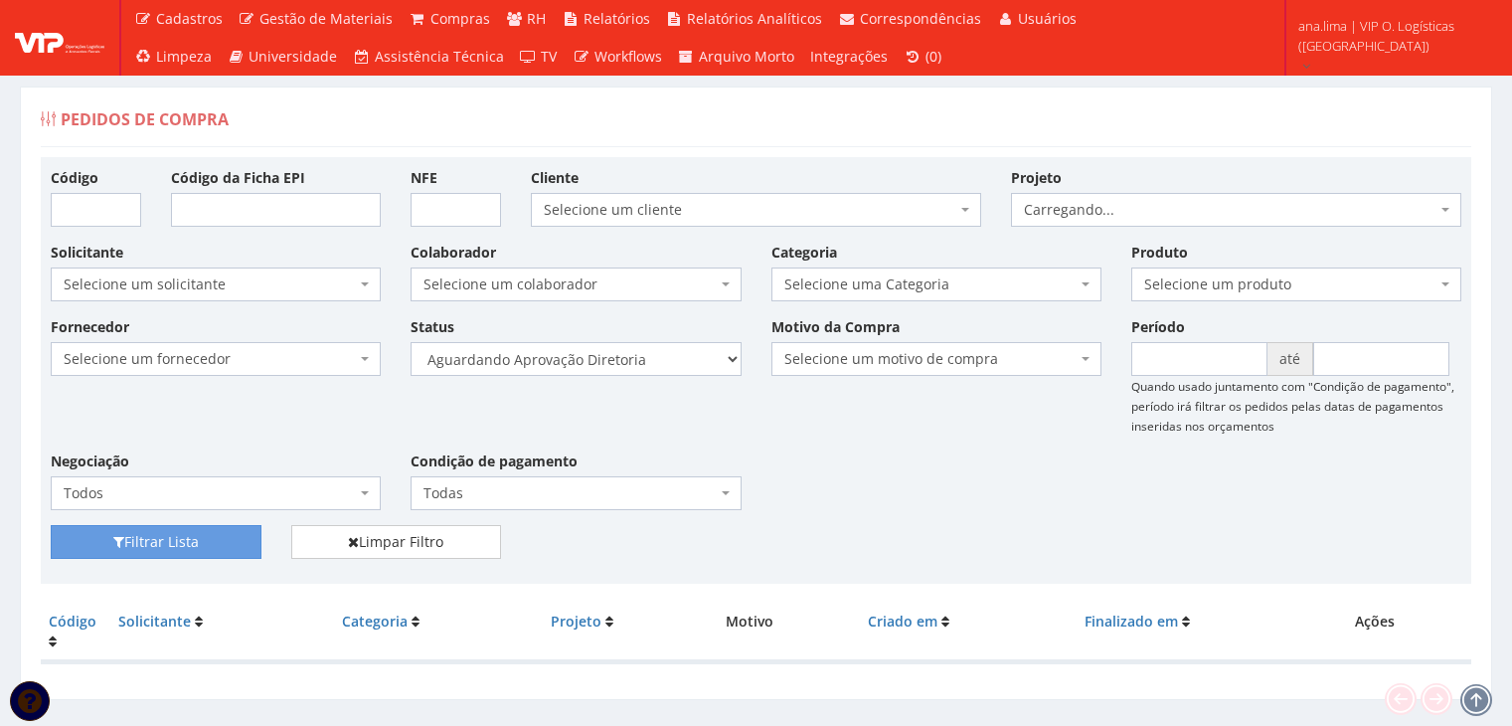
scroll to position [40, 0]
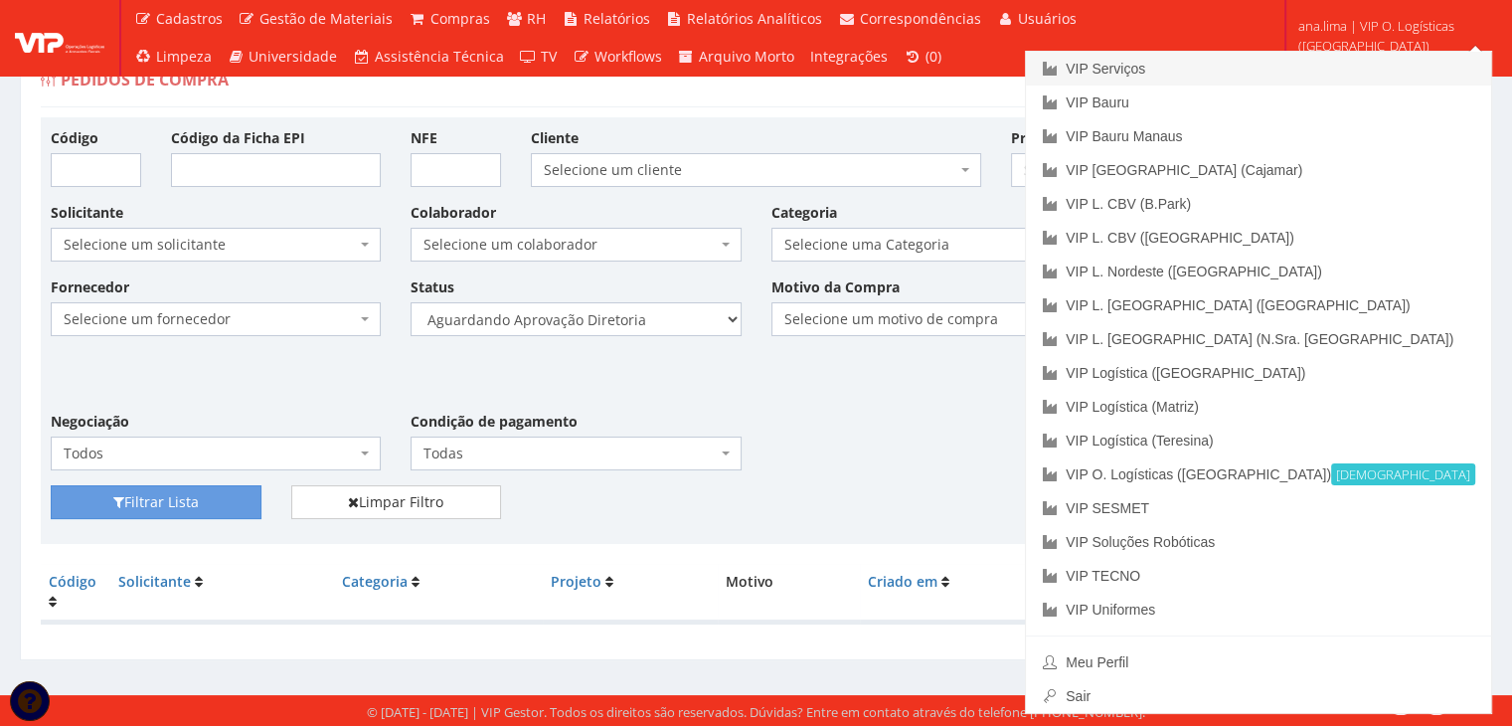
click at [1299, 71] on link "VIP Serviços" at bounding box center [1258, 69] width 465 height 34
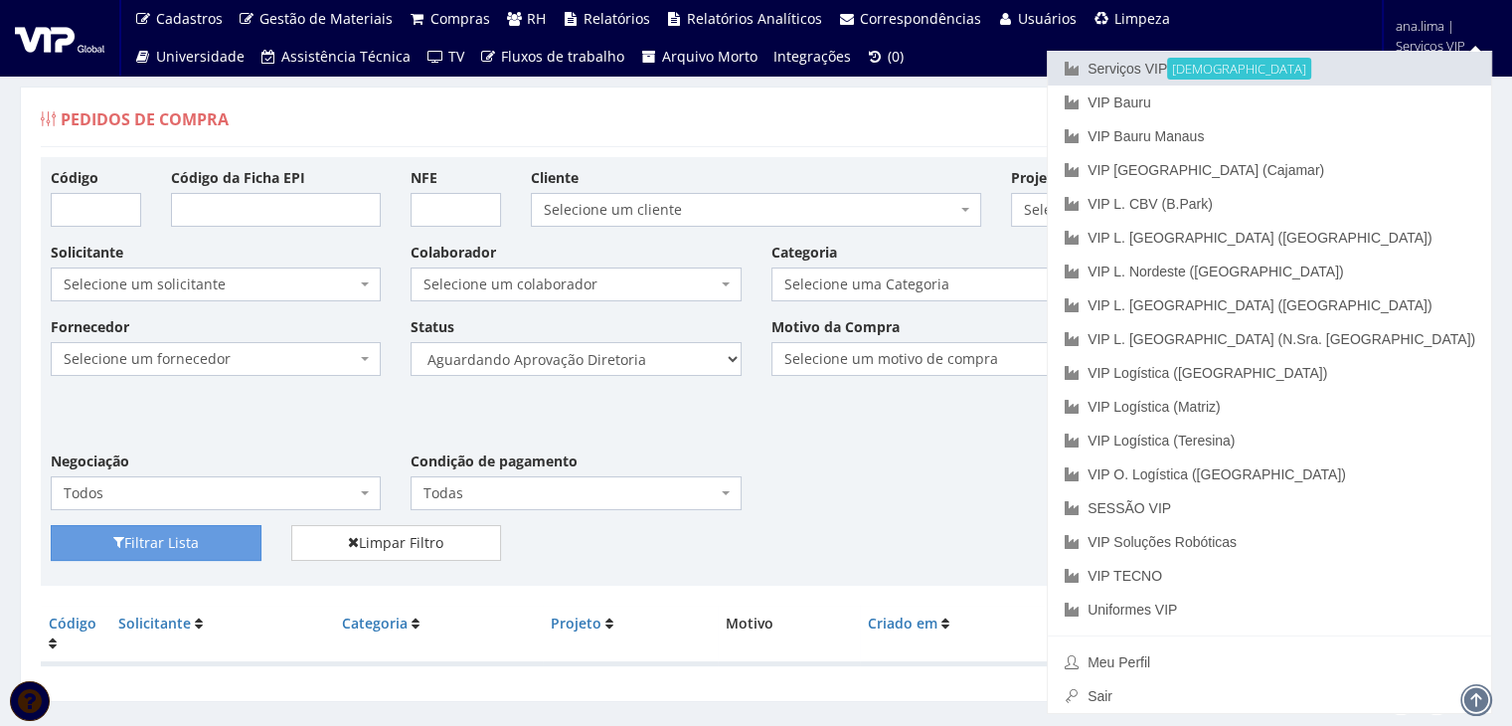
drag, startPoint x: 1329, startPoint y: 68, endPoint x: 1274, endPoint y: 92, distance: 60.1
click at [1167, 68] on font "Serviços VIP" at bounding box center [1127, 69] width 80 height 16
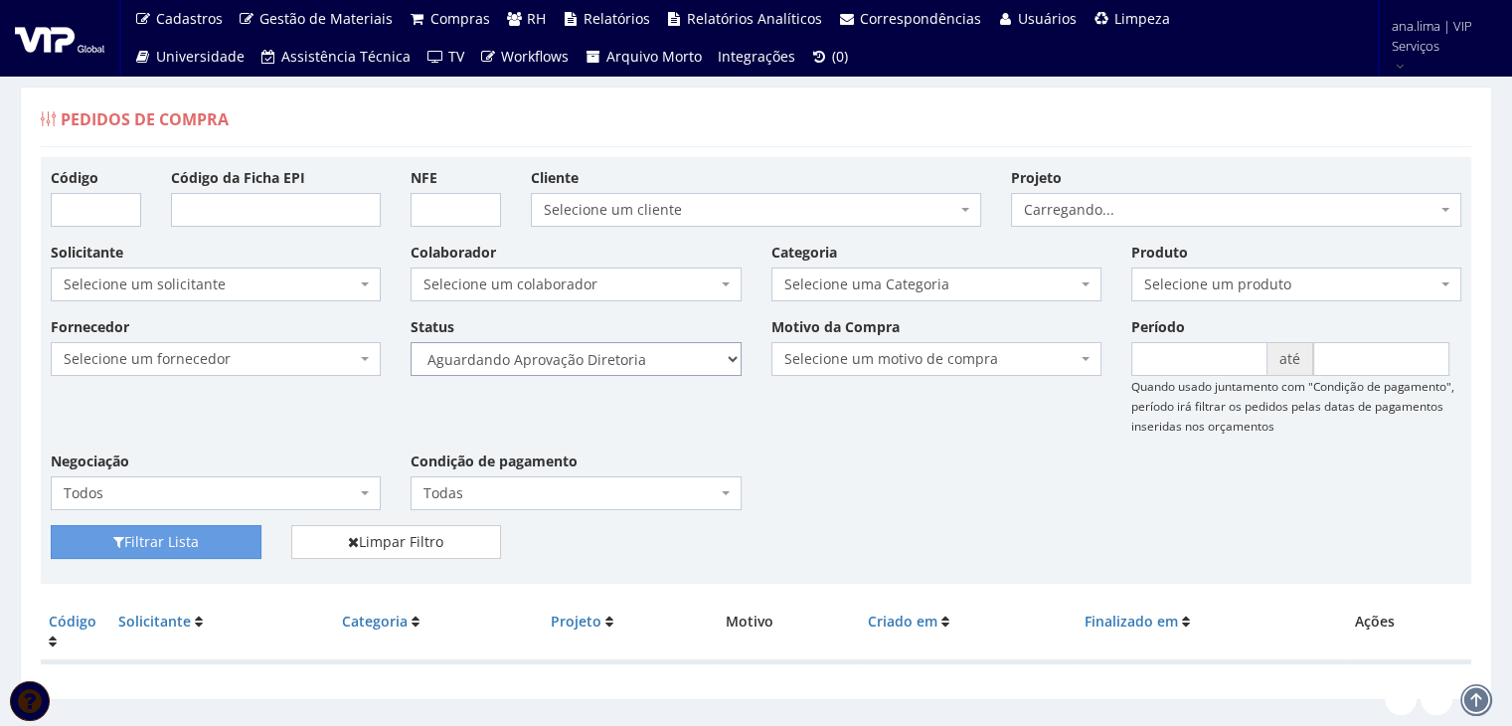
click at [601, 370] on select "Selecione um status Cancelado Aguardando Aprovação Diretoria Pedido Aprovado Ag…" at bounding box center [576, 359] width 330 height 34
click at [411, 342] on select "Selecione um status Cancelado Aguardando Aprovação Diretoria Pedido Aprovado Ag…" at bounding box center [576, 359] width 330 height 34
click at [204, 538] on button "Filtrar Lista" at bounding box center [156, 542] width 211 height 34
click at [608, 361] on select "Selecione um status Cancelado Aguardando Aprovação Diretoria Pedido Aprovado Ag…" at bounding box center [576, 359] width 330 height 34
select select "4"
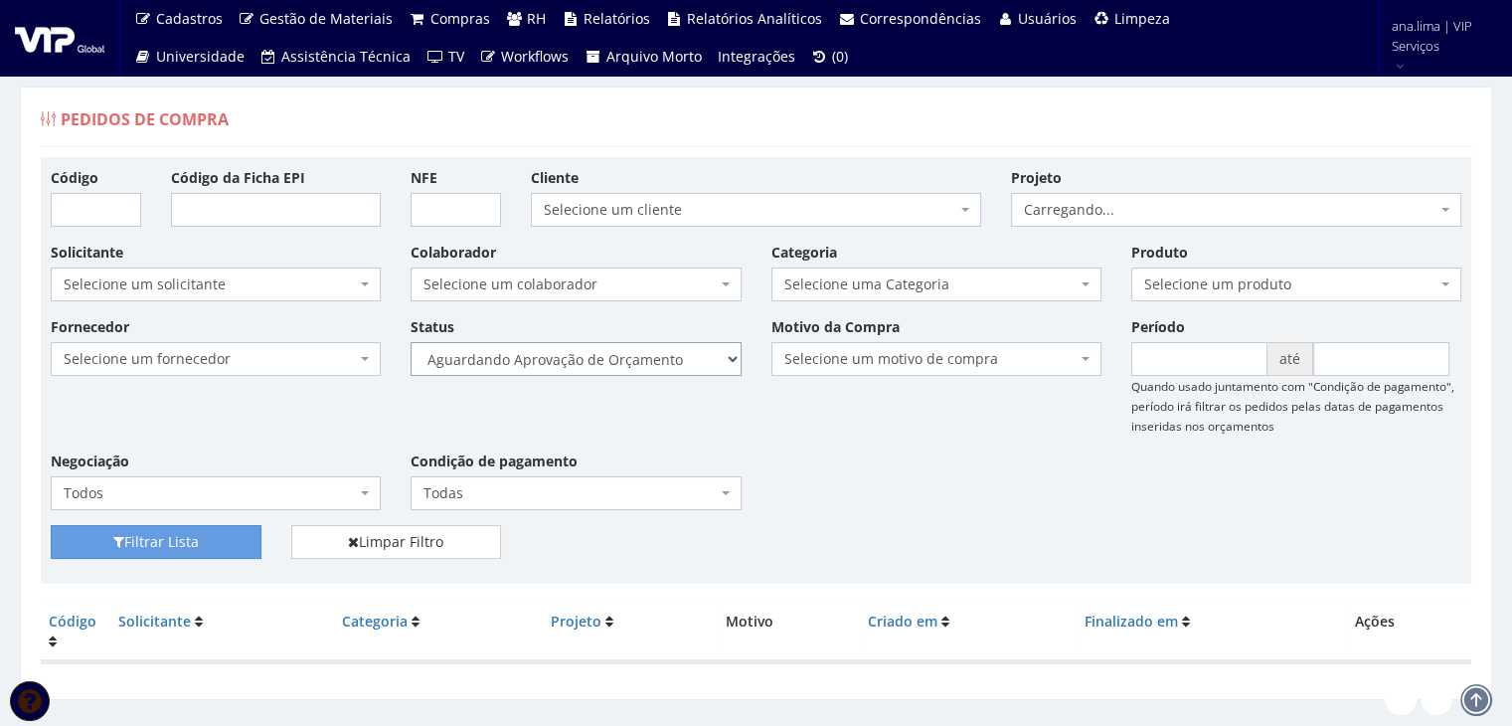
click at [411, 342] on select "Selecione um status Cancelado Aguardando Aprovação Diretoria Pedido Aprovado Ag…" at bounding box center [576, 359] width 330 height 34
click at [211, 542] on button "Filtrar Lista" at bounding box center [156, 542] width 211 height 34
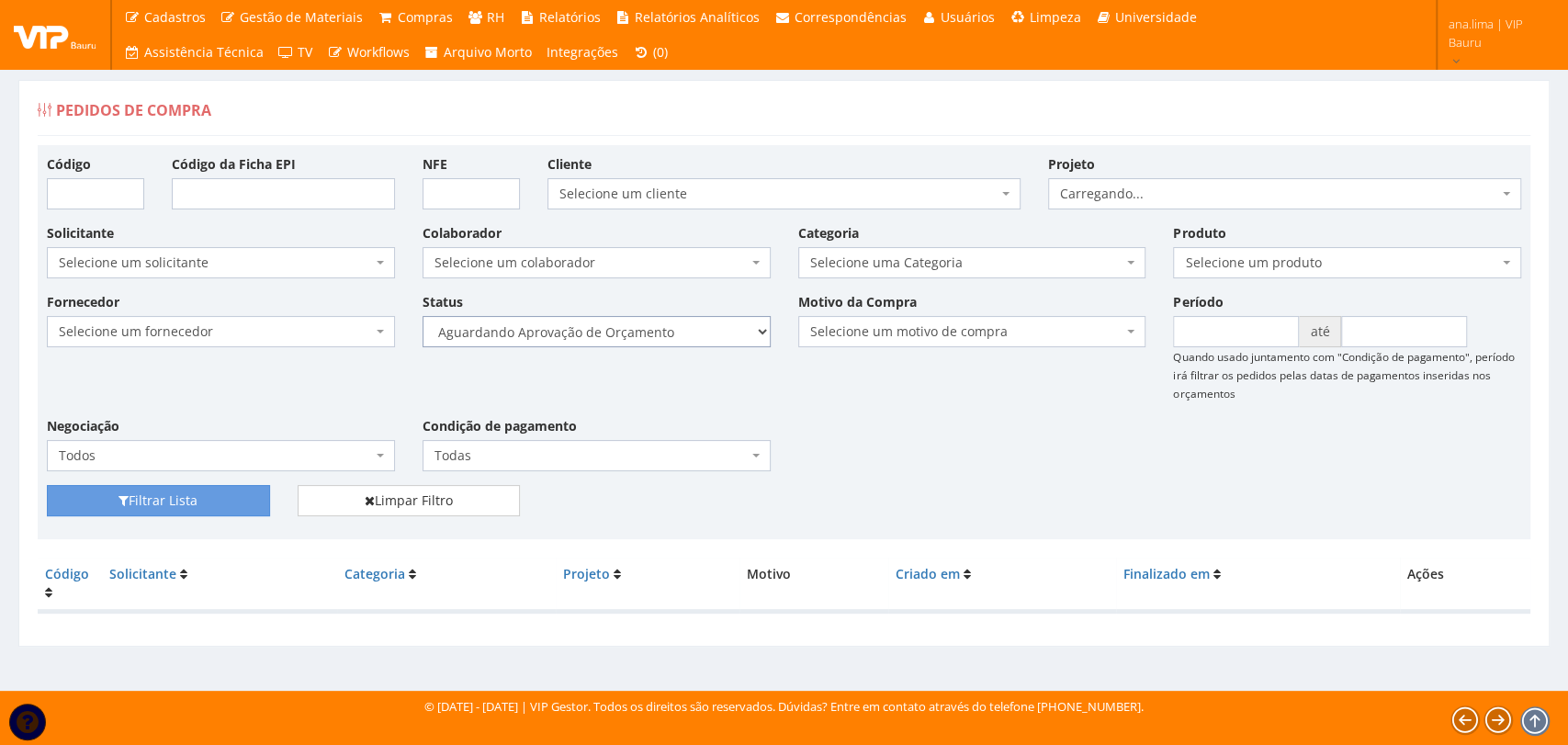
drag, startPoint x: 0, startPoint y: 0, endPoint x: 628, endPoint y: 328, distance: 708.5
click at [628, 328] on select "Selecione um status Cancelado Aguardando Aprovação Diretoria Pedido Aprovado Ag…" at bounding box center [596, 332] width 348 height 31
select select "1"
click at [422, 316] on select "Selecione um status Cancelado Aguardando Aprovação Diretoria Pedido Aprovado Ag…" at bounding box center [596, 332] width 348 height 31
click at [227, 502] on button "Filtrar Lista" at bounding box center [159, 501] width 224 height 31
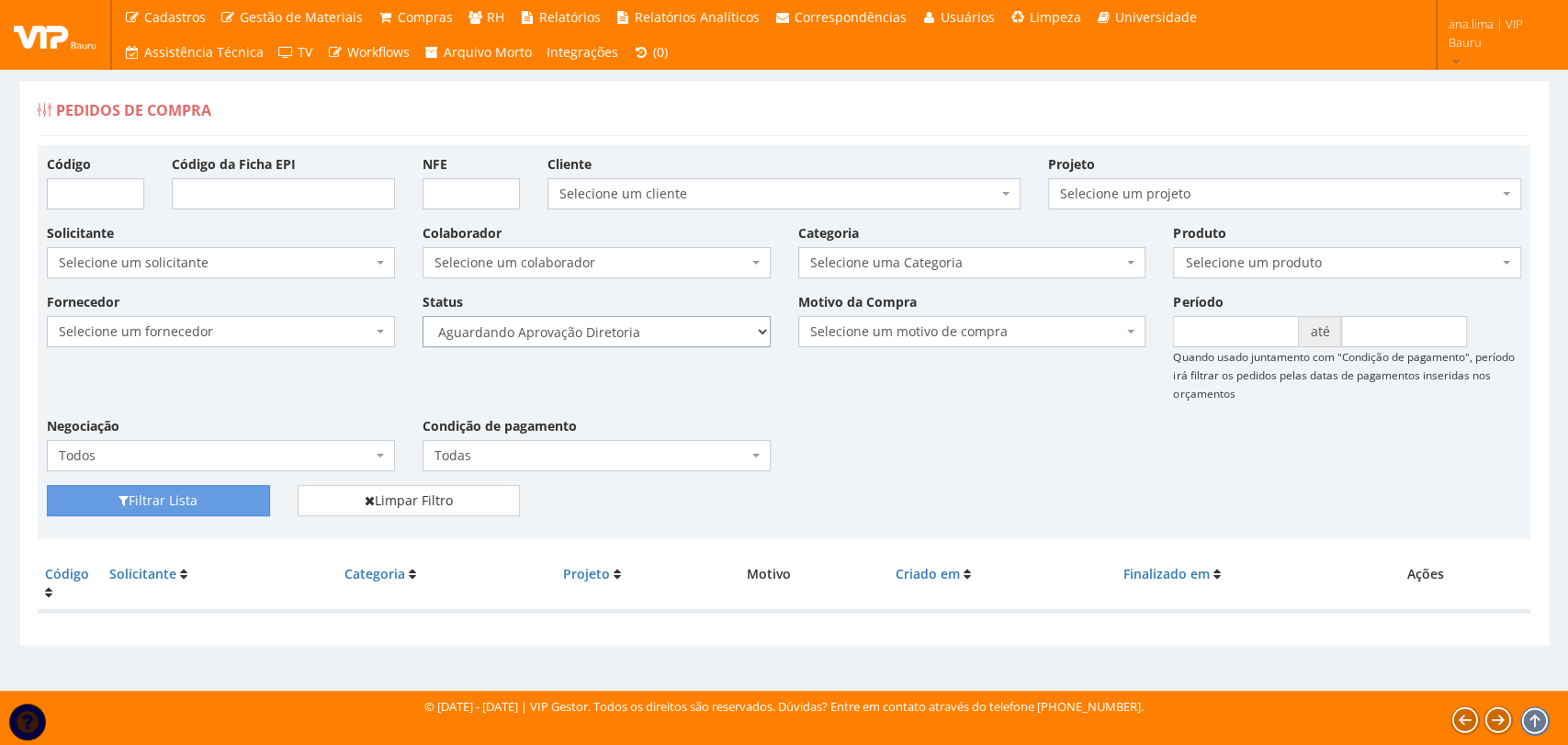
click at [662, 324] on select "Selecione um status Cancelado Aguardando Aprovação Diretoria Pedido Aprovado Ag…" at bounding box center [596, 332] width 348 height 31
click at [422, 316] on select "Selecione um status Cancelado Aguardando Aprovação Diretoria Pedido Aprovado Ag…" at bounding box center [596, 332] width 348 height 31
click at [201, 514] on button "Filtrar Lista" at bounding box center [159, 501] width 224 height 31
click at [658, 328] on select "Selecione um status Cancelado Aguardando Aprovação Diretoria Pedido Aprovado Ag…" at bounding box center [596, 332] width 348 height 31
select select "4"
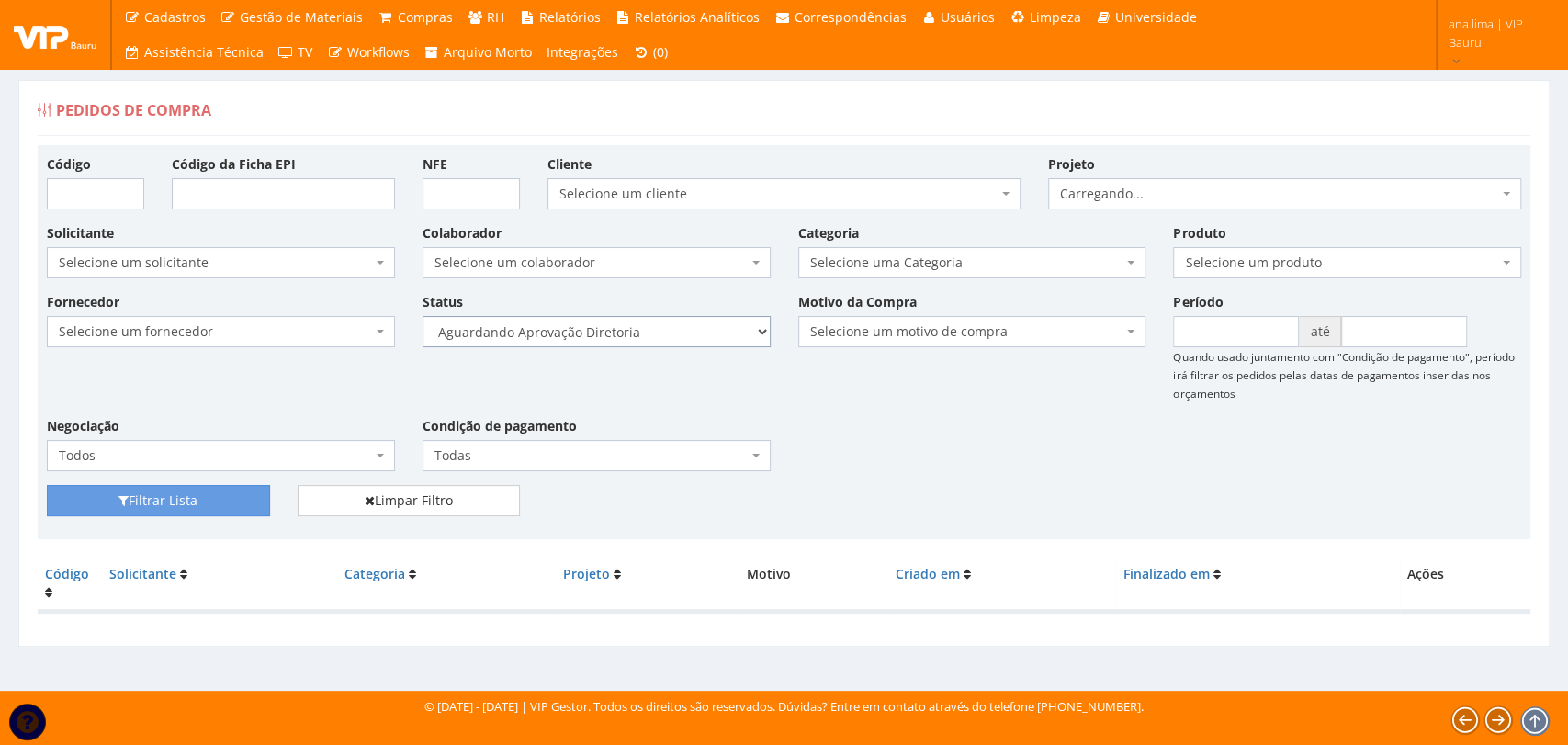
click at [422, 316] on select "Selecione um status Cancelado Aguardando Aprovação Diretoria Pedido Aprovado Ag…" at bounding box center [596, 332] width 348 height 31
click at [213, 502] on button "Filtrar Lista" at bounding box center [159, 501] width 224 height 31
click at [642, 337] on select "Selecione um status Cancelado Aguardando Aprovação Diretoria Pedido Aprovado Ag…" at bounding box center [596, 332] width 348 height 31
select select "1"
click at [422, 316] on select "Selecione um status Cancelado Aguardando Aprovação Diretoria Pedido Aprovado Ag…" at bounding box center [596, 332] width 348 height 31
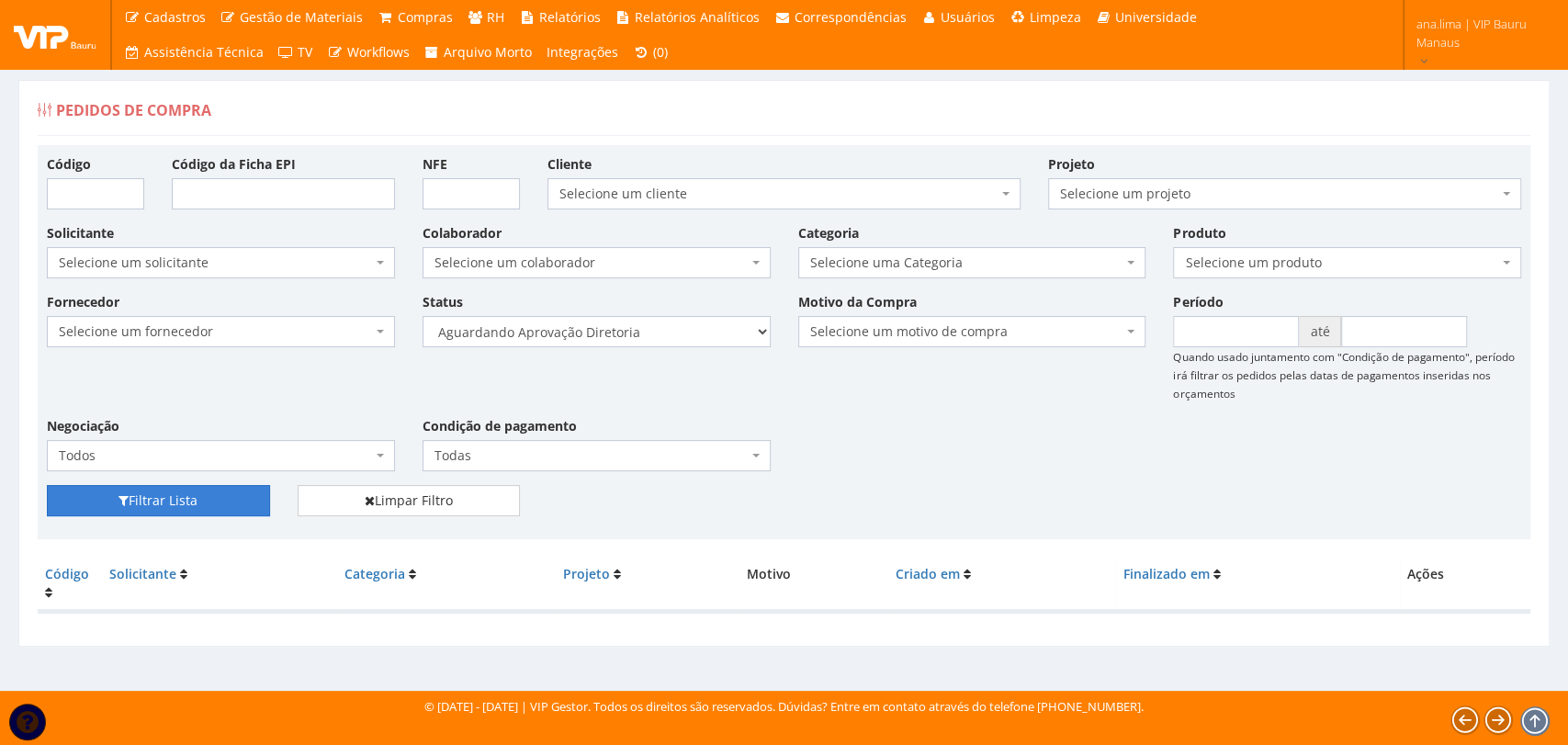
click at [214, 497] on button "Filtrar Lista" at bounding box center [159, 501] width 224 height 31
drag, startPoint x: 0, startPoint y: 0, endPoint x: 669, endPoint y: 346, distance: 753.2
click at [669, 329] on select "Selecione um status Cancelado Aguardando Aprovação Diretoria Pedido Aprovado Ag…" at bounding box center [596, 332] width 348 height 31
select select "4"
click at [422, 316] on select "Selecione um status Cancelado Aguardando Aprovação Diretoria Pedido Aprovado Ag…" at bounding box center [596, 332] width 348 height 31
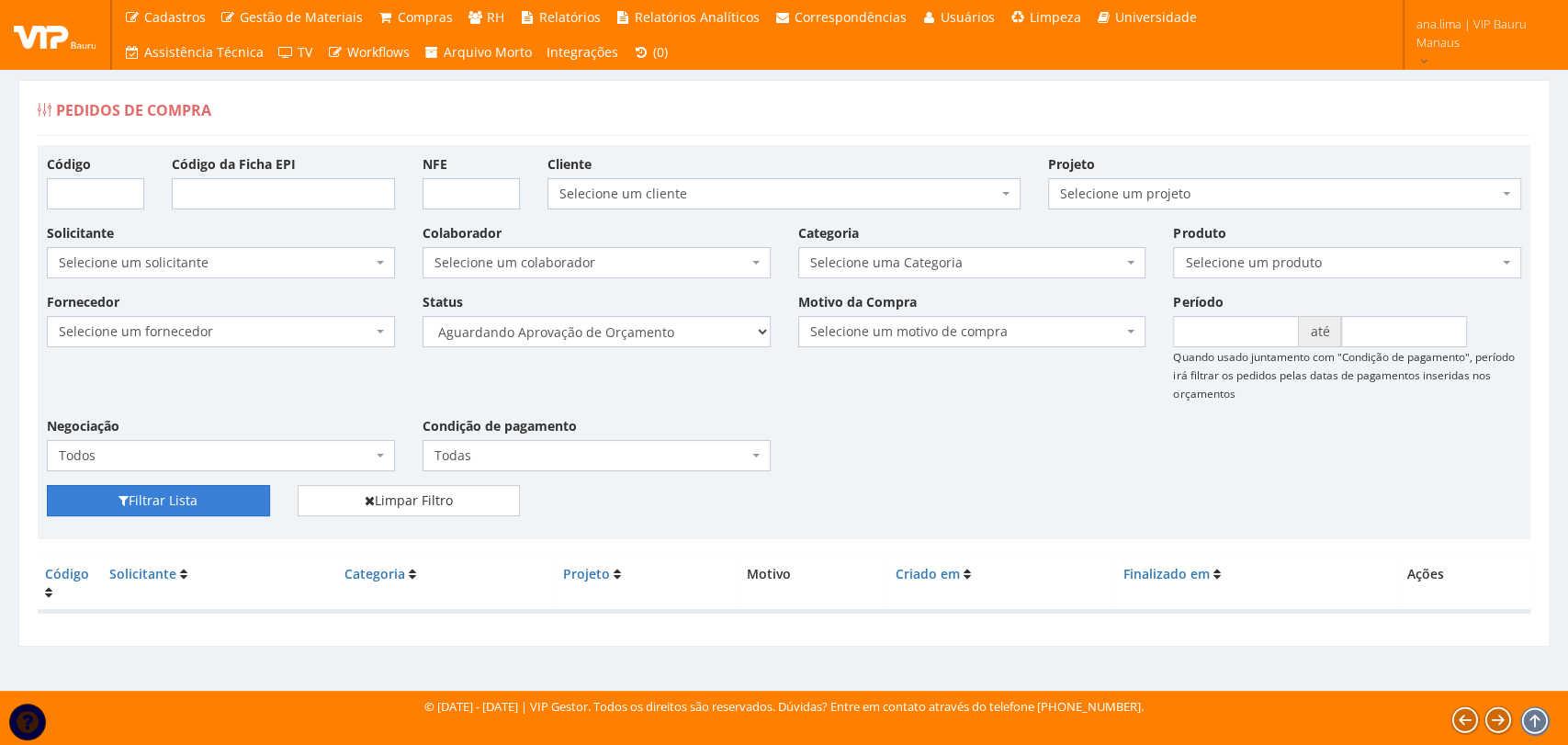
click at [219, 499] on button "Filtrar Lista" at bounding box center [159, 501] width 224 height 31
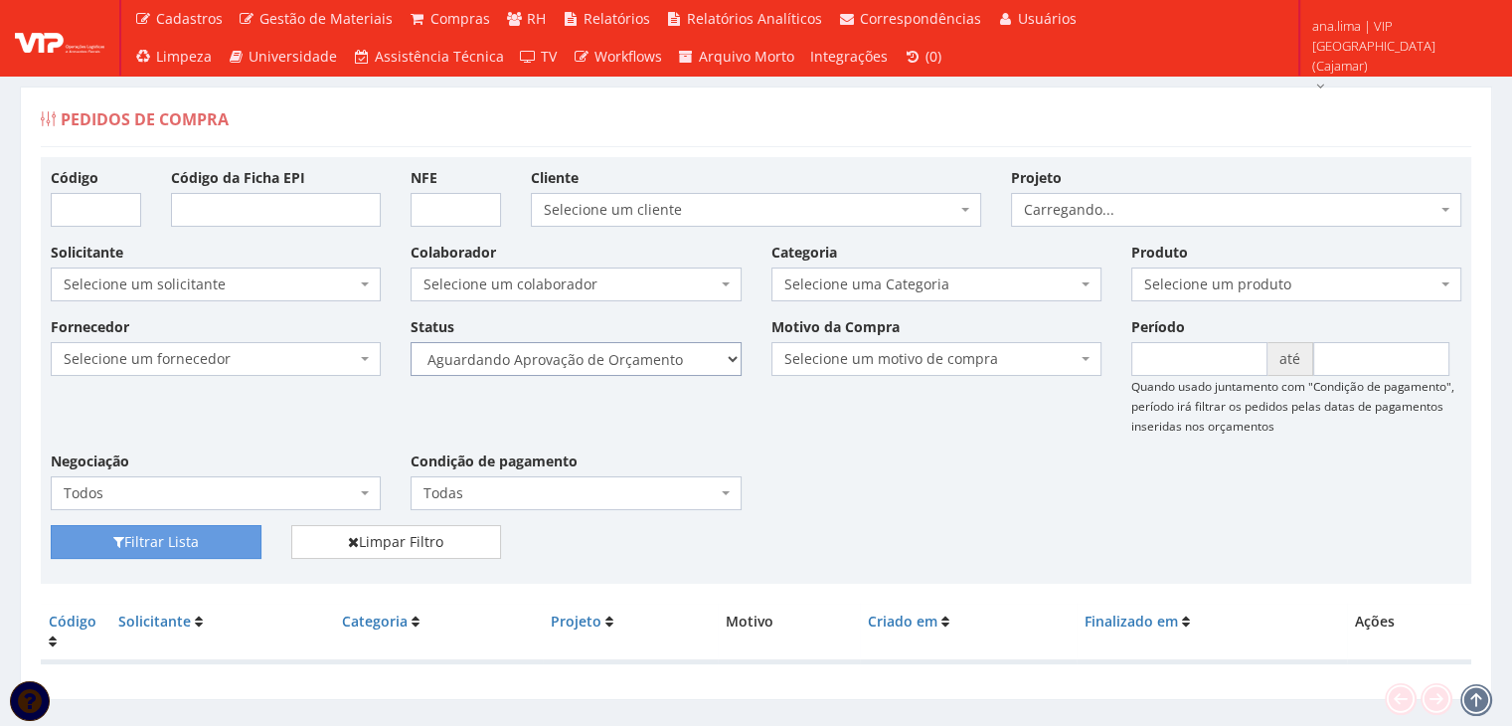
click at [635, 363] on select "Selecione um status Cancelado Aguardando Aprovação Diretoria Pedido Aprovado Ag…" at bounding box center [576, 359] width 330 height 34
select select "1"
click at [411, 342] on select "Selecione um status Cancelado Aguardando Aprovação Diretoria Pedido Aprovado Ag…" at bounding box center [576, 359] width 330 height 34
click at [195, 542] on button "Filtrar Lista" at bounding box center [156, 542] width 211 height 34
click at [620, 362] on select "Selecione um status Cancelado Aguardando Aprovação Diretoria Pedido Aprovado Ag…" at bounding box center [576, 359] width 330 height 34
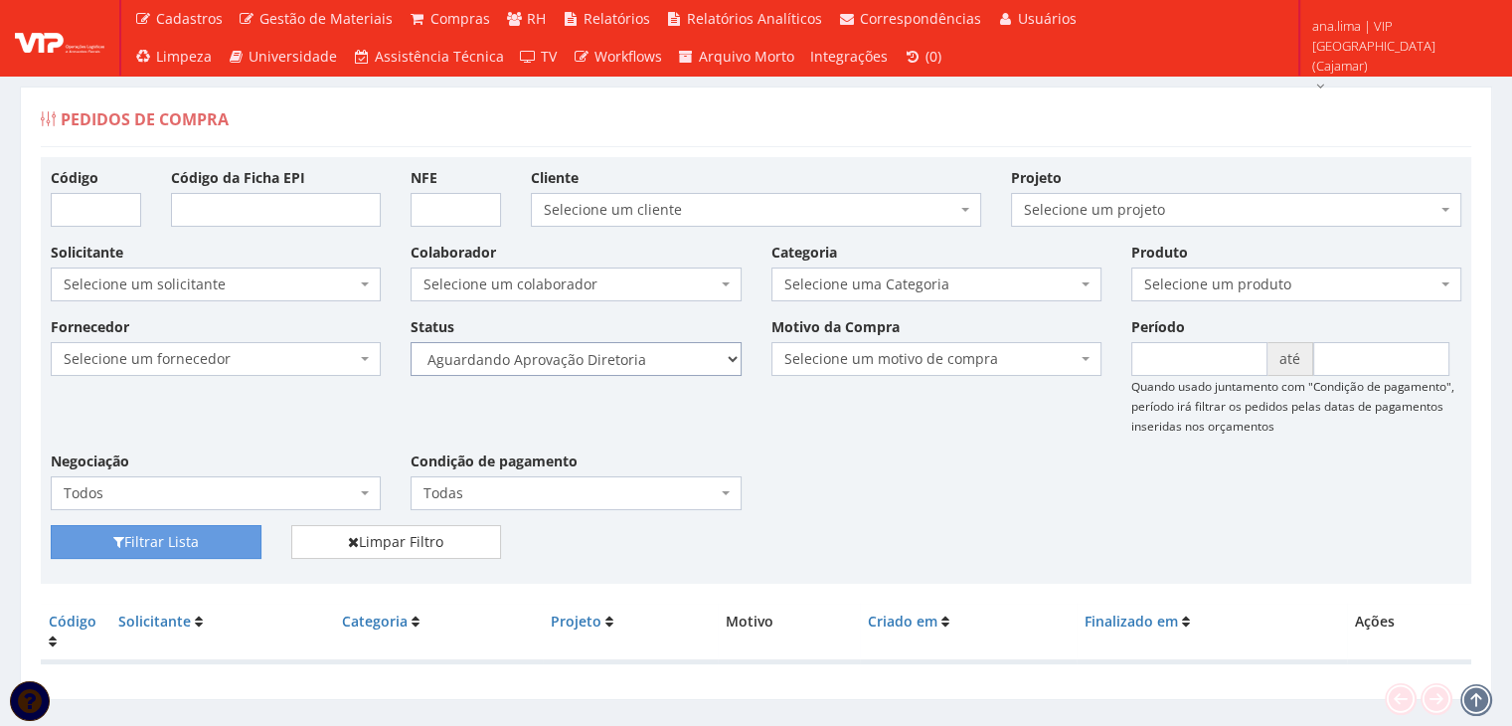
click at [411, 342] on select "Selecione um status Cancelado Aguardando Aprovação Diretoria Pedido Aprovado Ag…" at bounding box center [576, 359] width 330 height 34
click at [230, 540] on button "Filtrar Lista" at bounding box center [156, 542] width 211 height 34
click at [665, 362] on select "Selecione um status Cancelado Aguardando Aprovação Diretoria Pedido Aprovado Ag…" at bounding box center [576, 359] width 330 height 34
select select "4"
click at [411, 342] on select "Selecione um status Cancelado Aguardando Aprovação Diretoria Pedido Aprovado Ag…" at bounding box center [576, 359] width 330 height 34
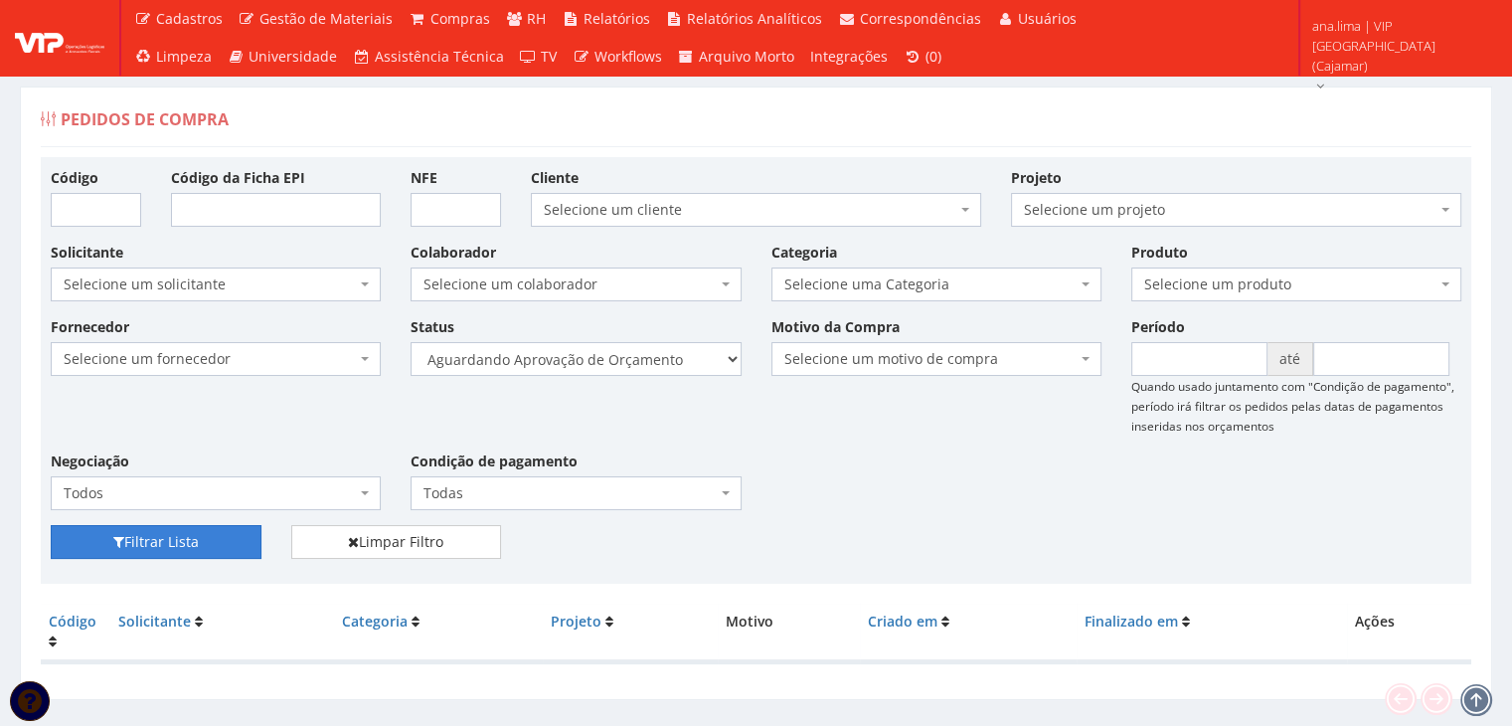
click at [225, 539] on button "Filtrar Lista" at bounding box center [156, 542] width 211 height 34
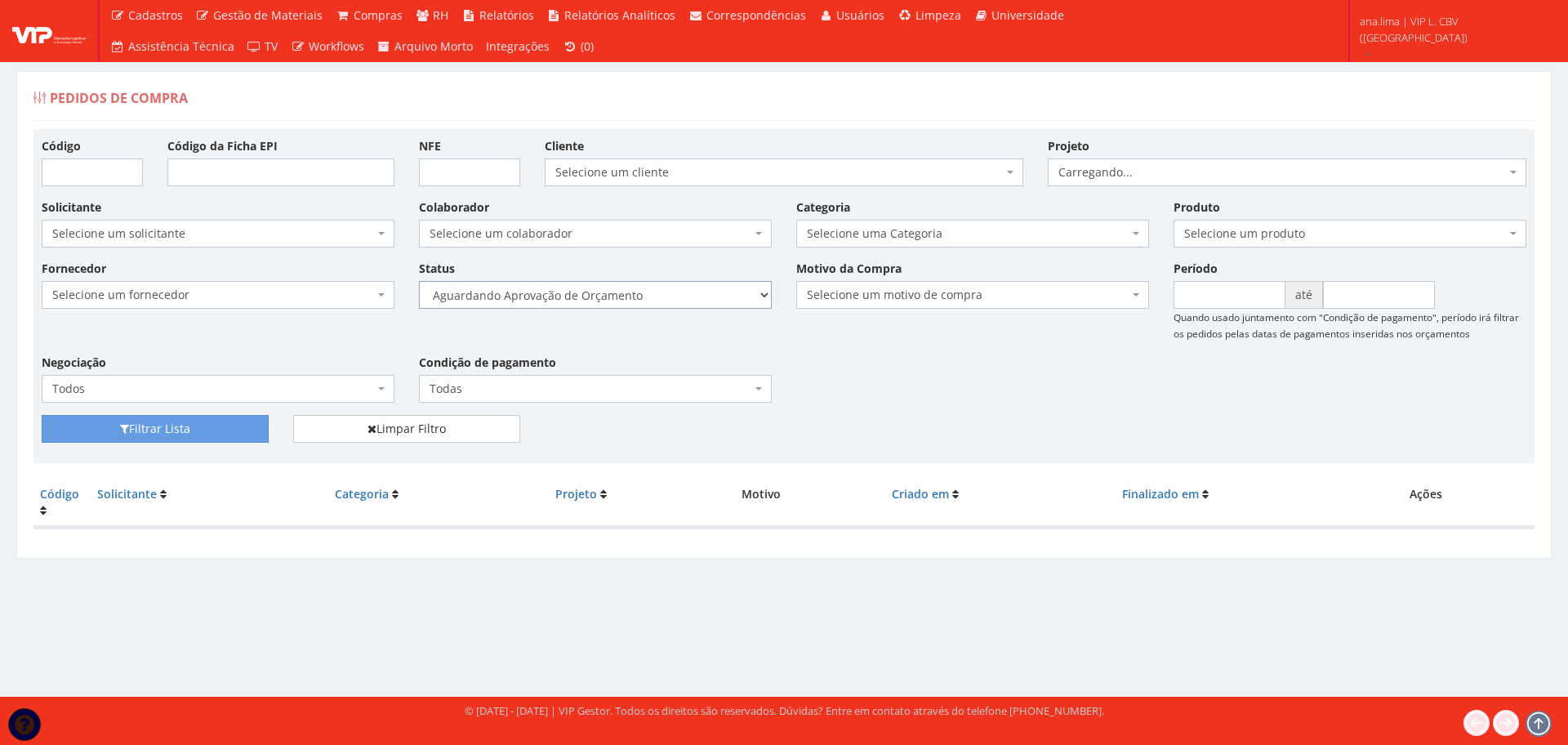
click at [645, 300] on select "Selecione um status Cancelado Aguardando Aprovação Diretoria Pedido Aprovado Ag…" at bounding box center [595, 295] width 353 height 28
select select "1"
click at [419, 281] on select "Selecione um status Cancelado Aguardando Aprovação Diretoria Pedido Aprovado Ag…" at bounding box center [595, 295] width 353 height 28
click at [262, 429] on button "Filtrar Lista" at bounding box center [155, 429] width 227 height 28
drag, startPoint x: 666, startPoint y: 297, endPoint x: 660, endPoint y: 306, distance: 10.8
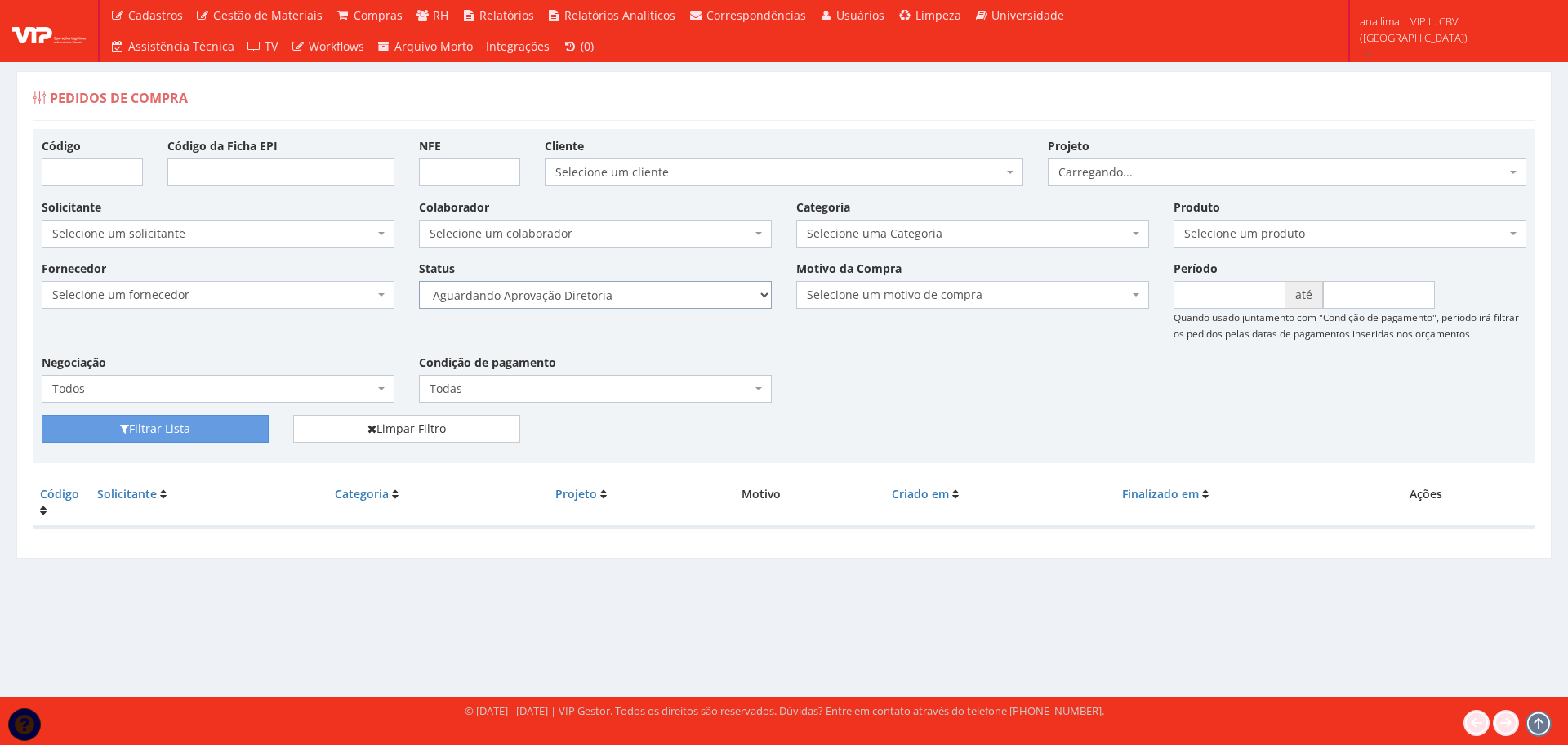
click at [666, 297] on select "Selecione um status Cancelado Aguardando Aprovação Diretoria Pedido Aprovado Ag…" at bounding box center [595, 295] width 353 height 28
select select "4"
click at [419, 281] on select "Selecione um status Cancelado Aguardando Aprovação Diretoria Pedido Aprovado Ag…" at bounding box center [595, 295] width 353 height 28
click at [260, 435] on button "Filtrar Lista" at bounding box center [155, 429] width 227 height 28
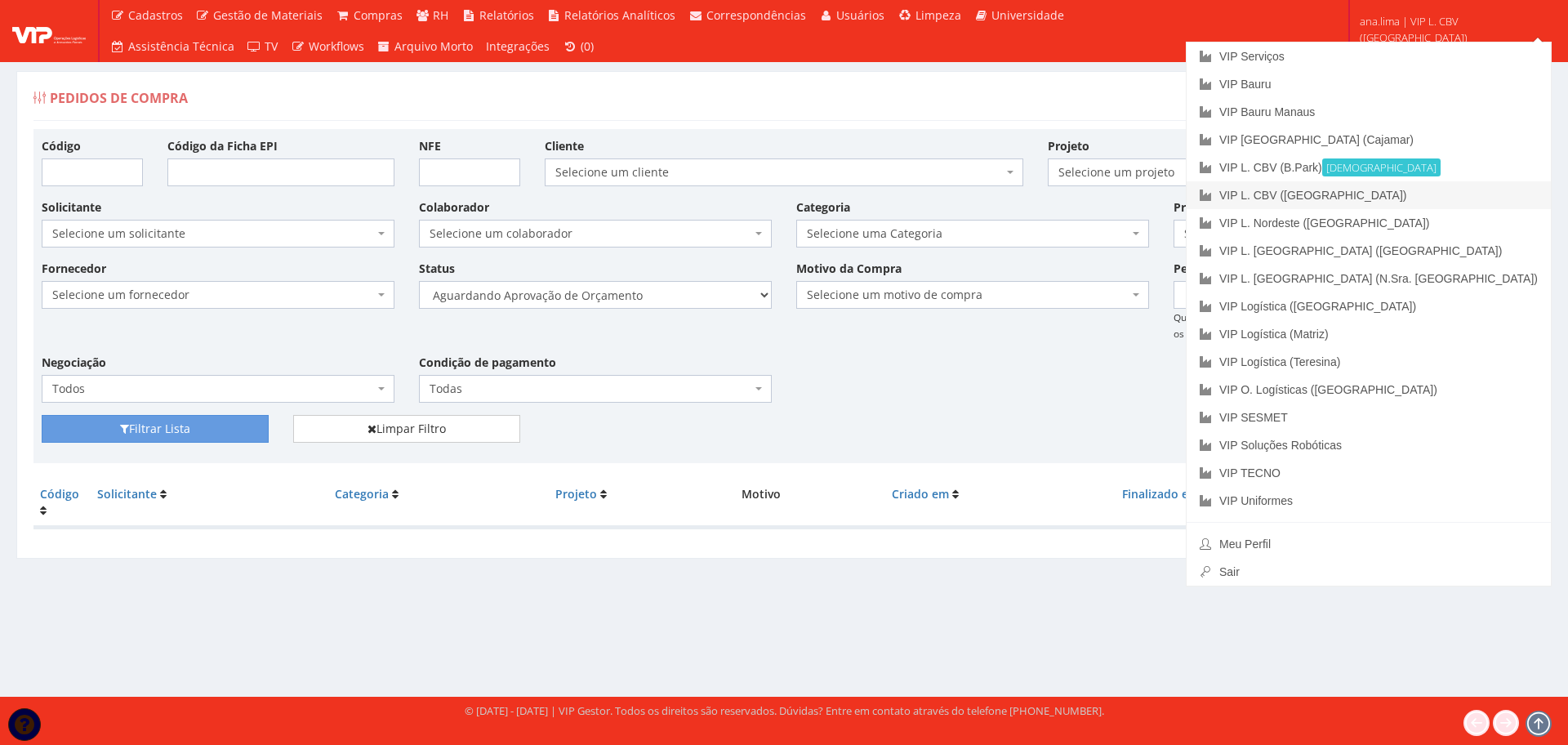
click at [1476, 200] on link "VIP L. CBV ([GEOGRAPHIC_DATA])" at bounding box center [1368, 195] width 364 height 28
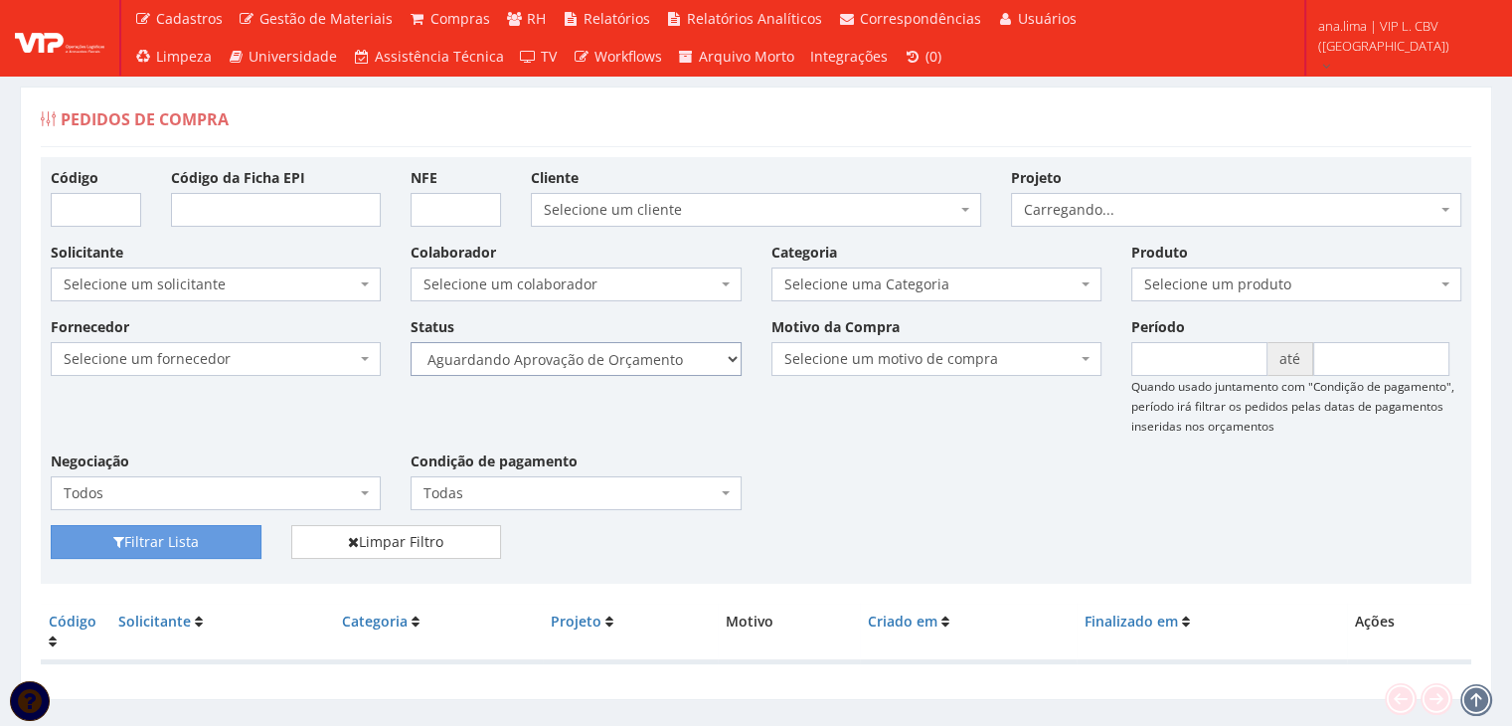
click at [673, 360] on select "Selecione um status Cancelado Aguardando Aprovação Diretoria Pedido Aprovado Ag…" at bounding box center [576, 359] width 330 height 34
select select "1"
click at [411, 342] on select "Selecione um status Cancelado Aguardando Aprovação Diretoria Pedido Aprovado Ag…" at bounding box center [576, 359] width 330 height 34
click at [231, 526] on button "Filtrar Lista" at bounding box center [156, 542] width 211 height 34
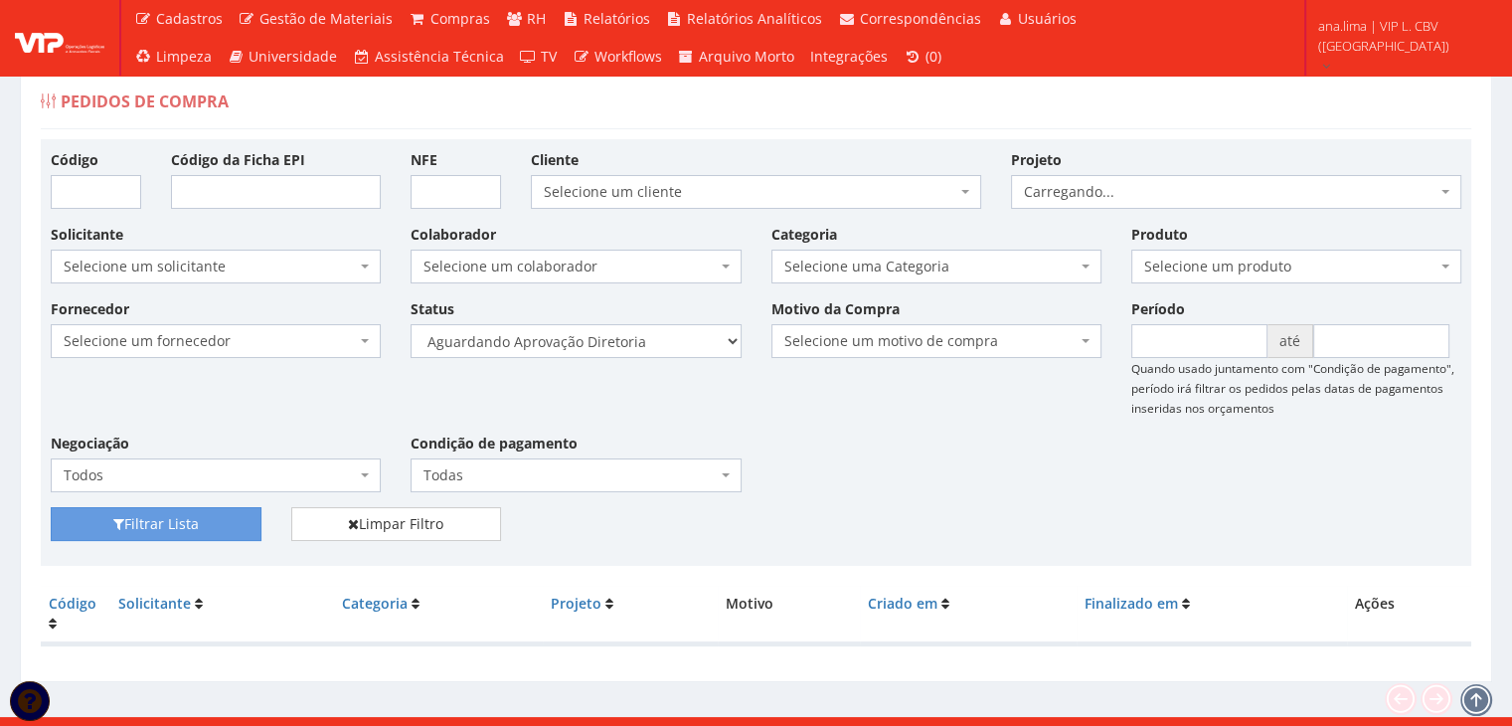
scroll to position [40, 0]
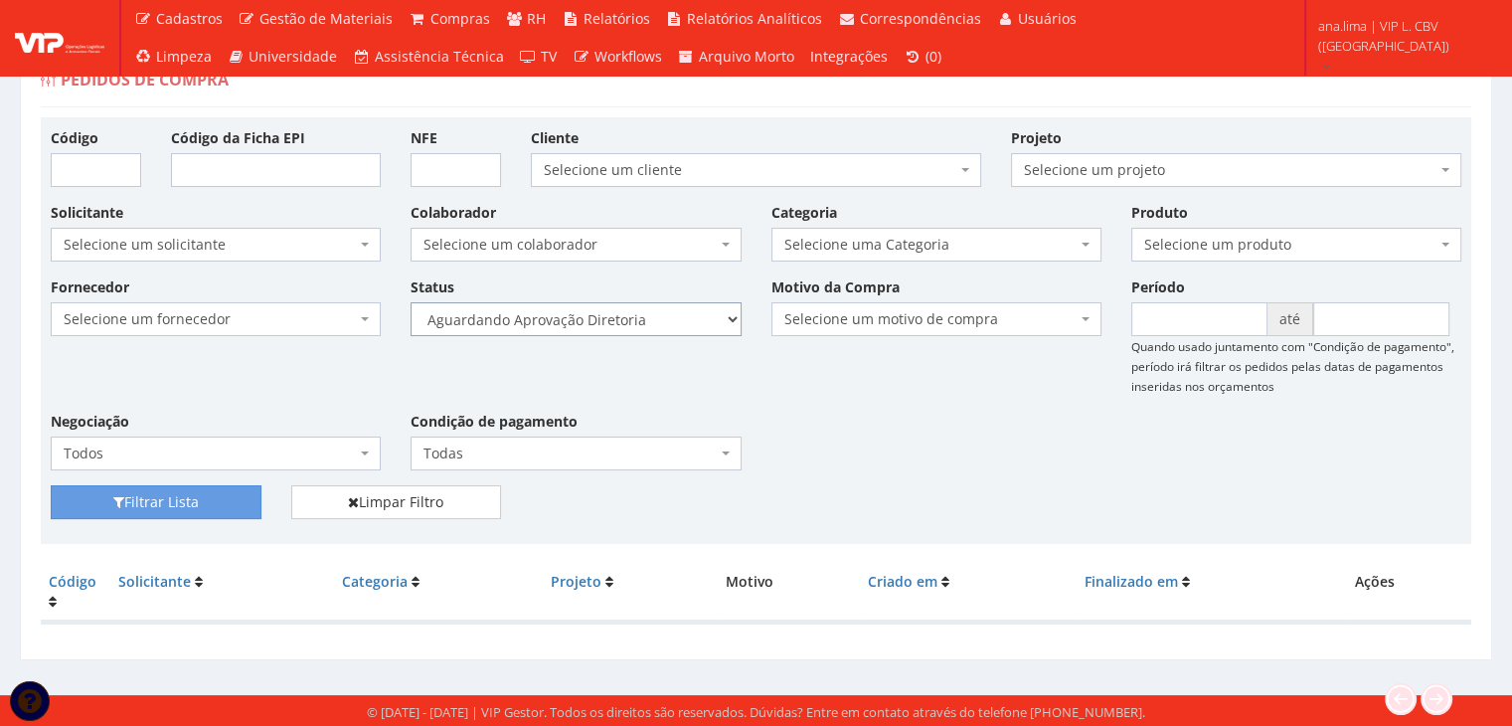
click at [649, 310] on select "Selecione um status Cancelado Aguardando Aprovação Diretoria Pedido Aprovado Ag…" at bounding box center [576, 319] width 330 height 34
select select "4"
click at [411, 302] on select "Selecione um status Cancelado Aguardando Aprovação Diretoria Pedido Aprovado Ag…" at bounding box center [576, 319] width 330 height 34
click at [233, 494] on button "Filtrar Lista" at bounding box center [156, 502] width 211 height 34
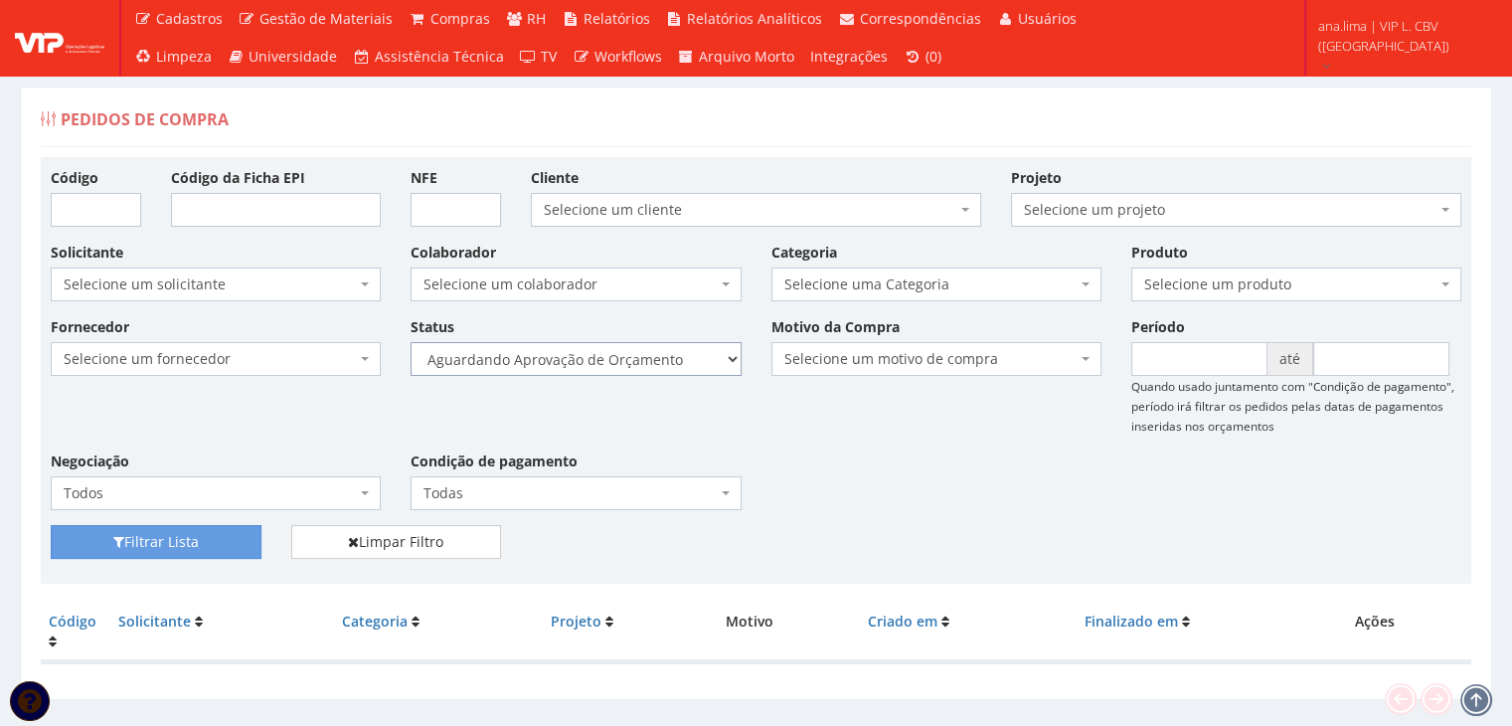
drag, startPoint x: 663, startPoint y: 360, endPoint x: 663, endPoint y: 372, distance: 11.9
click at [663, 360] on select "Selecione um status Cancelado Aguardando Aprovação Diretoria Pedido Aprovado Ag…" at bounding box center [576, 359] width 330 height 34
select select "1"
click at [411, 342] on select "Selecione um status Cancelado Aguardando Aprovação Diretoria Pedido Aprovado Ag…" at bounding box center [576, 359] width 330 height 34
click at [221, 536] on button "Filtrar Lista" at bounding box center [156, 542] width 211 height 34
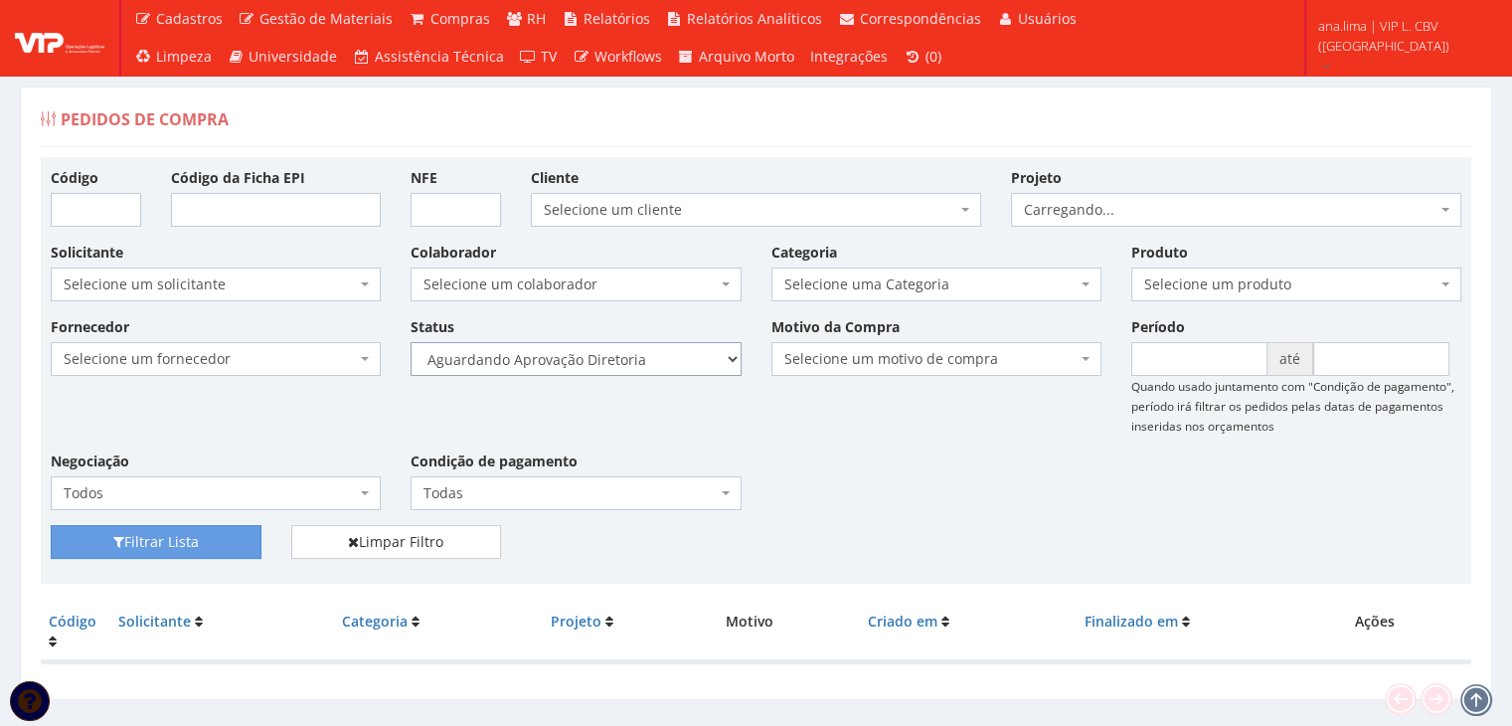
drag, startPoint x: 0, startPoint y: 0, endPoint x: 663, endPoint y: 367, distance: 757.7
click at [663, 367] on select "Selecione um status Cancelado Aguardando Aprovação Diretoria Pedido Aprovado Ag…" at bounding box center [576, 359] width 330 height 34
select select "4"
click at [411, 342] on select "Selecione um status Cancelado Aguardando Aprovação Diretoria Pedido Aprovado Ag…" at bounding box center [576, 359] width 330 height 34
drag, startPoint x: 248, startPoint y: 549, endPoint x: 628, endPoint y: 490, distance: 384.2
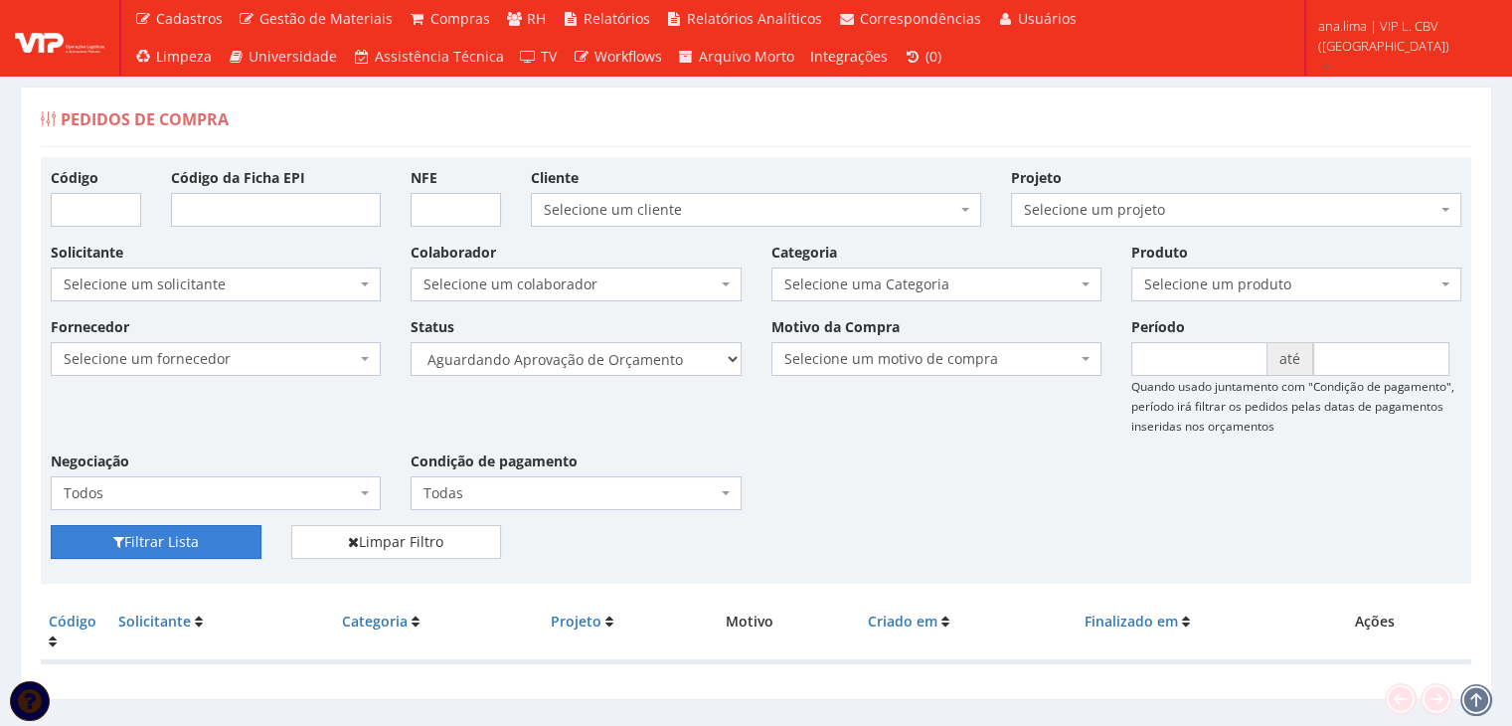
click at [248, 548] on button "Filtrar Lista" at bounding box center [156, 542] width 211 height 34
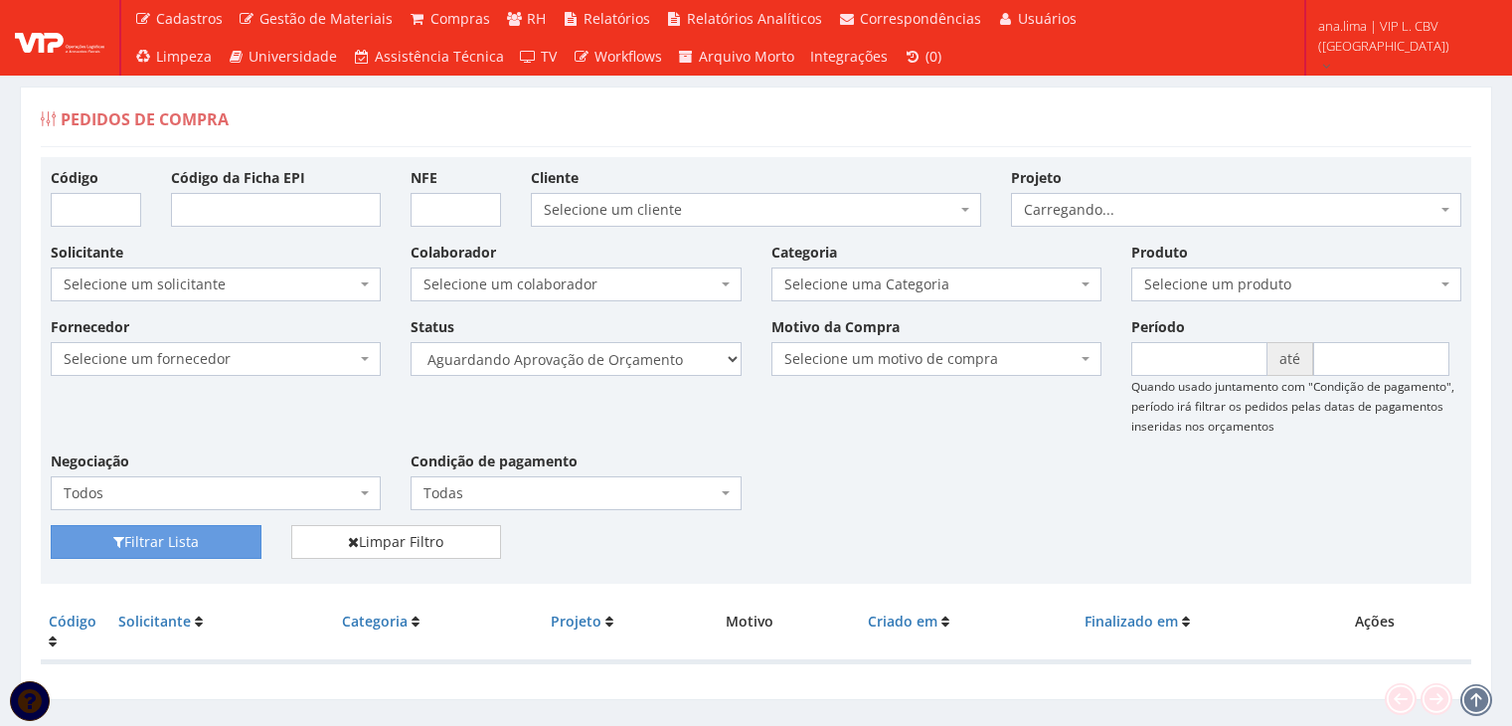
scroll to position [40, 0]
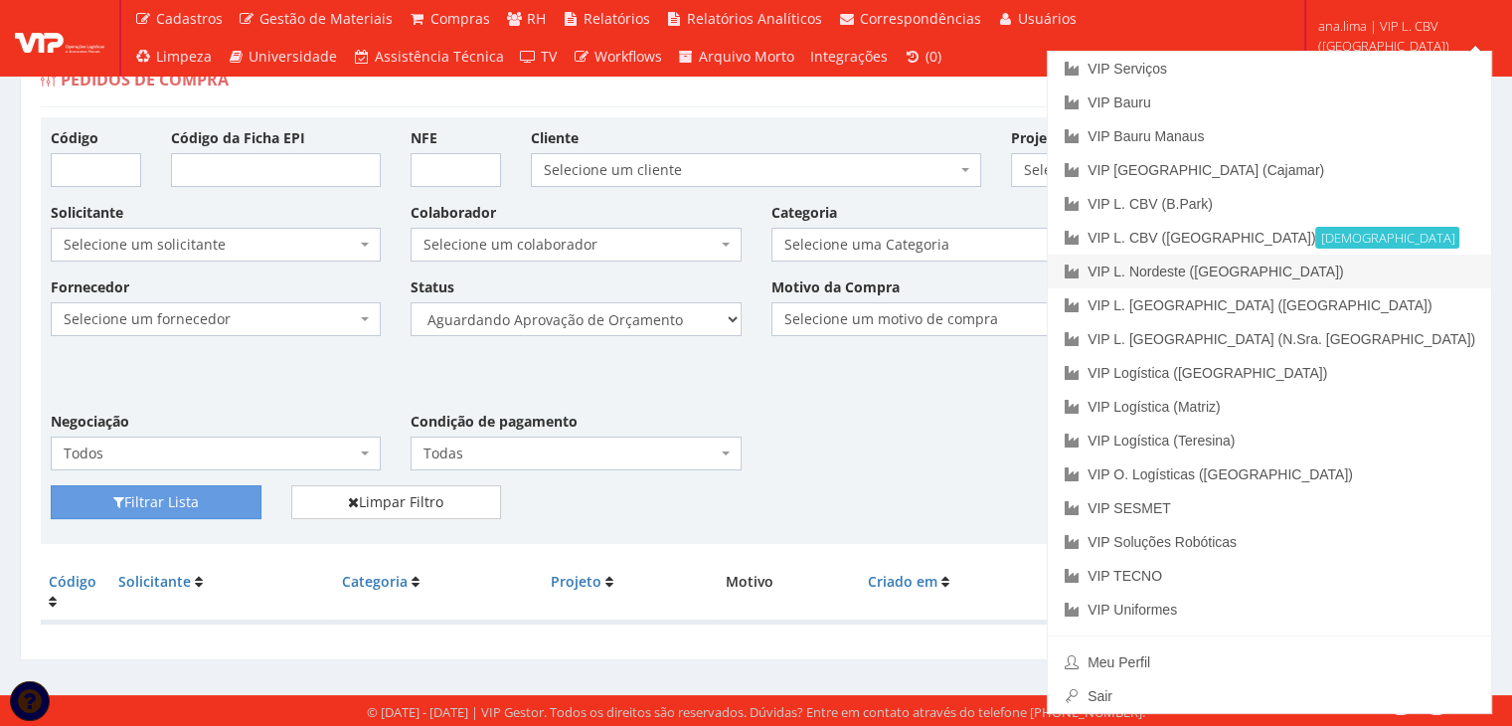
click at [1380, 272] on link "VIP L. Nordeste ([GEOGRAPHIC_DATA])" at bounding box center [1269, 271] width 443 height 34
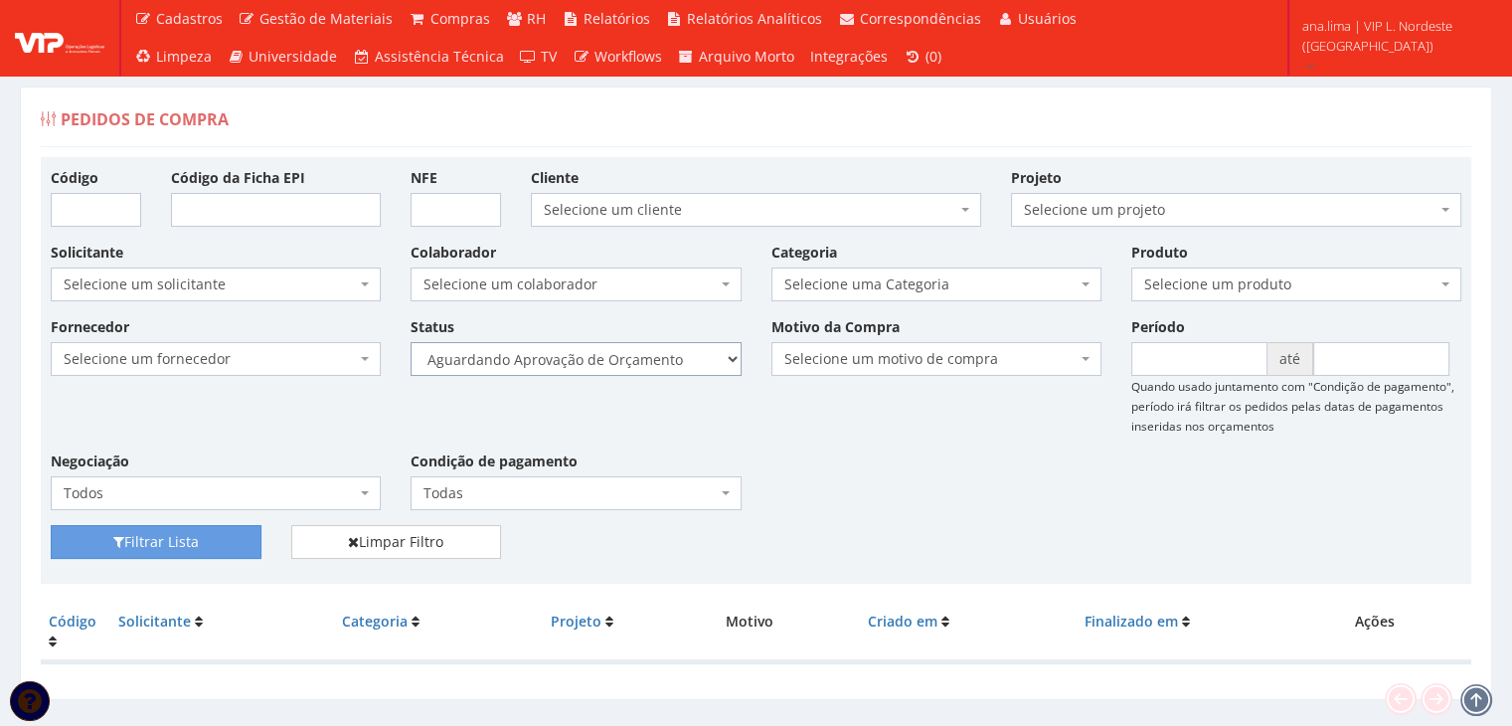
click at [663, 363] on select "Selecione um status Cancelado Aguardando Aprovação Diretoria Pedido Aprovado Ag…" at bounding box center [576, 359] width 330 height 34
select select "1"
click at [411, 342] on select "Selecione um status Cancelado Aguardando Aprovação Diretoria Pedido Aprovado Ag…" at bounding box center [576, 359] width 330 height 34
click at [200, 526] on button "Filtrar Lista" at bounding box center [156, 542] width 211 height 34
click at [660, 363] on select "Selecione um status Cancelado Aguardando Aprovação Diretoria Pedido Aprovado Ag…" at bounding box center [576, 359] width 330 height 34
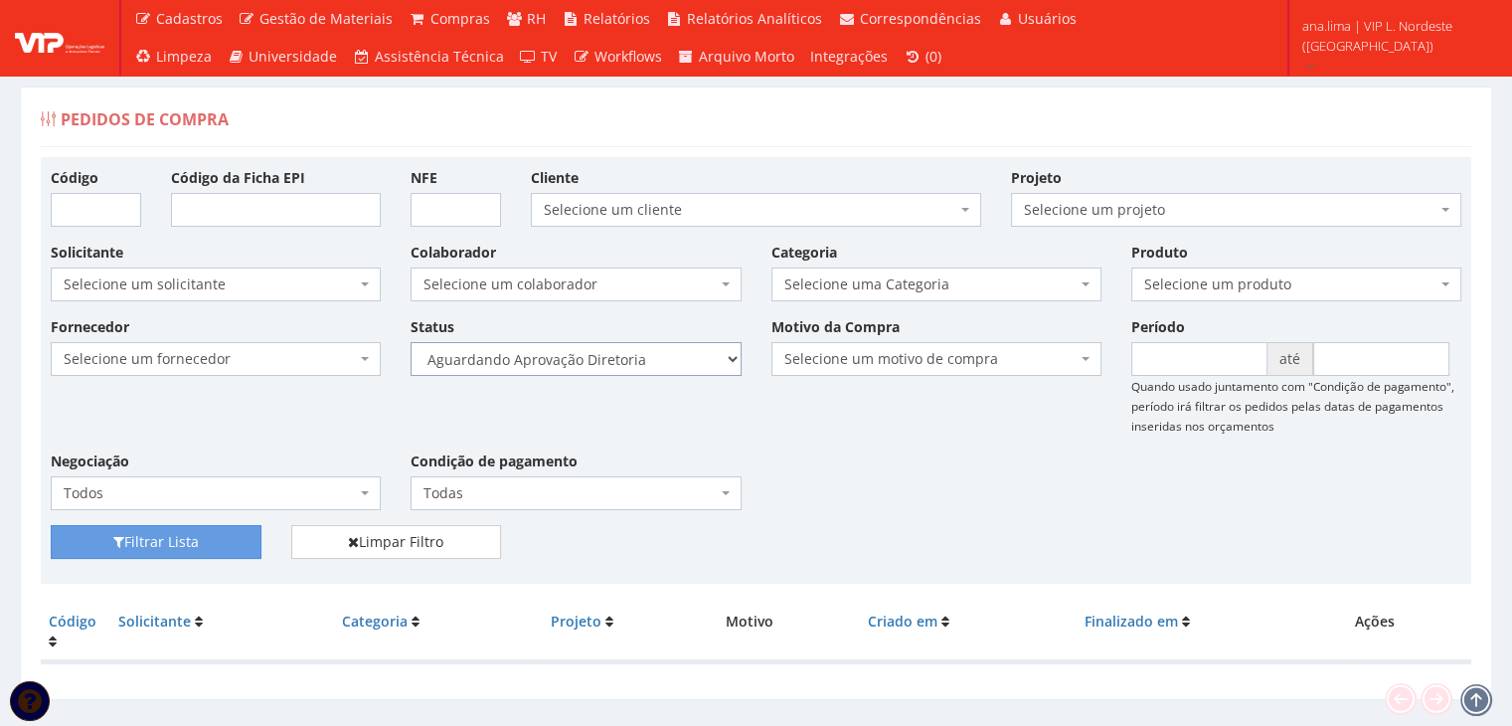
select select "4"
click at [411, 342] on select "Selecione um status Cancelado Aguardando Aprovação Diretoria Pedido Aprovado Ag…" at bounding box center [576, 359] width 330 height 34
click at [212, 544] on button "Filtrar Lista" at bounding box center [156, 542] width 211 height 34
click at [674, 336] on div "Status Selecione um status Cancelado Aguardando Aprovação Diretoria Pedido Apro…" at bounding box center [576, 346] width 360 height 60
click at [668, 373] on select "Selecione um status Cancelado Aguardando Aprovação Diretoria Pedido Aprovado Ag…" at bounding box center [576, 359] width 330 height 34
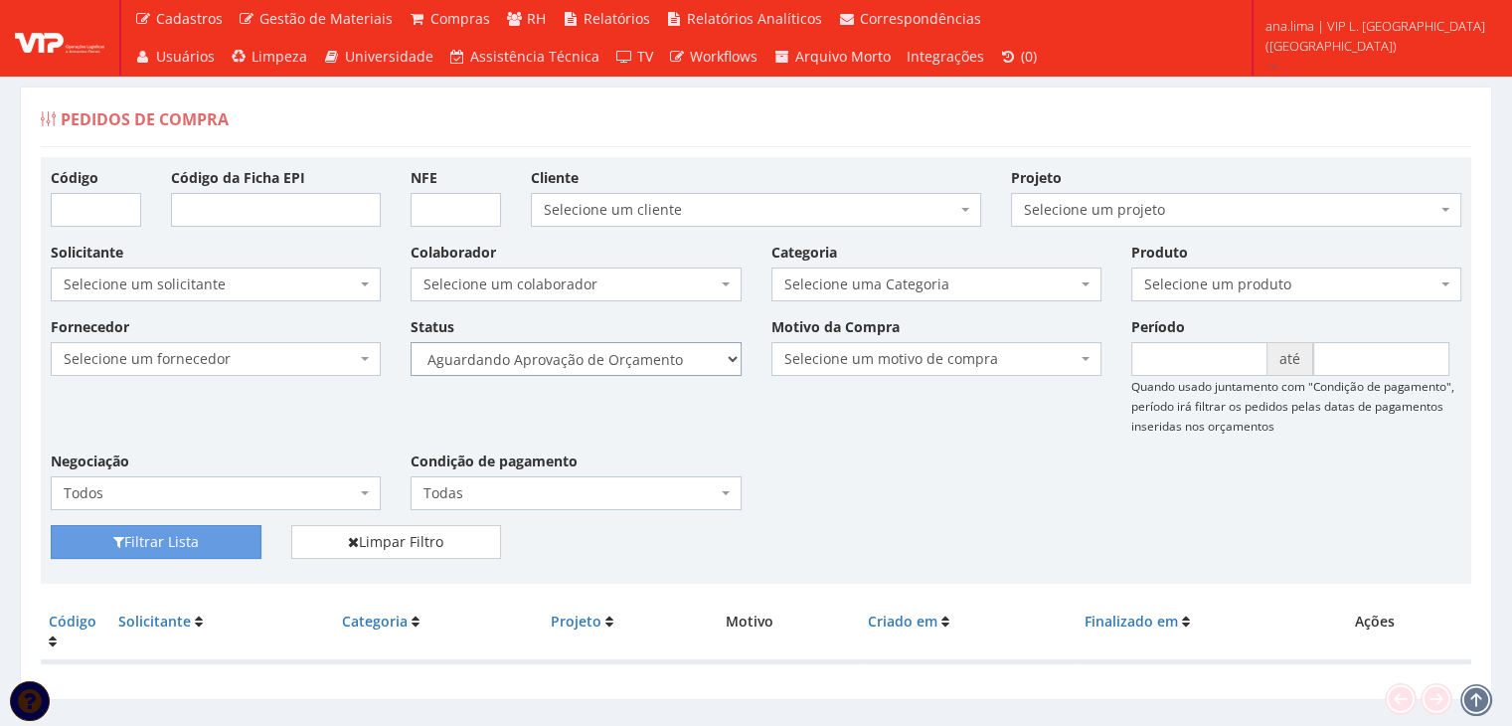
select select "1"
click at [411, 342] on select "Selecione um status Cancelado Aguardando Aprovação Diretoria Pedido Aprovado Ag…" at bounding box center [576, 359] width 330 height 34
click at [239, 537] on button "Filtrar Lista" at bounding box center [156, 542] width 211 height 34
drag, startPoint x: 0, startPoint y: 0, endPoint x: 674, endPoint y: 371, distance: 769.2
click at [673, 361] on select "Selecione um status Cancelado Aguardando Aprovação Diretoria Pedido Aprovado Ag…" at bounding box center [576, 359] width 330 height 34
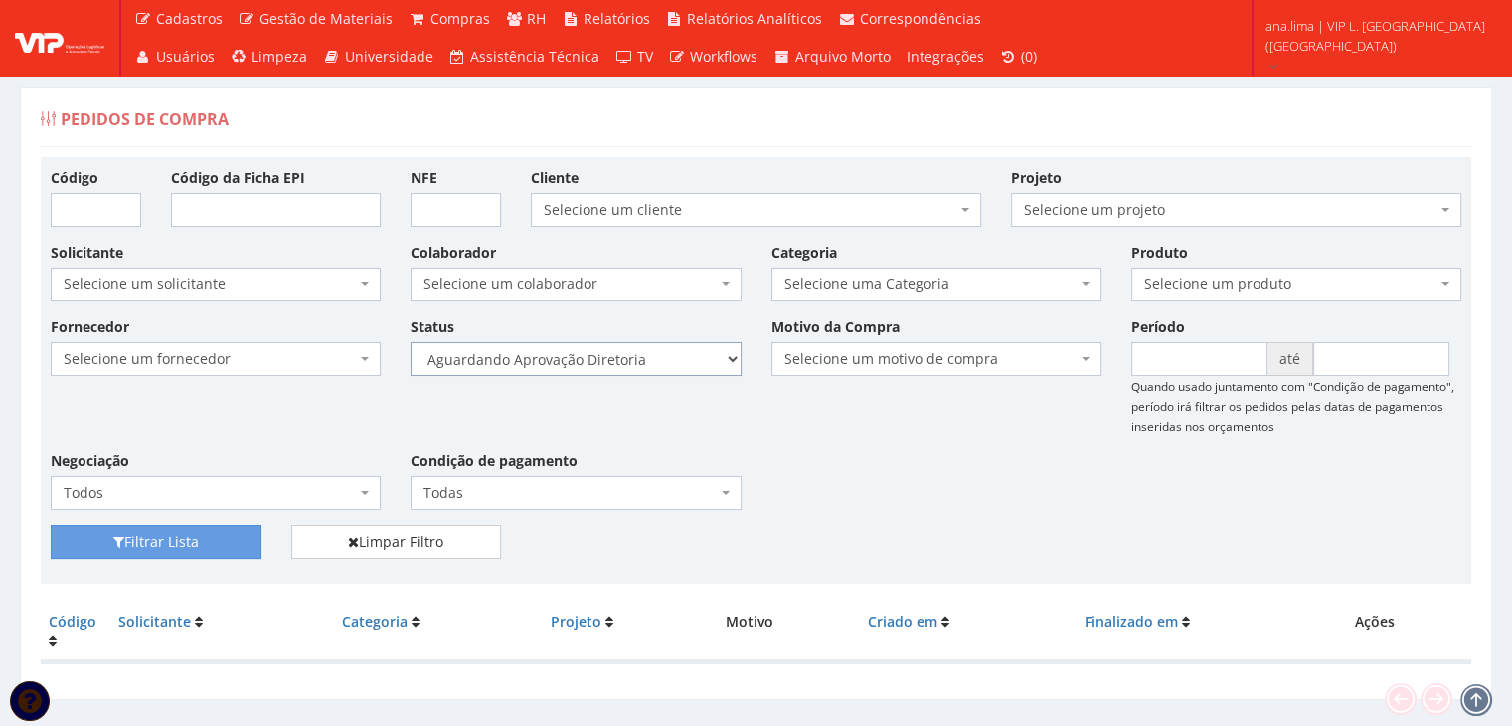
select select "4"
click at [411, 342] on select "Selecione um status Cancelado Aguardando Aprovação Diretoria Pedido Aprovado Ag…" at bounding box center [576, 359] width 330 height 34
click at [190, 551] on button "Filtrar Lista" at bounding box center [156, 542] width 211 height 34
drag, startPoint x: 0, startPoint y: 0, endPoint x: 667, endPoint y: 356, distance: 755.9
click at [667, 356] on select "Selecione um status Cancelado Aguardando Aprovação Diretoria Pedido Aprovado Ag…" at bounding box center [576, 359] width 330 height 34
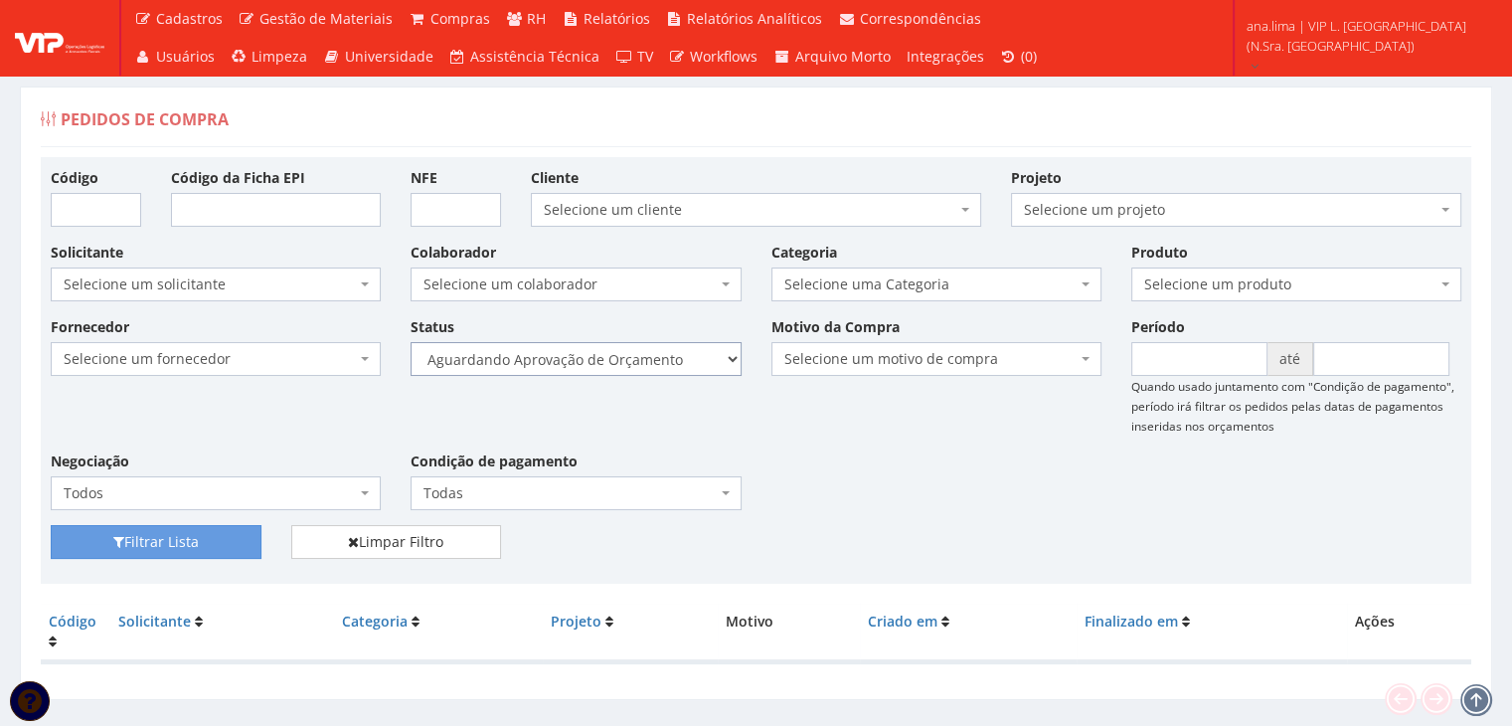
select select "1"
click at [411, 342] on select "Selecione um status Cancelado Aguardando Aprovação Diretoria Pedido Aprovado Ag…" at bounding box center [576, 359] width 330 height 34
click at [209, 534] on button "Filtrar Lista" at bounding box center [156, 542] width 211 height 34
click at [674, 356] on select "Selecione um status Cancelado Aguardando Aprovação Diretoria Pedido Aprovado Ag…" at bounding box center [576, 359] width 330 height 34
select select "4"
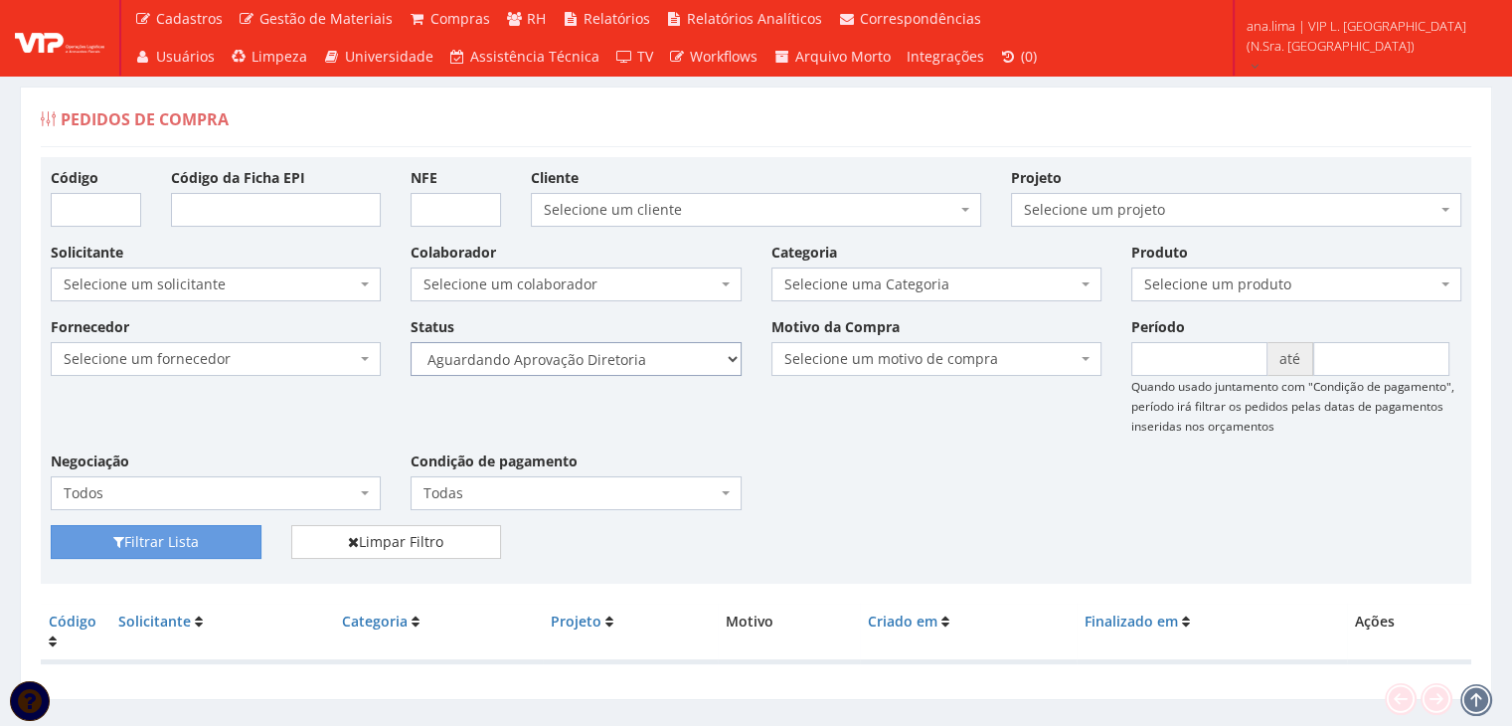
click at [411, 342] on select "Selecione um status Cancelado Aguardando Aprovação Diretoria Pedido Aprovado Ag…" at bounding box center [576, 359] width 330 height 34
click at [214, 544] on button "Filtrar Lista" at bounding box center [156, 542] width 211 height 34
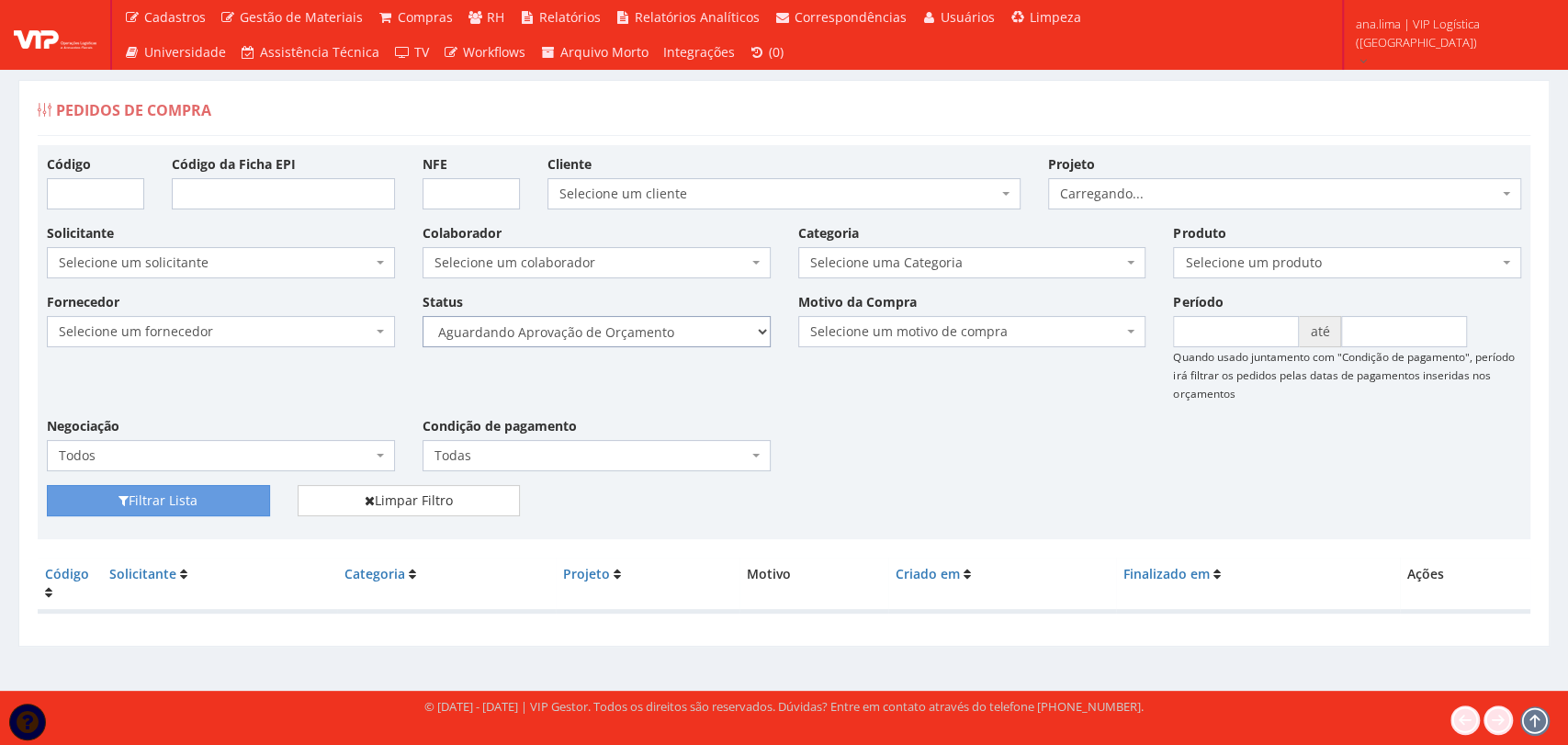
click at [700, 327] on select "Selecione um status Cancelado Aguardando Aprovação Diretoria Pedido Aprovado Ag…" at bounding box center [596, 332] width 348 height 31
select select "1"
click at [422, 316] on select "Selecione um status Cancelado Aguardando Aprovação Diretoria Pedido Aprovado Ag…" at bounding box center [596, 332] width 348 height 31
click at [203, 494] on button "Filtrar Lista" at bounding box center [159, 501] width 224 height 31
click at [714, 325] on select "Selecione um status Cancelado Aguardando Aprovação Diretoria Pedido Aprovado Ag…" at bounding box center [596, 332] width 348 height 31
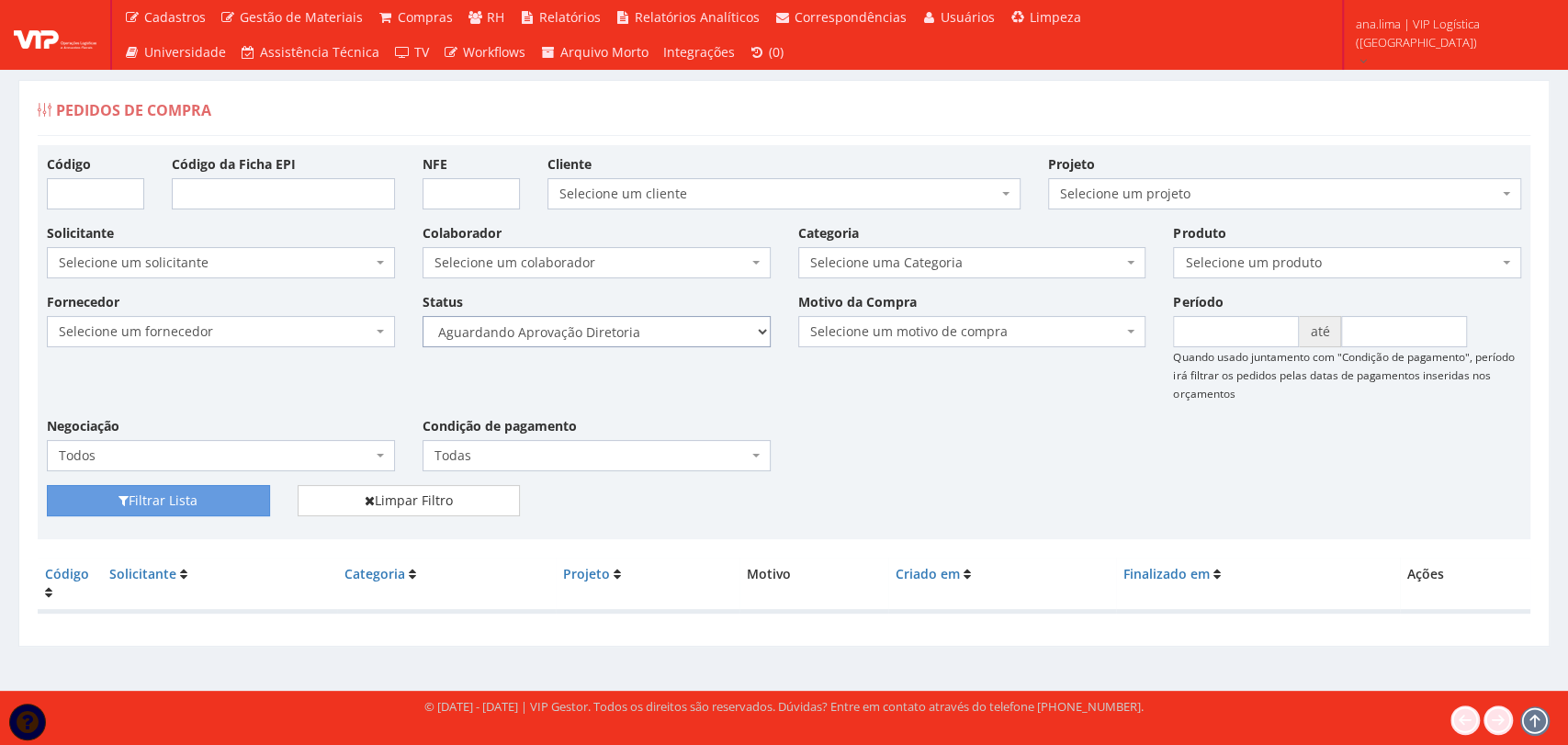
select select "4"
click at [422, 316] on select "Selecione um status Cancelado Aguardando Aprovação Diretoria Pedido Aprovado Ag…" at bounding box center [596, 332] width 348 height 31
drag, startPoint x: 168, startPoint y: 506, endPoint x: 395, endPoint y: 464, distance: 230.9
click at [168, 505] on button "Filtrar Lista" at bounding box center [159, 501] width 224 height 31
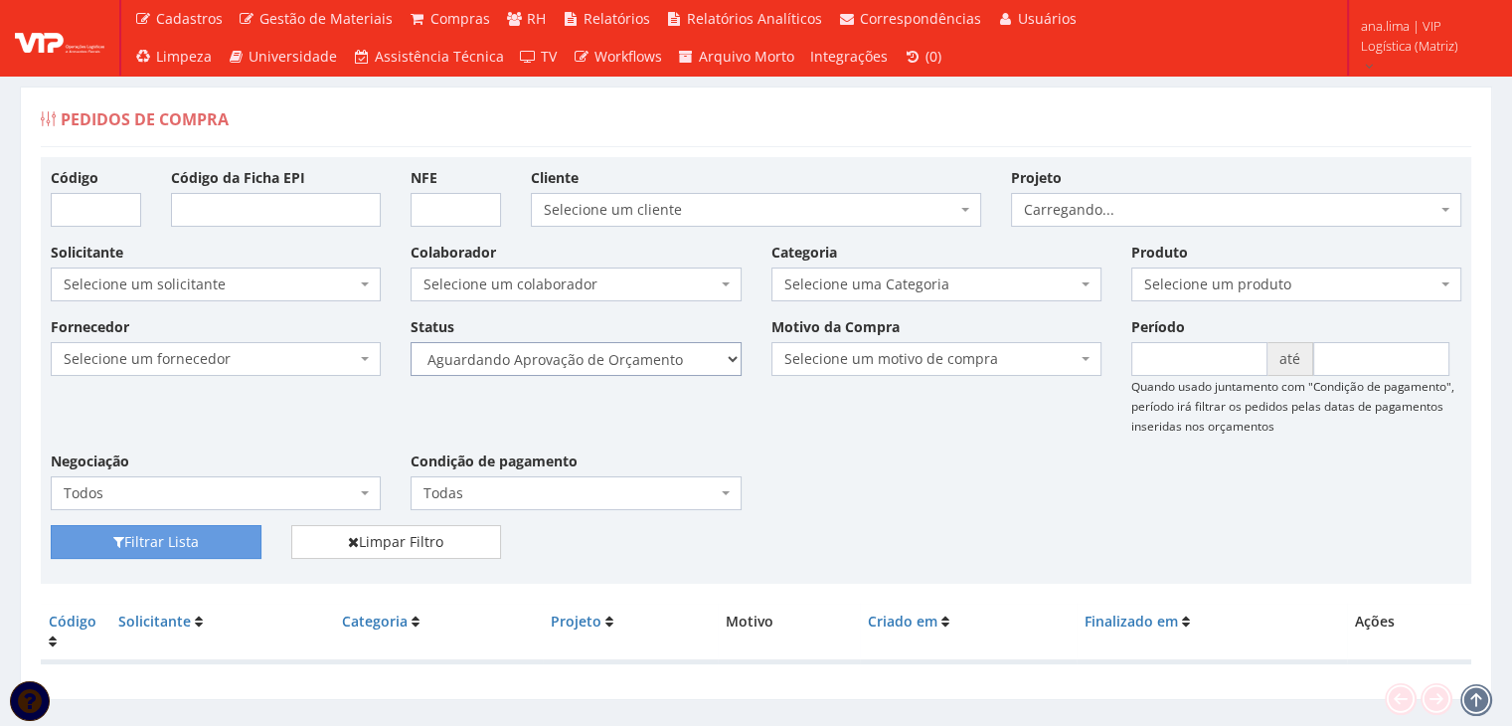
click at [633, 371] on select "Selecione um status Cancelado Aguardando Aprovação Diretoria Pedido Aprovado Ag…" at bounding box center [576, 359] width 330 height 34
select select "1"
click at [411, 342] on select "Selecione um status Cancelado Aguardando Aprovação Diretoria Pedido Aprovado Ag…" at bounding box center [576, 359] width 330 height 34
click at [187, 541] on button "Filtrar Lista" at bounding box center [156, 542] width 211 height 34
drag, startPoint x: 0, startPoint y: 0, endPoint x: 649, endPoint y: 370, distance: 747.0
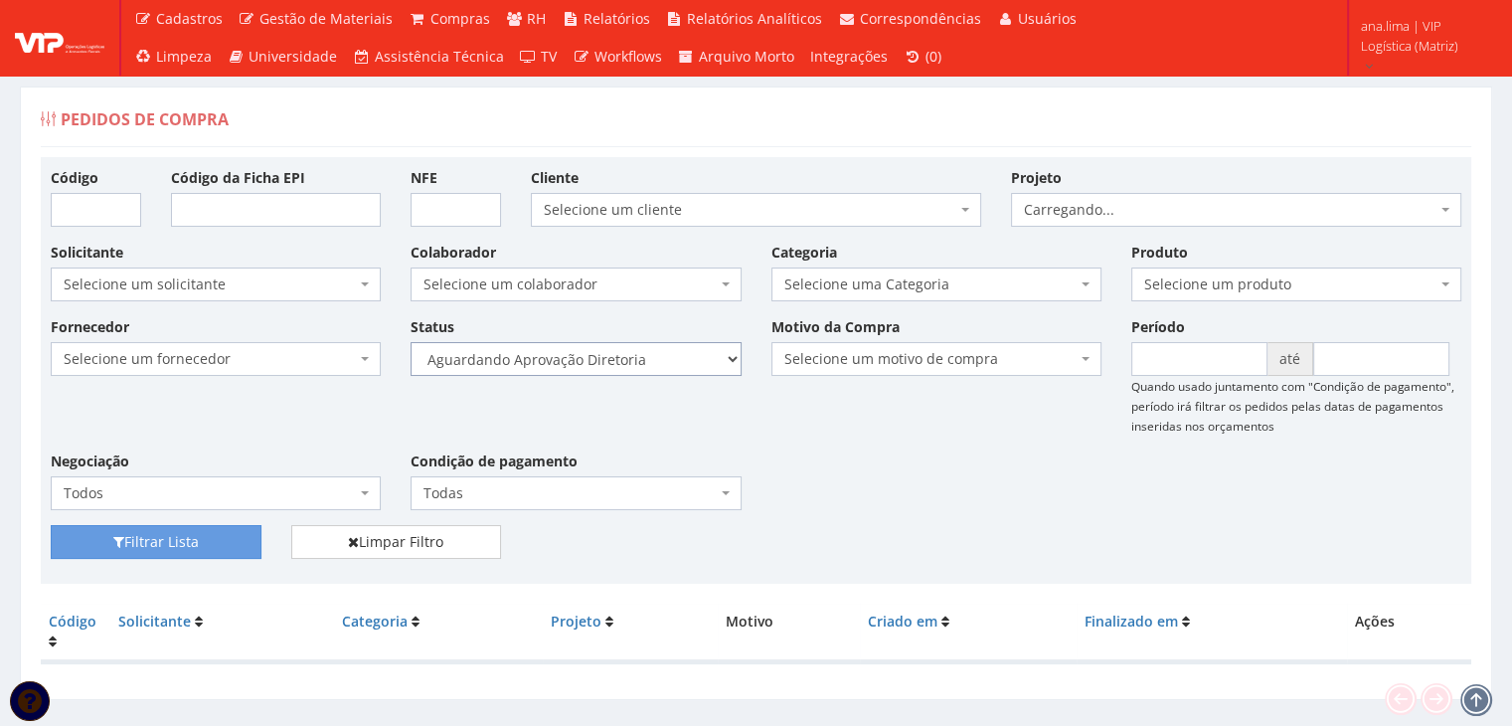
click at [652, 370] on select "Selecione um status Cancelado Aguardando Aprovação Diretoria Pedido Aprovado Ag…" at bounding box center [576, 359] width 330 height 34
select select "4"
click at [411, 342] on select "Selecione um status Cancelado Aguardando Aprovação Diretoria Pedido Aprovado Ag…" at bounding box center [576, 359] width 330 height 34
click at [213, 546] on button "Filtrar Lista" at bounding box center [156, 542] width 211 height 34
click at [667, 353] on select "Selecione um status Cancelado Aguardando Aprovação Diretoria Pedido Aprovado Ag…" at bounding box center [576, 359] width 330 height 34
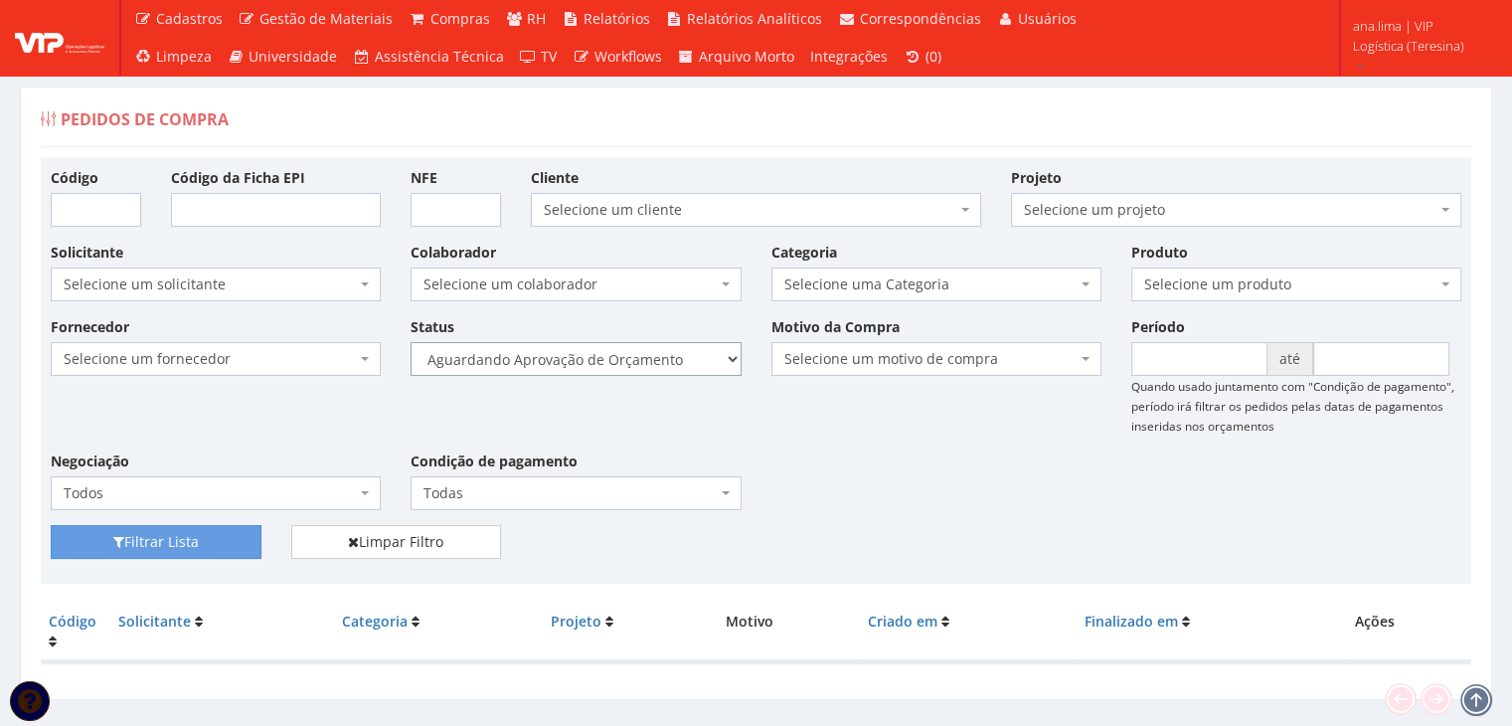
select select "1"
click at [411, 342] on select "Selecione um status Cancelado Aguardando Aprovação Diretoria Pedido Aprovado Ag…" at bounding box center [576, 359] width 330 height 34
click at [252, 539] on button "Filtrar Lista" at bounding box center [156, 542] width 211 height 34
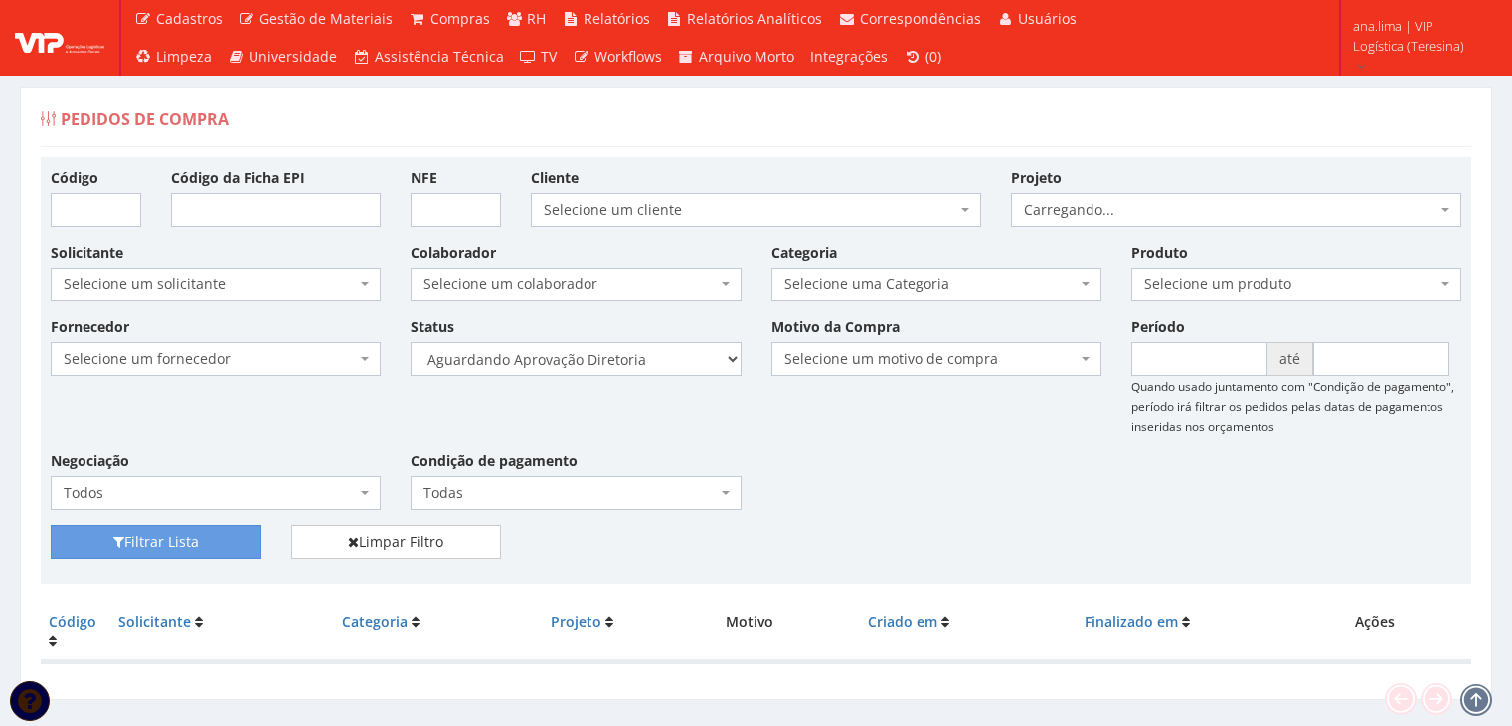
click at [651, 363] on select "Selecione um status Cancelado Aguardando Aprovação Diretoria Pedido Aprovado Ag…" at bounding box center [576, 359] width 330 height 34
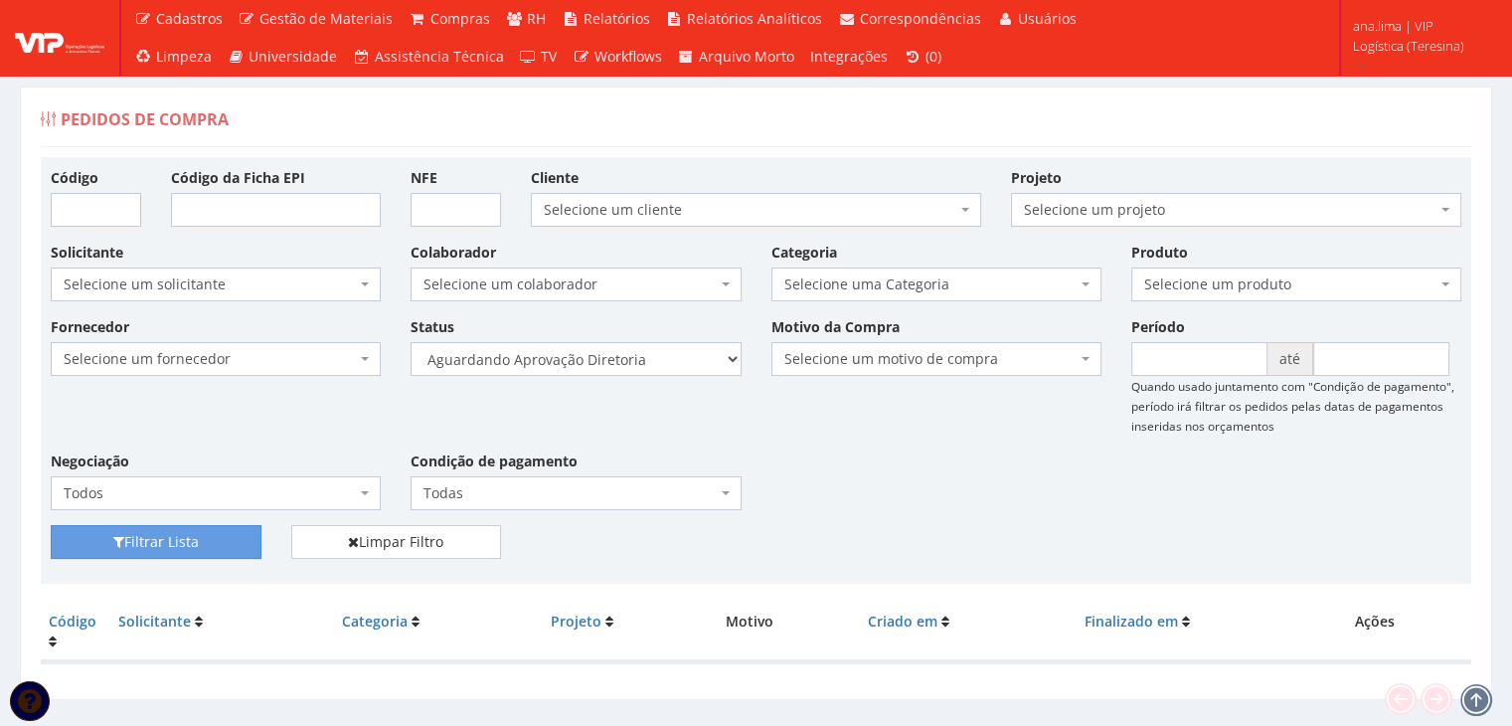
select select "4"
click at [411, 342] on select "Selecione um status Cancelado Aguardando Aprovação Diretoria Pedido Aprovado Ag…" at bounding box center [576, 359] width 330 height 34
click at [189, 533] on button "Filtrar Lista" at bounding box center [156, 542] width 211 height 34
click at [684, 353] on select "Selecione um status Cancelado Aguardando Aprovação Diretoria Pedido Aprovado Ag…" at bounding box center [576, 359] width 330 height 34
select select "1"
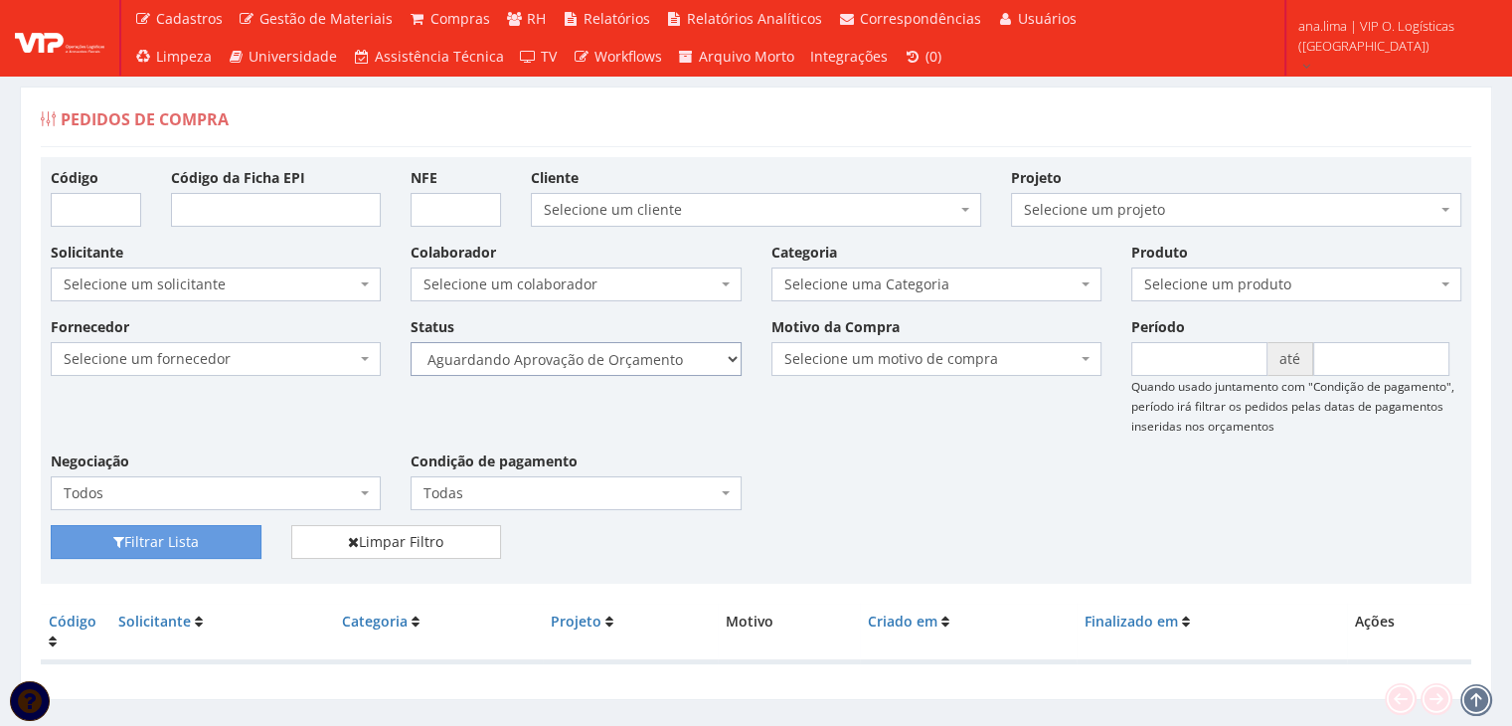
click at [411, 342] on select "Selecione um status Cancelado Aguardando Aprovação Diretoria Pedido Aprovado Ag…" at bounding box center [576, 359] width 330 height 34
click at [195, 538] on button "Filtrar Lista" at bounding box center [156, 542] width 211 height 34
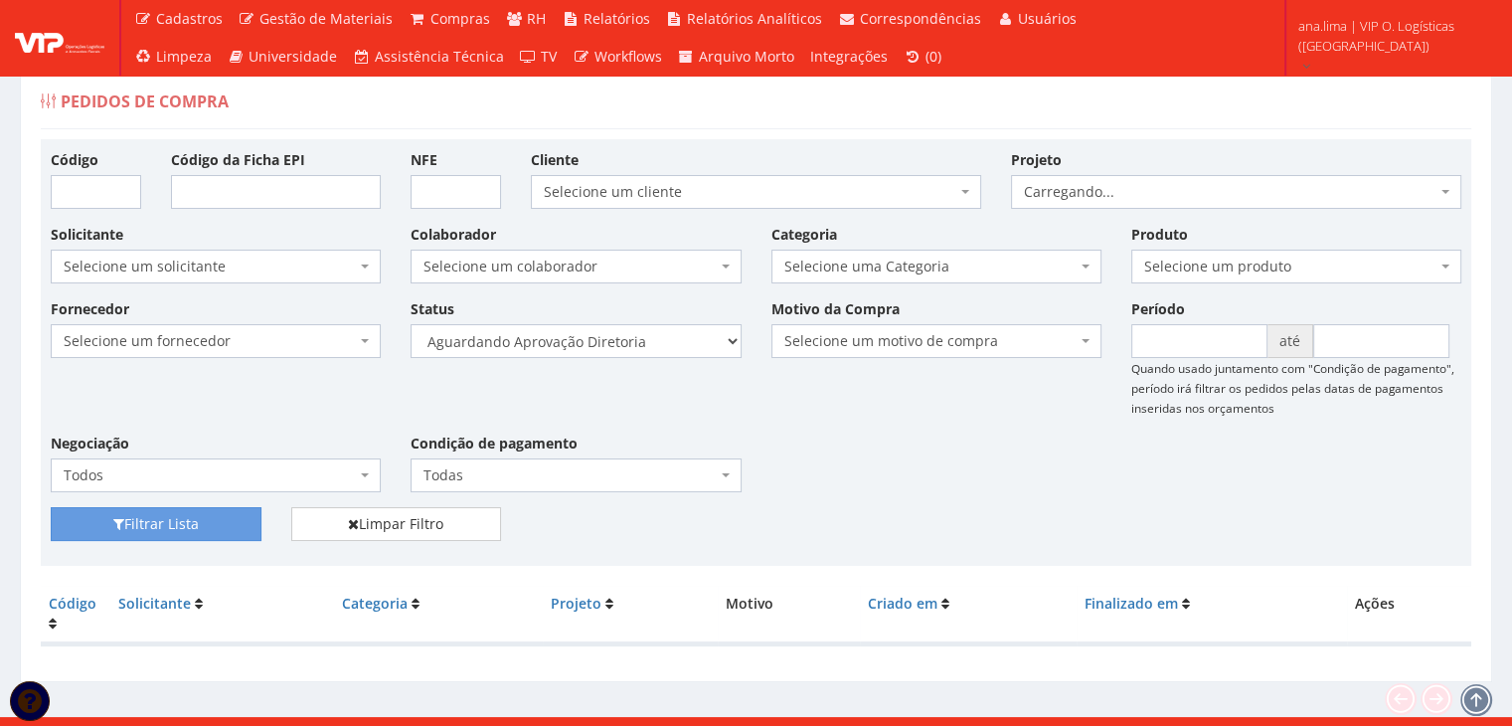
scroll to position [40, 0]
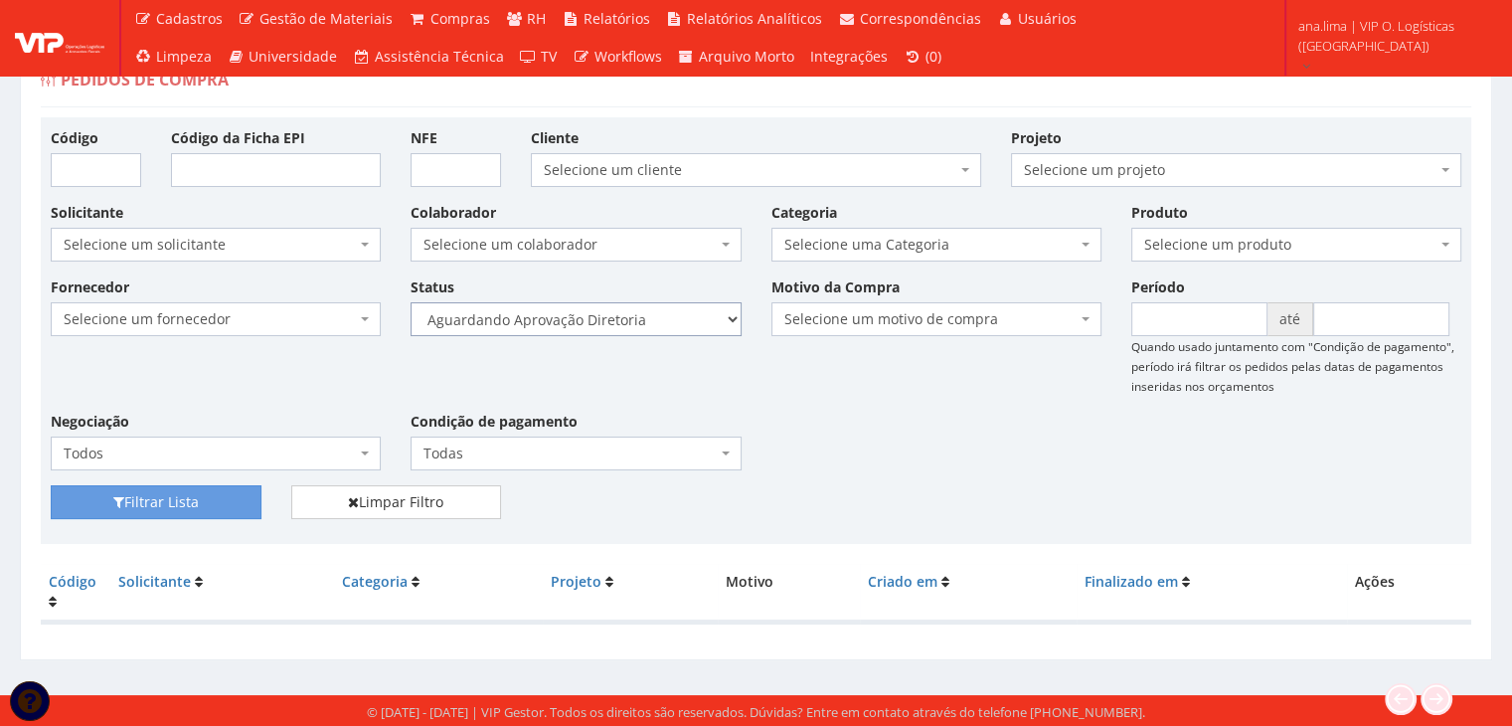
click at [642, 323] on select "Selecione um status Cancelado Aguardando Aprovação Diretoria Pedido Aprovado Ag…" at bounding box center [576, 319] width 330 height 34
select select "4"
click at [411, 302] on select "Selecione um status Cancelado Aguardando Aprovação Diretoria Pedido Aprovado Ag…" at bounding box center [576, 319] width 330 height 34
click at [201, 499] on button "Filtrar Lista" at bounding box center [156, 502] width 211 height 34
